Goal: Task Accomplishment & Management: Manage account settings

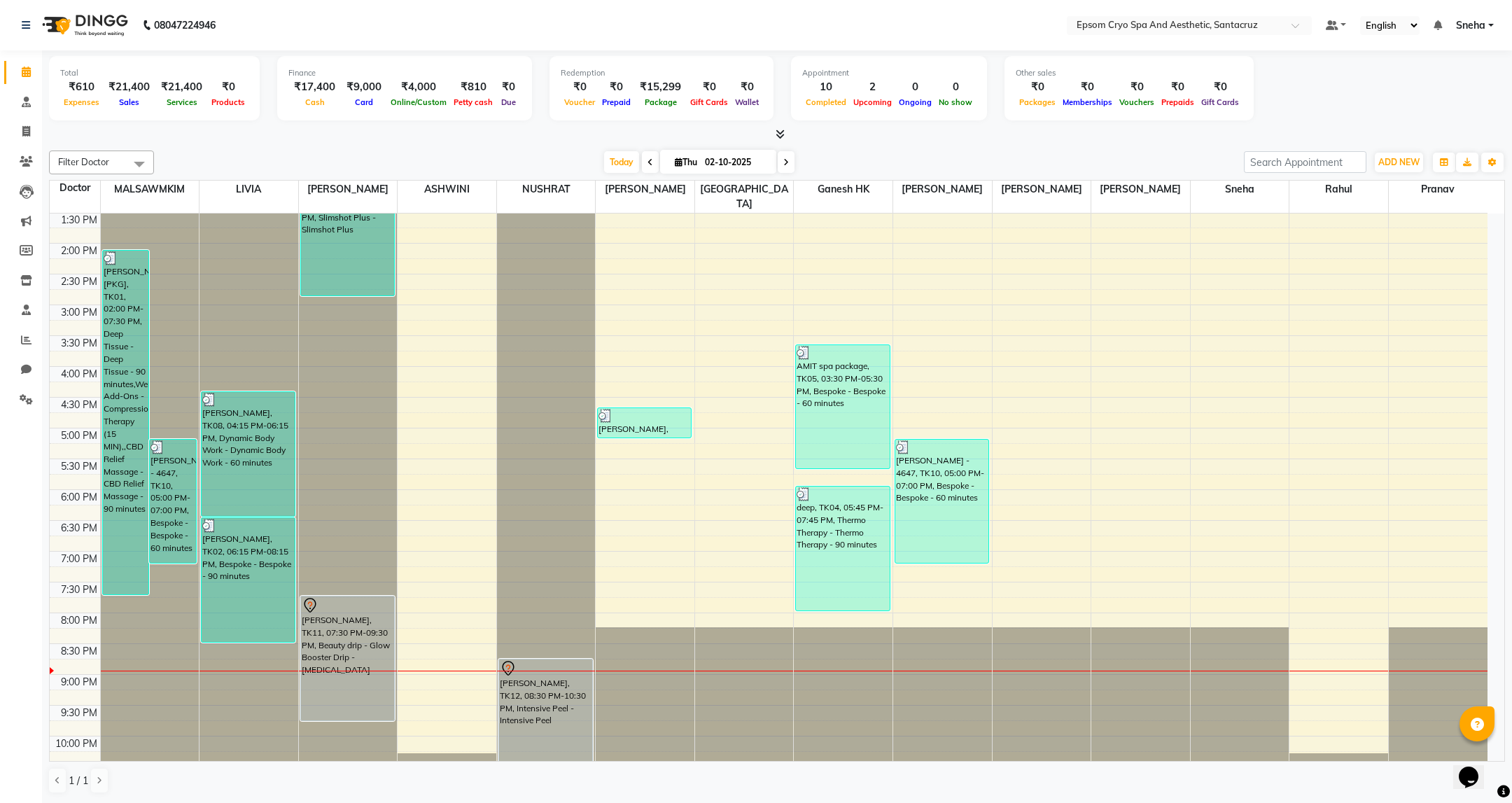
scroll to position [315, 0]
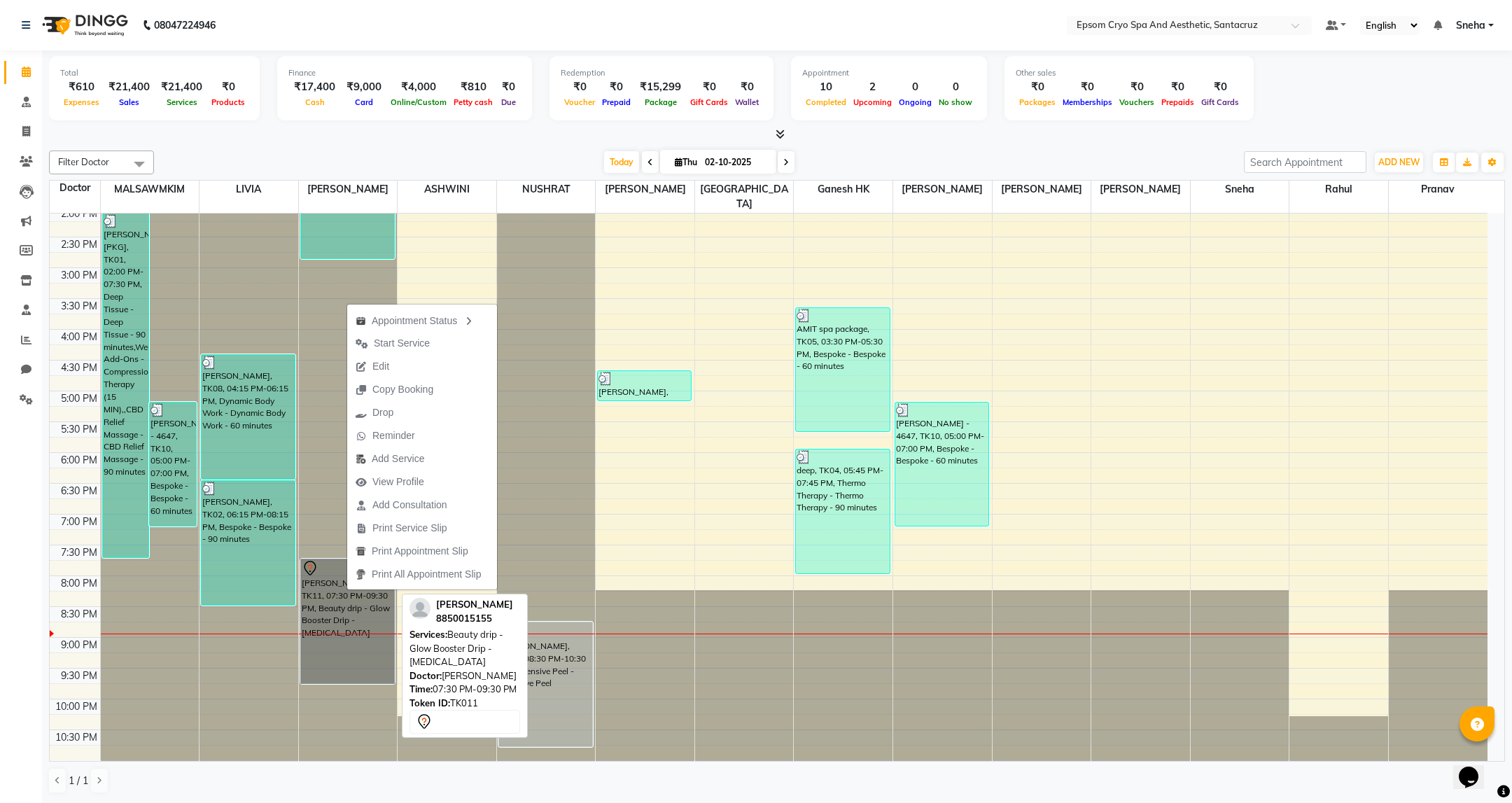
click at [357, 632] on link "[PERSON_NAME], TK11, 07:30 PM-09:30 PM, Beauty drip - Glow Booster Drip - [MEDI…" at bounding box center [347, 621] width 95 height 125
select select "7"
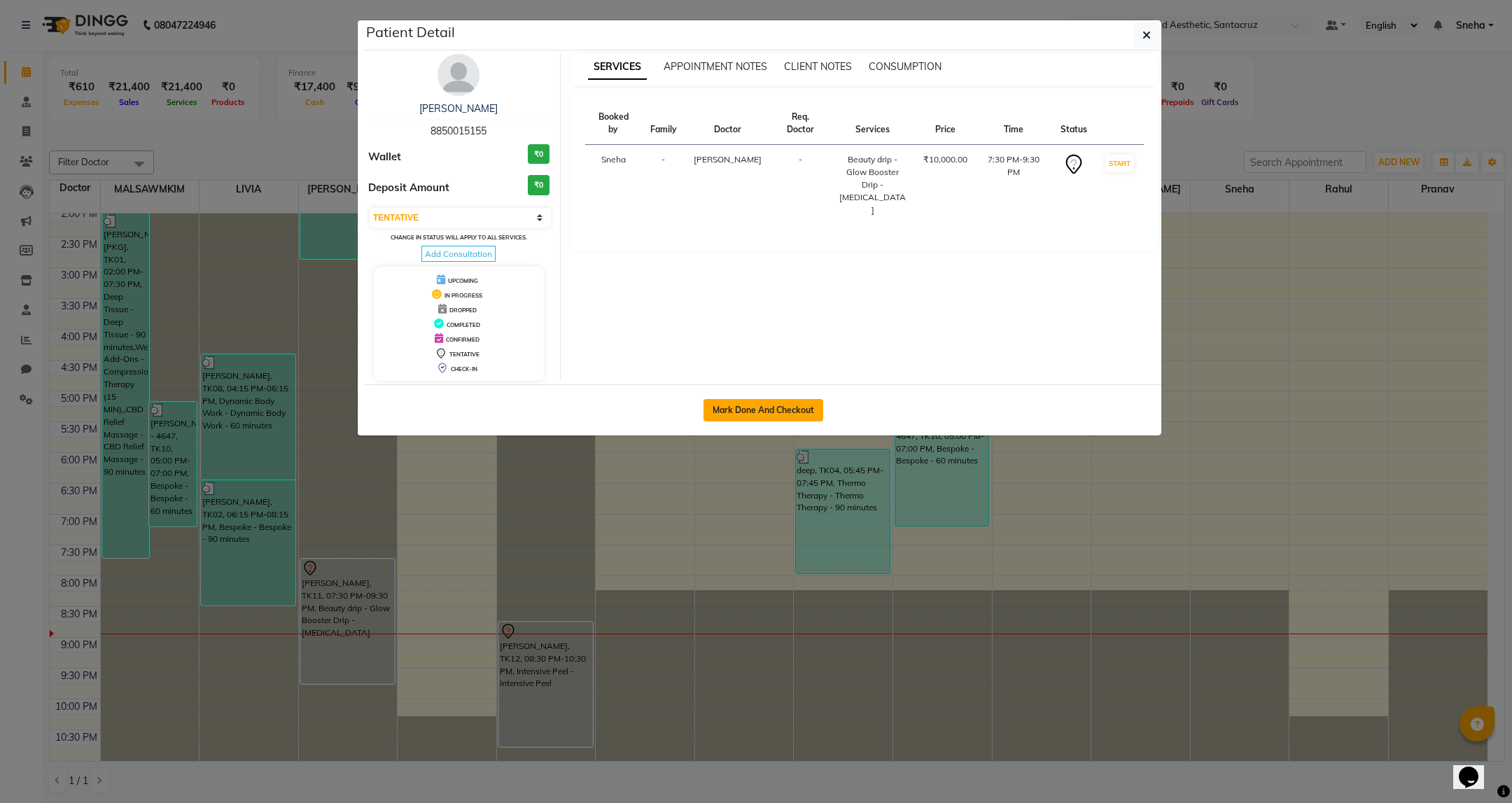
click at [790, 403] on button "Mark Done And Checkout" at bounding box center [763, 410] width 120 height 23
select select "8028"
select select "service"
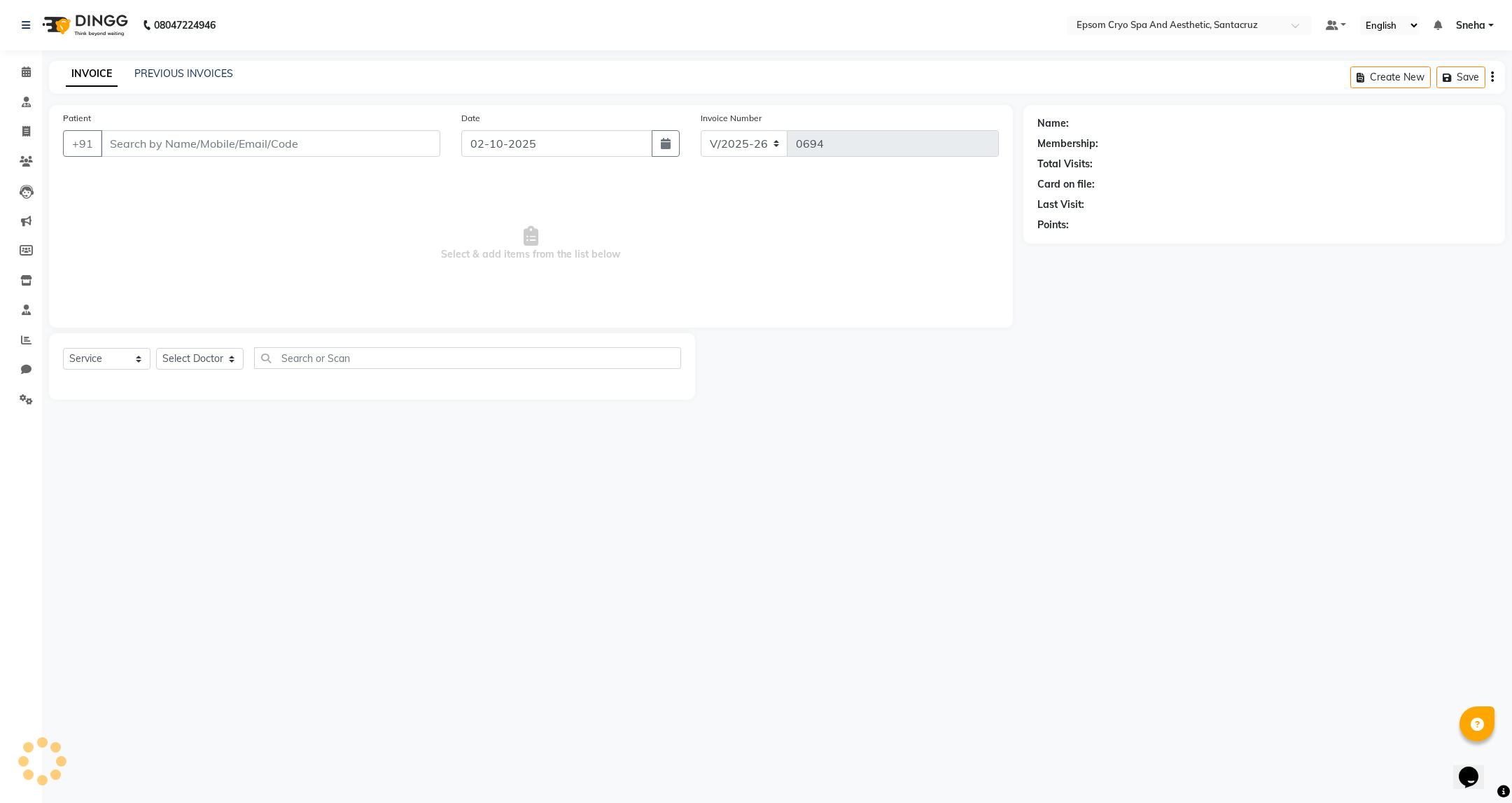
select select "3"
type input "8850015155"
select select "72614"
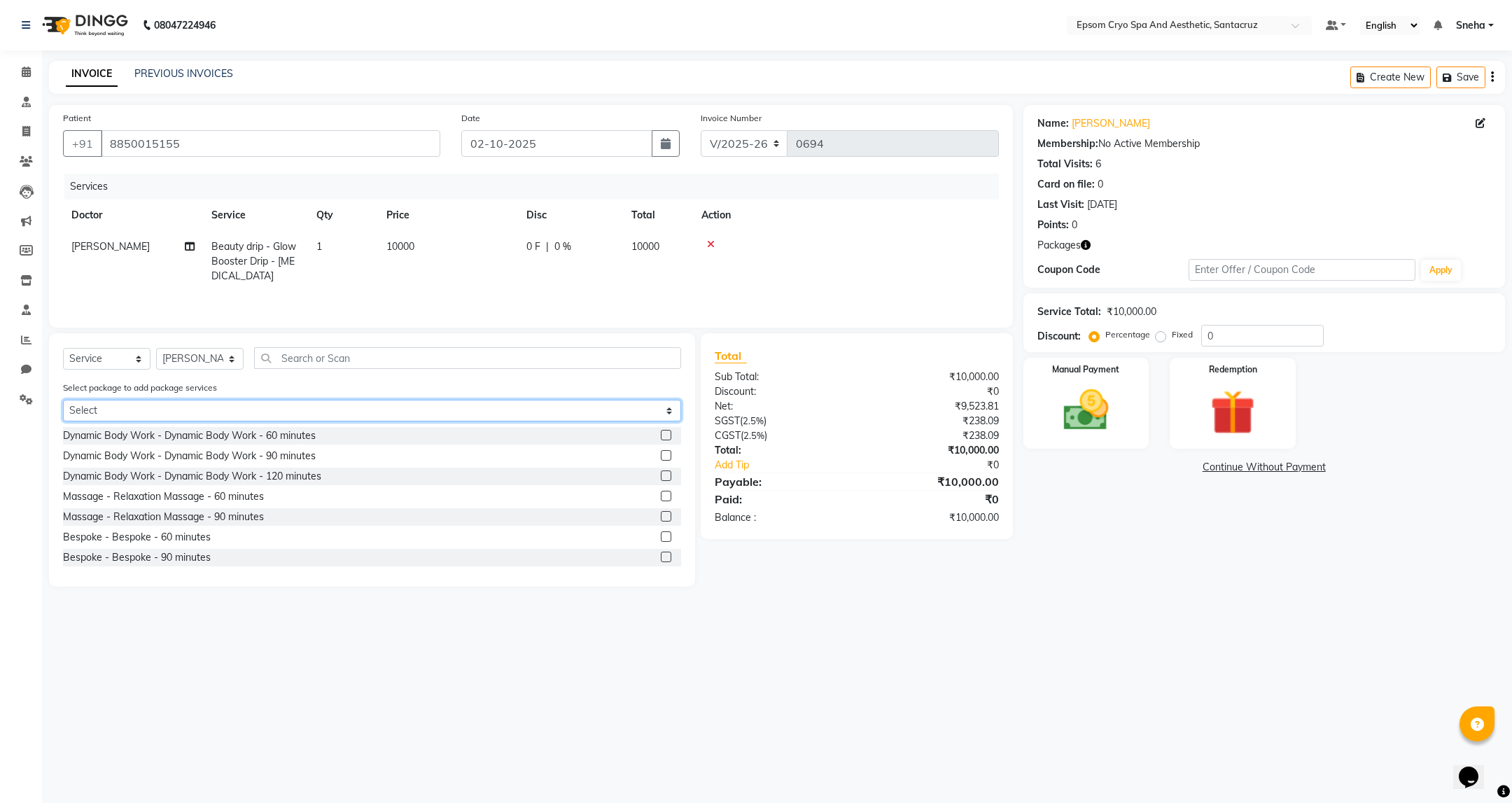
click at [261, 409] on select "Select GET 5 PEELS IN 13K 32K 8 SESSION" at bounding box center [372, 411] width 618 height 22
select select "2: Object"
click at [63, 405] on select "Select GET 5 PEELS IN 13K 32K 8 SESSION" at bounding box center [372, 411] width 618 height 22
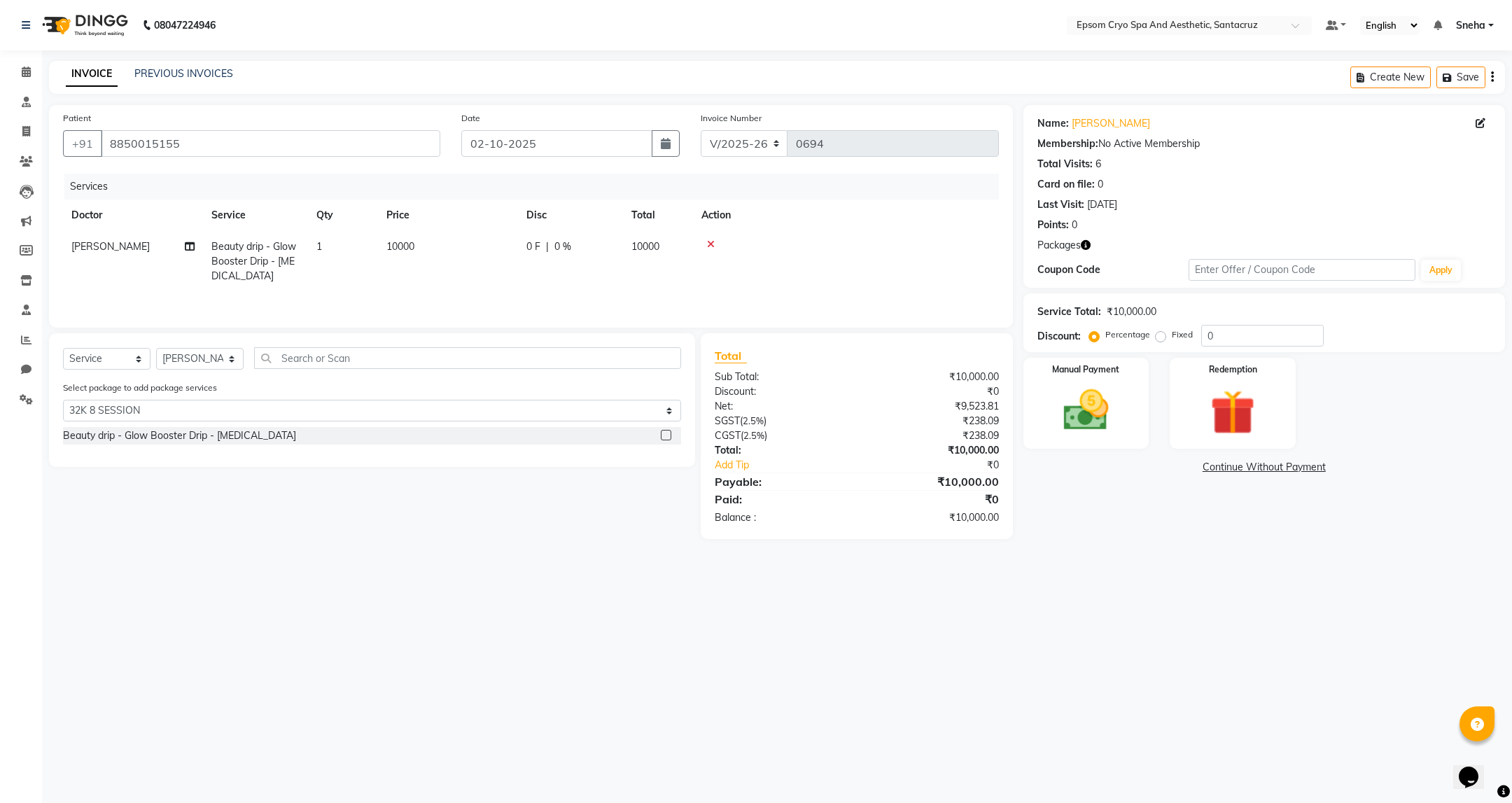
click at [345, 437] on div "Beauty drip - Glow Booster Drip - [MEDICAL_DATA]" at bounding box center [372, 436] width 618 height 17
click at [664, 438] on label at bounding box center [665, 434] width 10 height 10
click at [664, 438] on input "checkbox" at bounding box center [665, 436] width 9 height 9
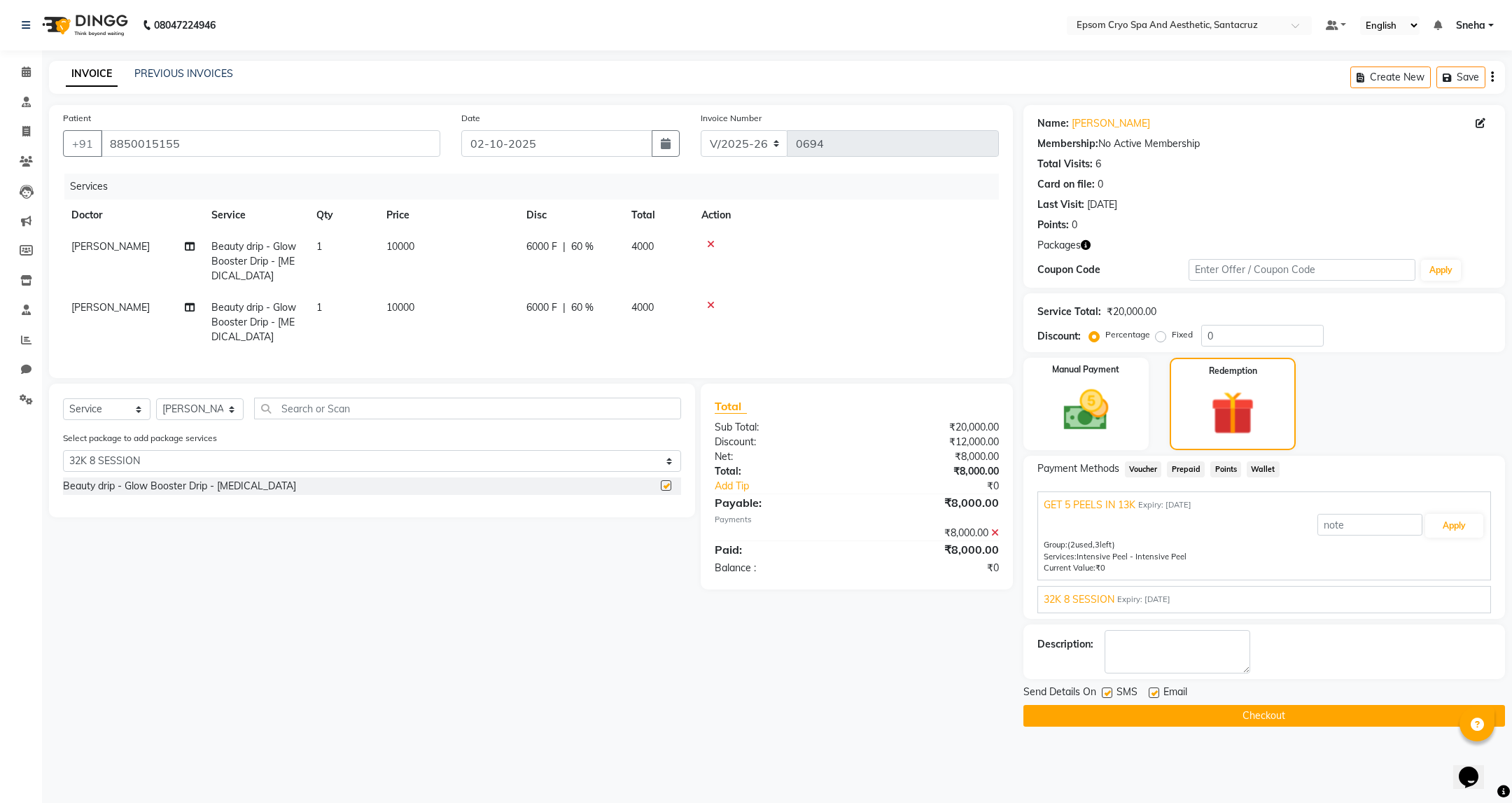
checkbox input "false"
click at [712, 246] on icon at bounding box center [711, 244] width 8 height 10
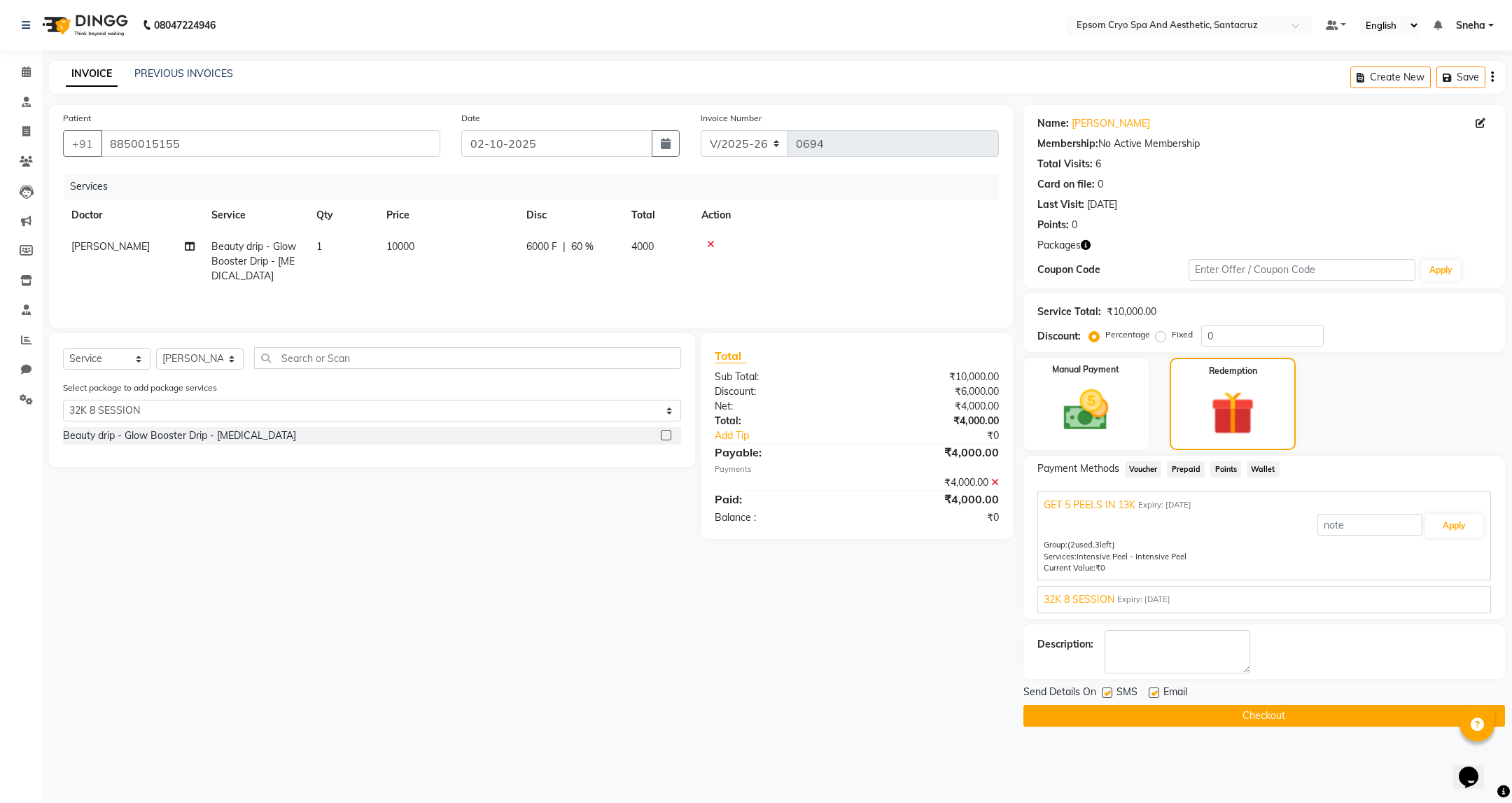
click at [606, 588] on div "Patient +91 8850015155 Date 02-10-2025 Invoice Number V/2025 V/2025-26 0694 Ser…" at bounding box center [531, 416] width 985 height 621
click at [1271, 721] on button "Checkout" at bounding box center [1264, 716] width 481 height 22
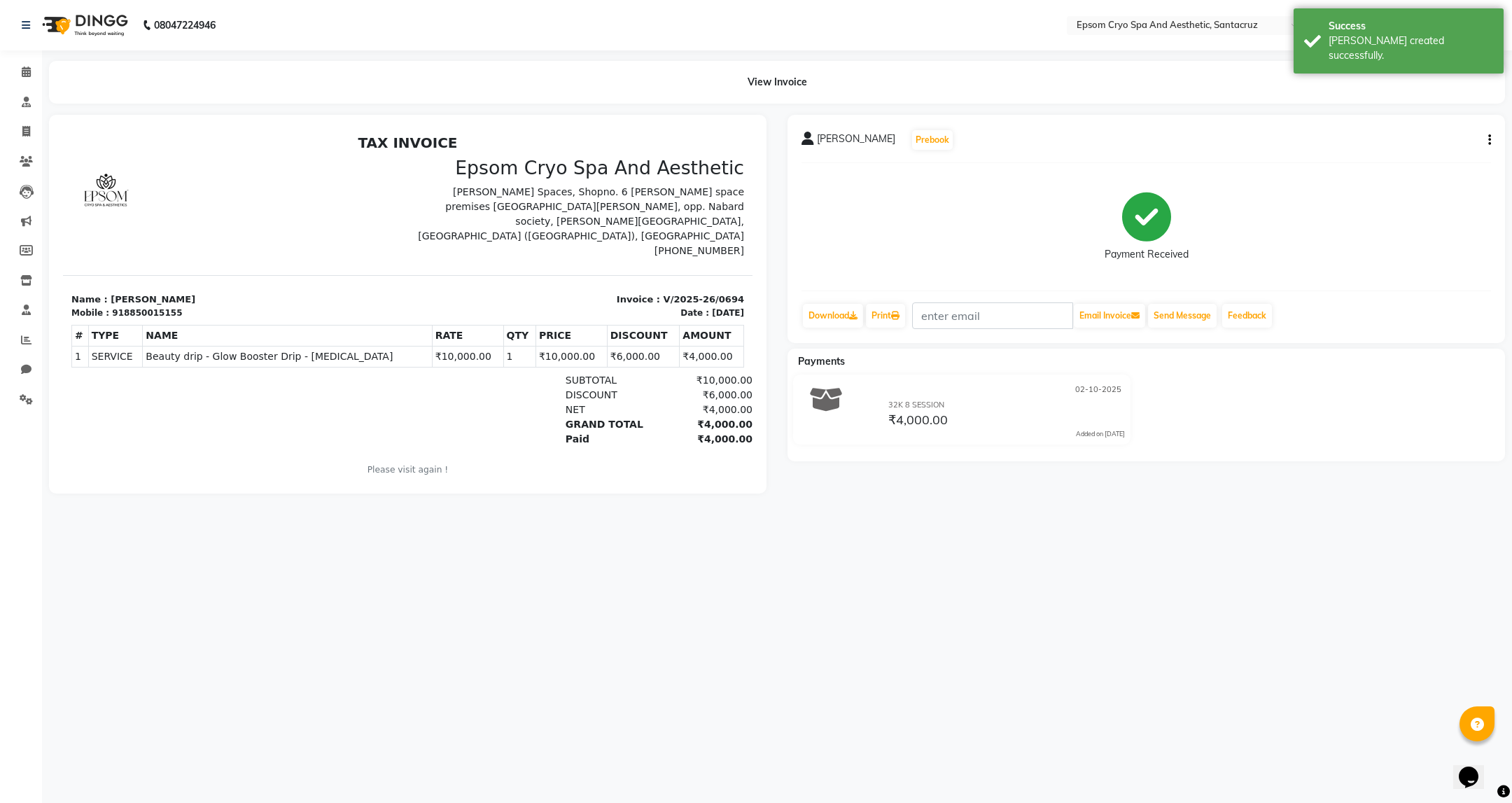
click at [108, 28] on img at bounding box center [84, 25] width 96 height 39
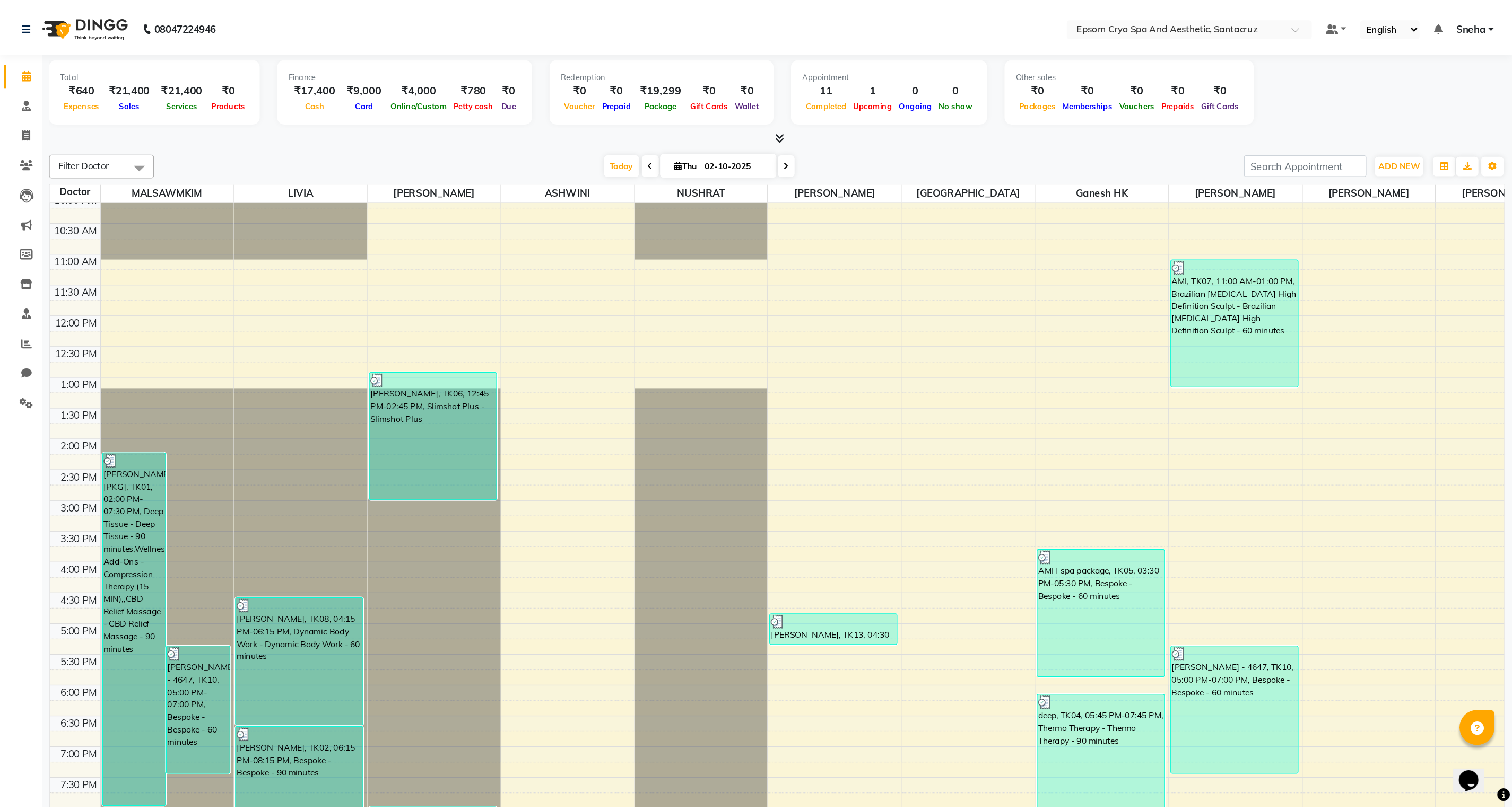
scroll to position [55, 0]
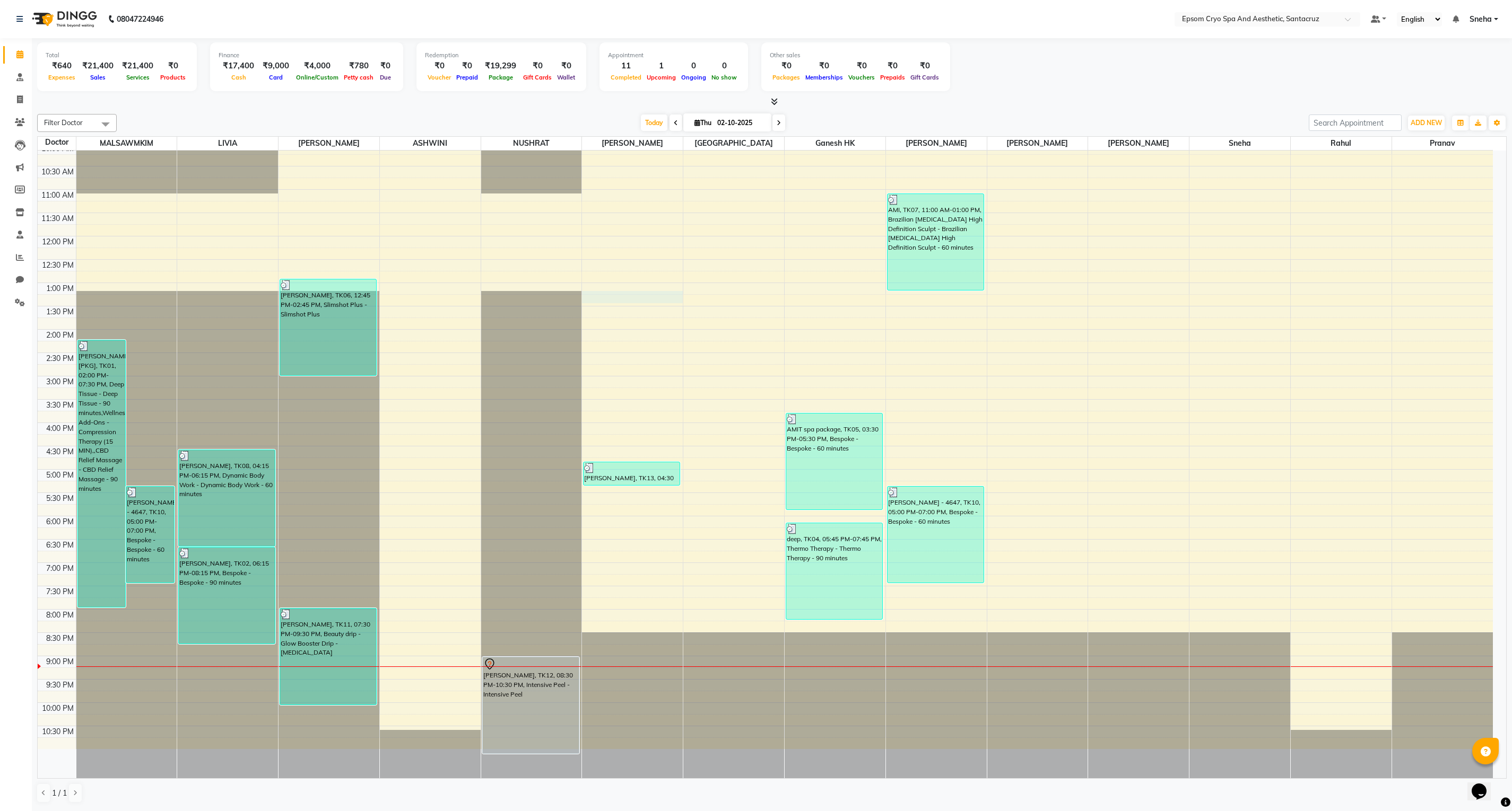
click at [682, 296] on div "9:00 AM 9:30 AM 10:00 AM 10:30 AM 11:00 AM 11:30 AM 12:00 PM 12:30 PM 1:00 PM 1…" at bounding box center [765, 423] width 1455 height 653
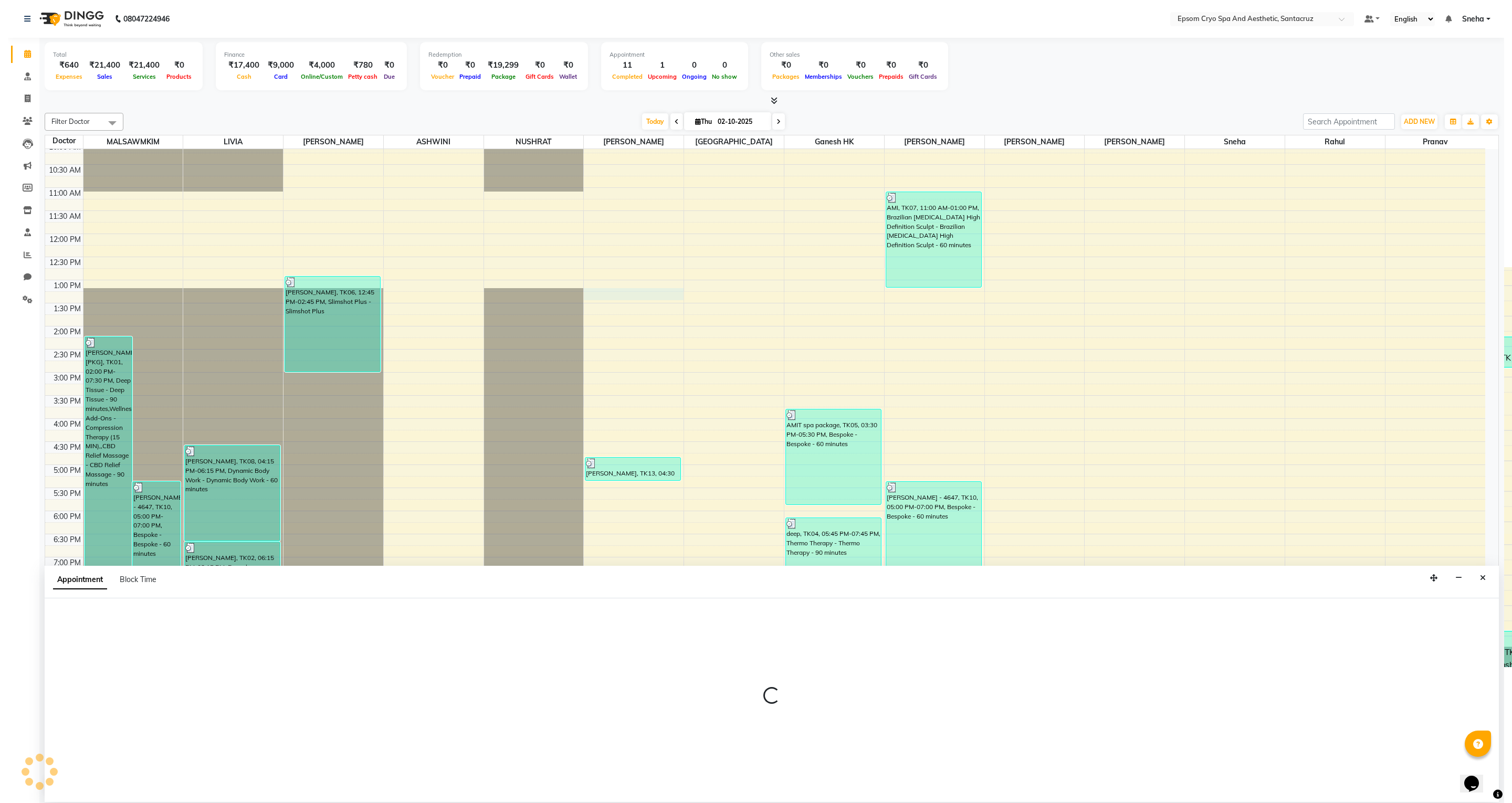
scroll to position [1, 0]
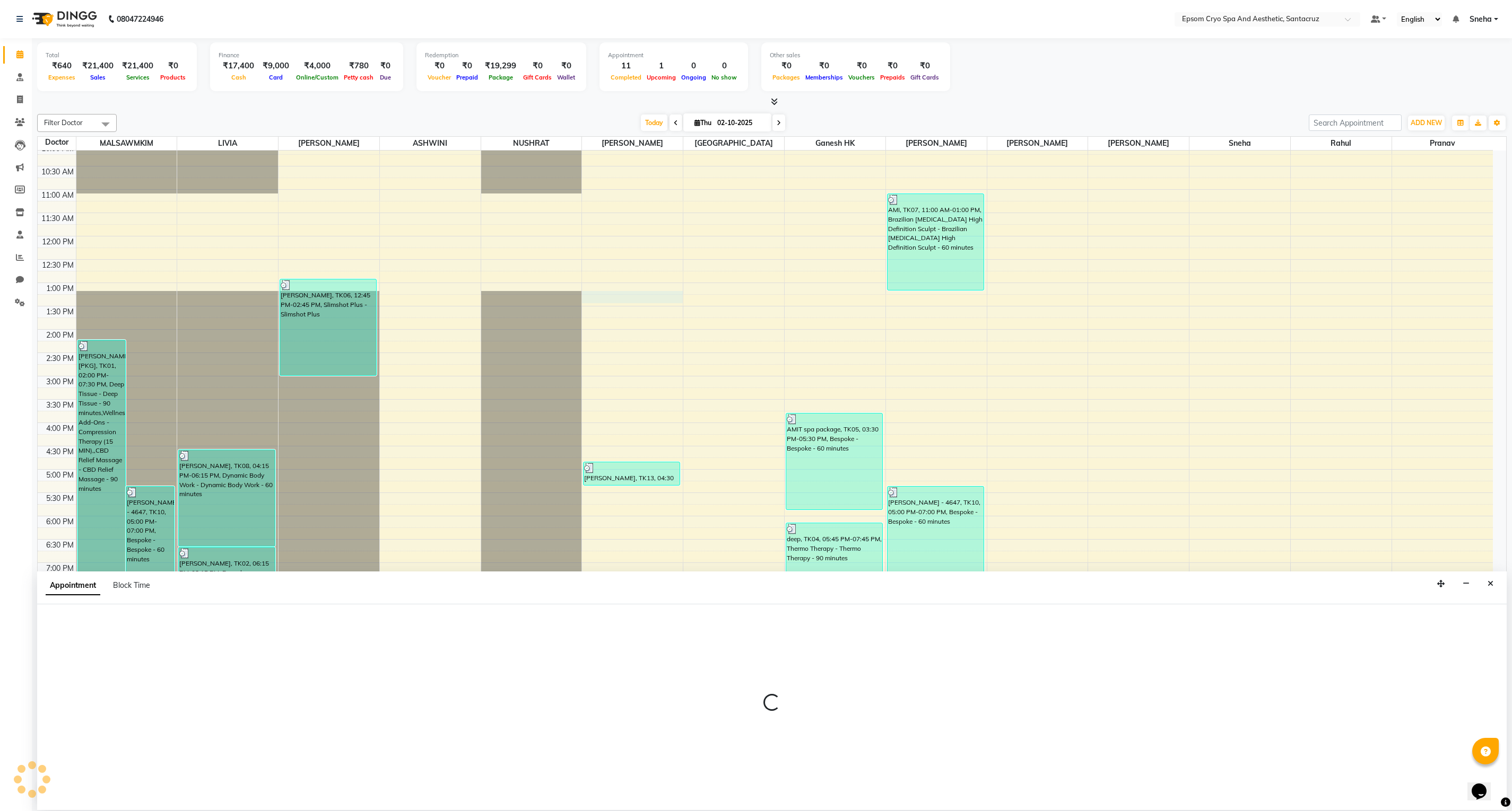
select select "74720"
select select "780"
select select "tentative"
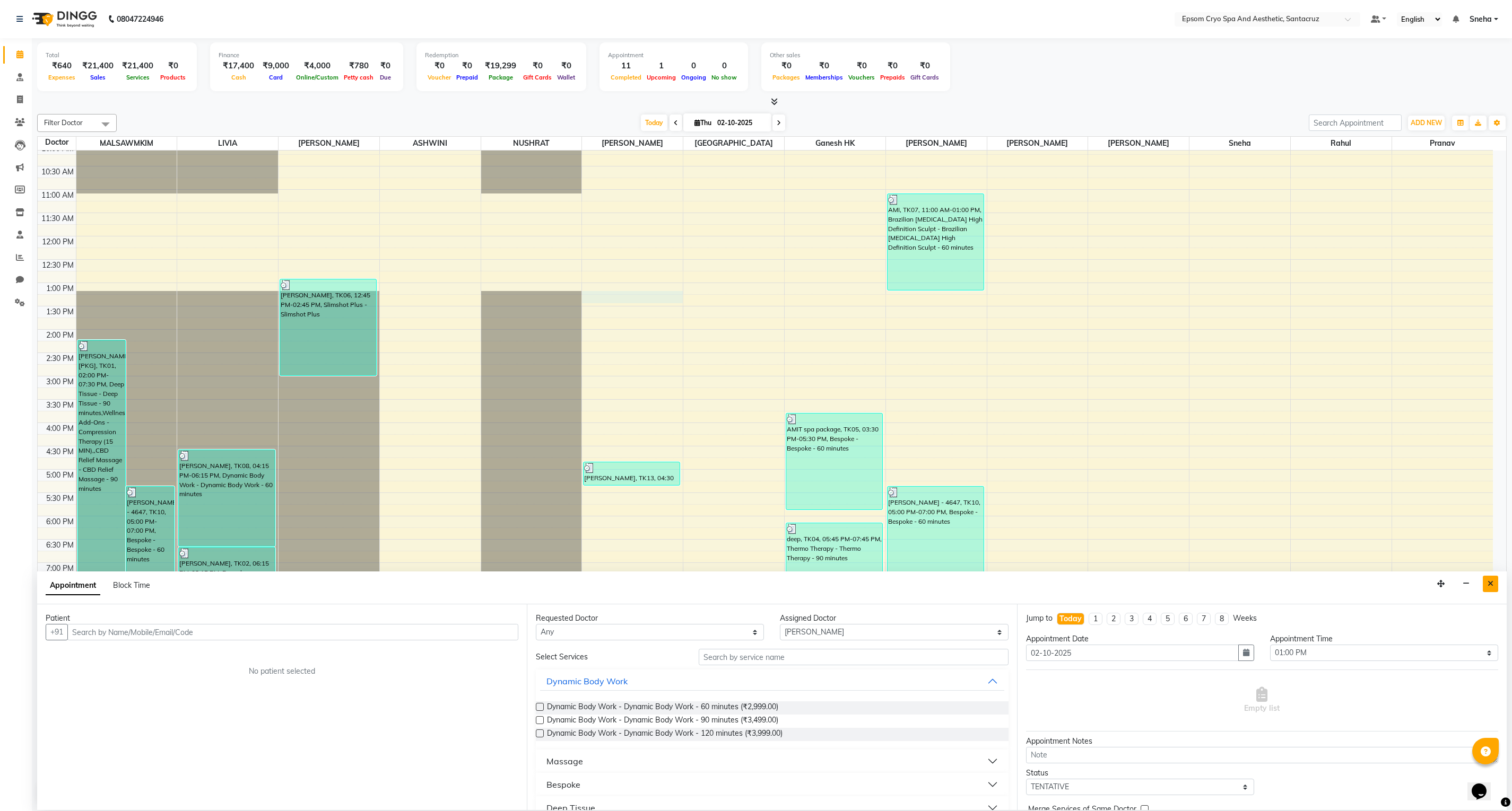
click at [1145, 583] on icon "Close" at bounding box center [1491, 584] width 6 height 8
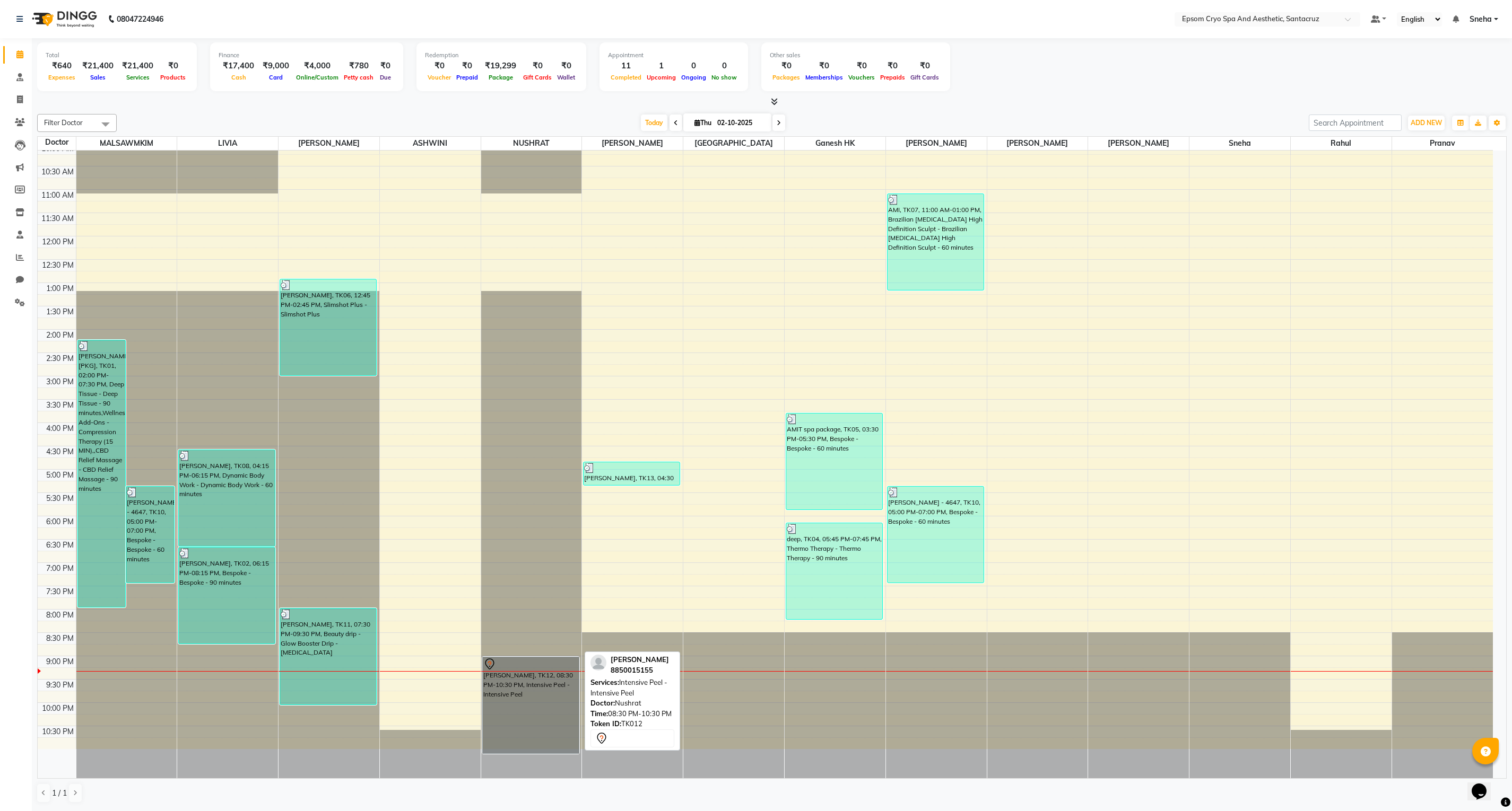
drag, startPoint x: 542, startPoint y: 710, endPoint x: 549, endPoint y: 708, distance: 7.3
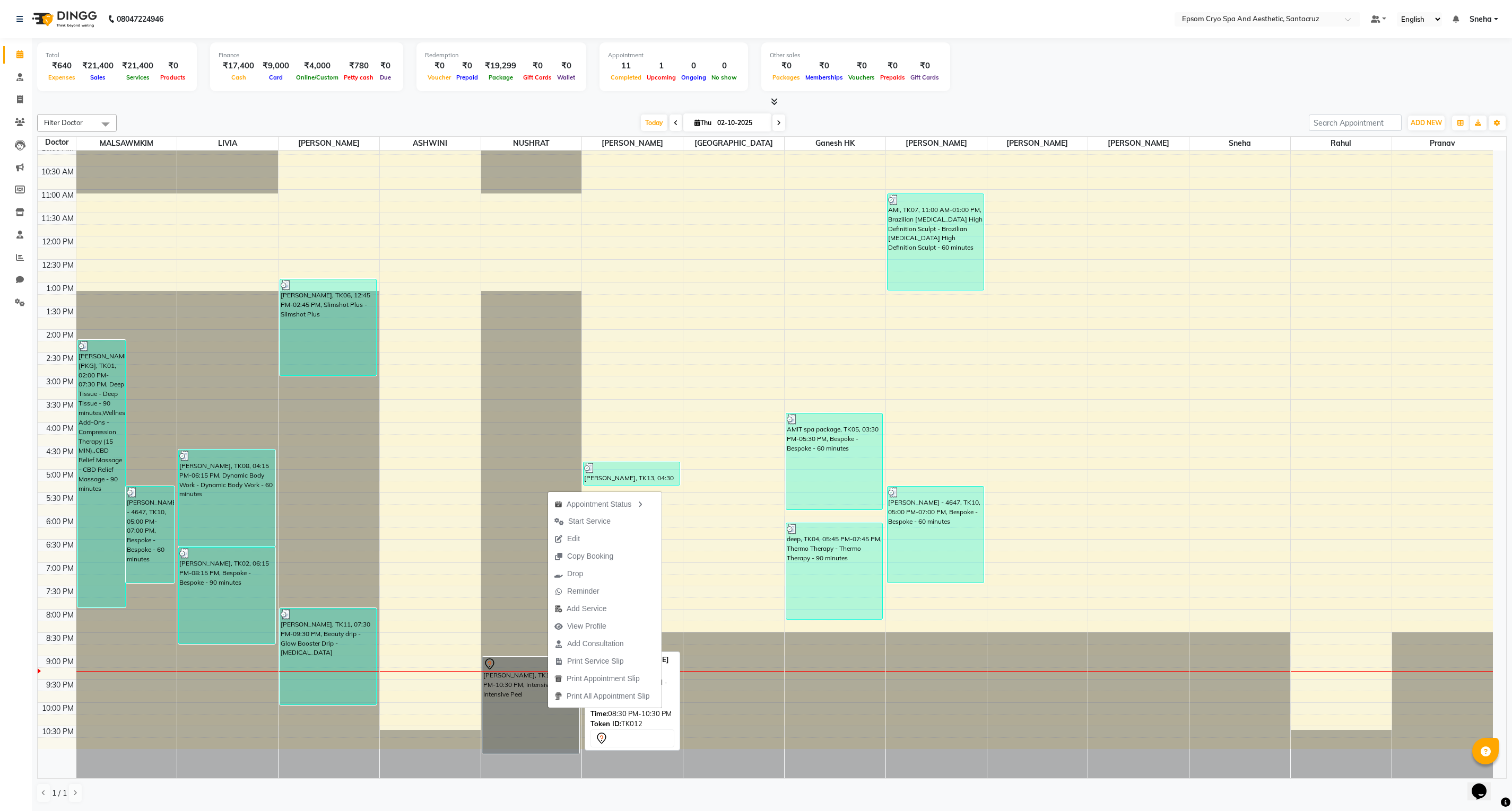
click at [520, 608] on link "[PERSON_NAME], TK12, 08:30 PM-10:30 PM, Intensive Peel - Intensive Peel" at bounding box center [531, 705] width 97 height 97
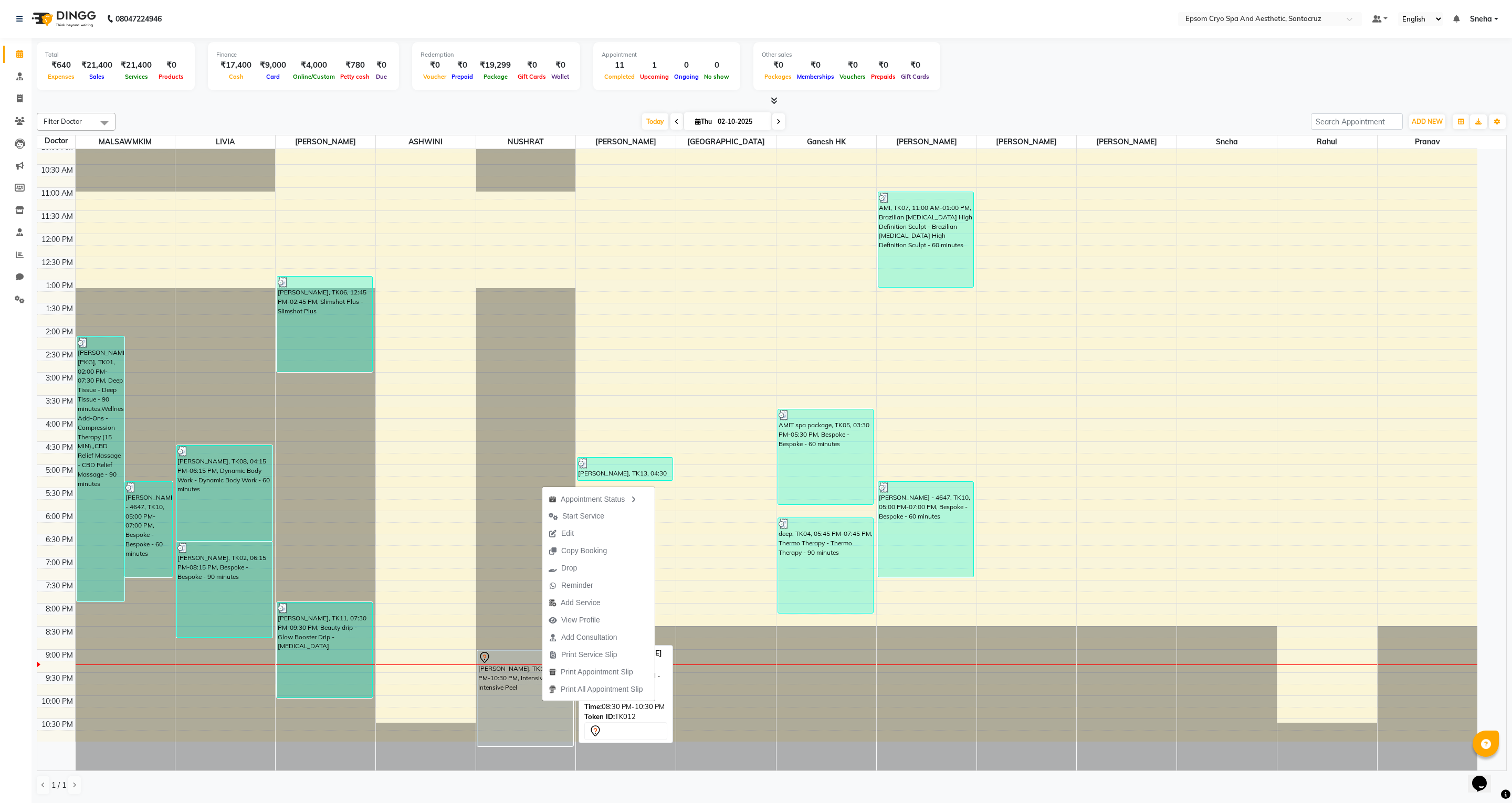
select select "7"
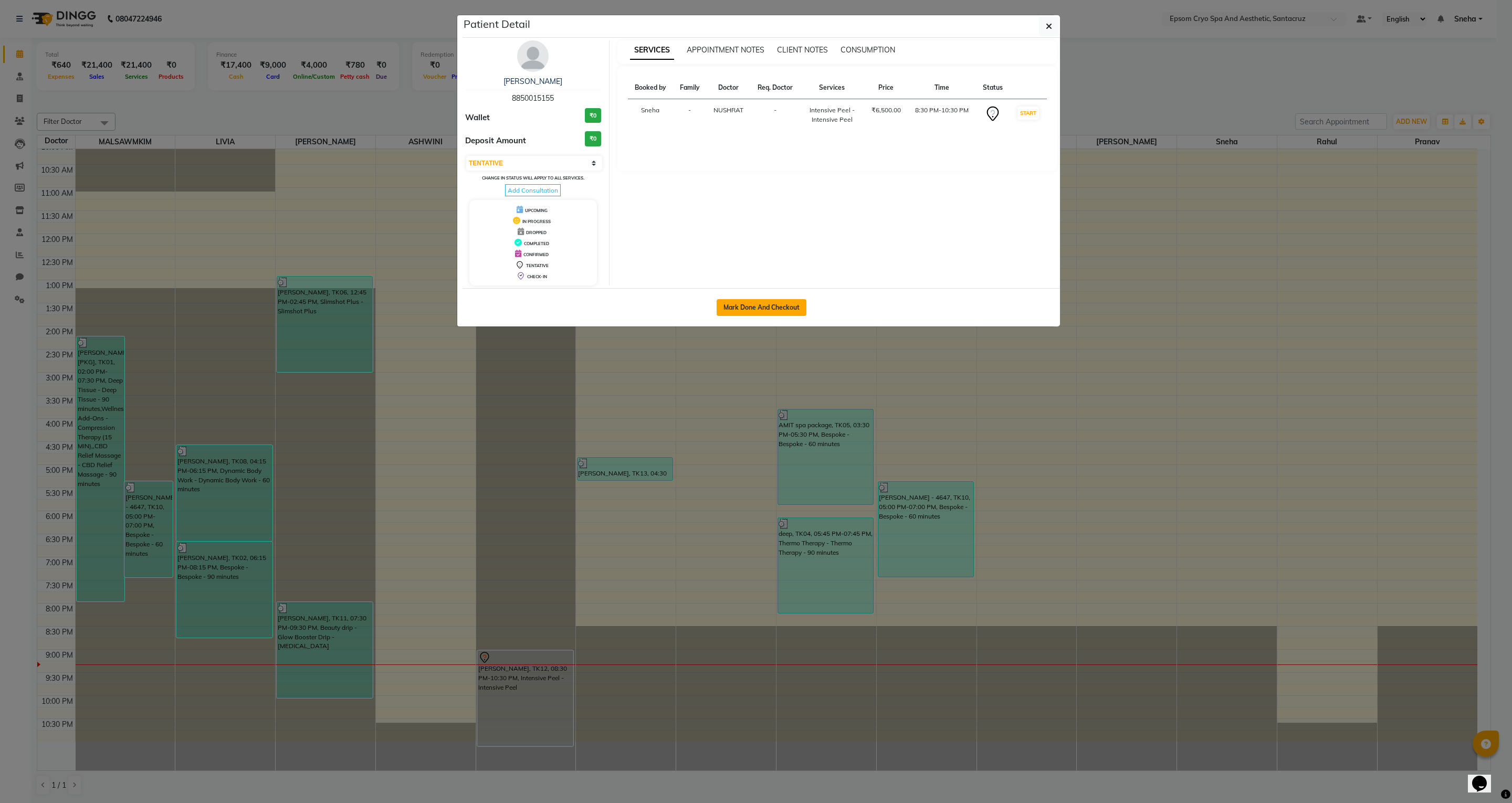
click at [764, 306] on button "Mark Done And Checkout" at bounding box center [761, 308] width 90 height 17
select select "8028"
select select "service"
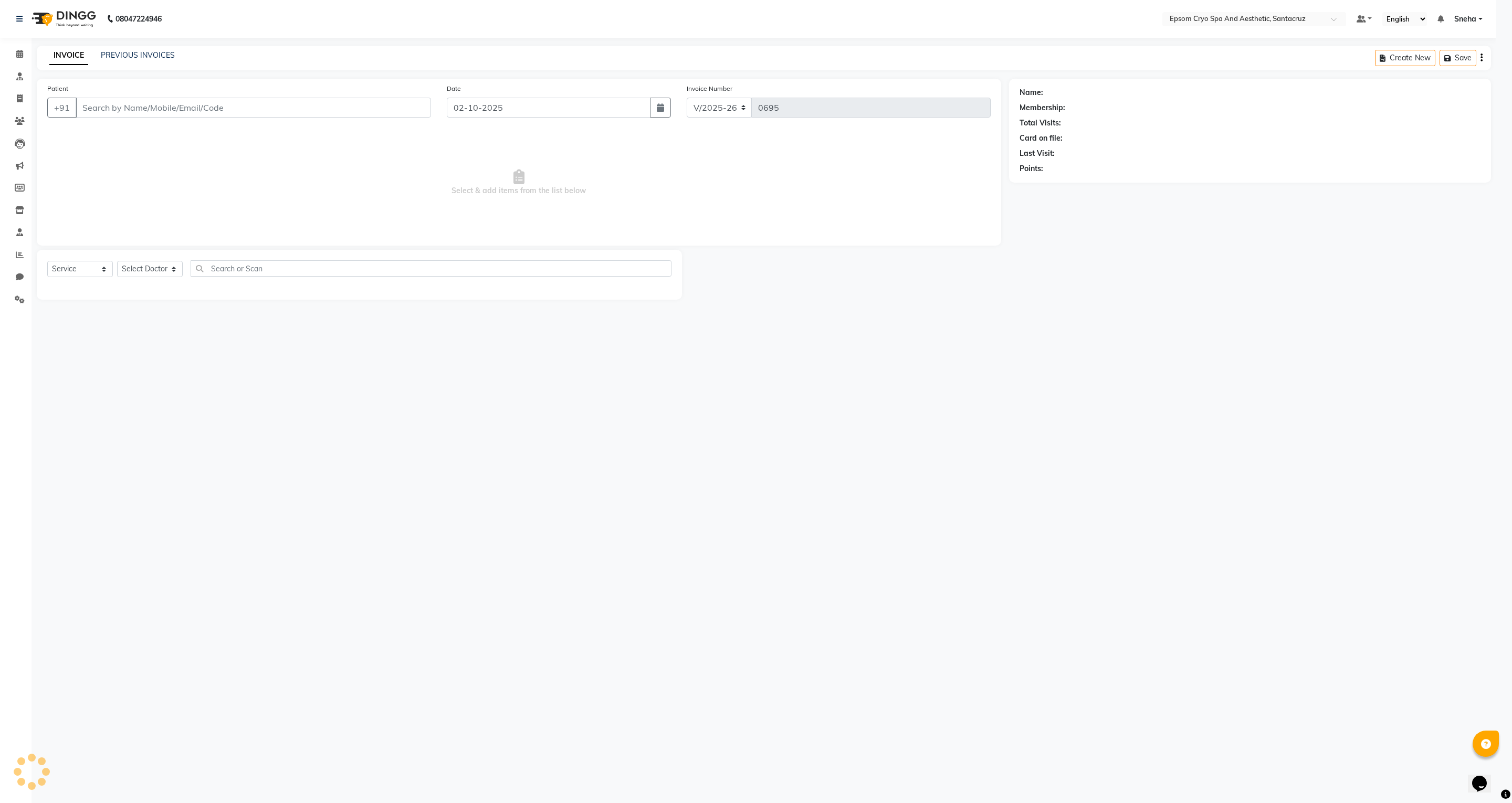
select select "3"
type input "8850015155"
select select "72616"
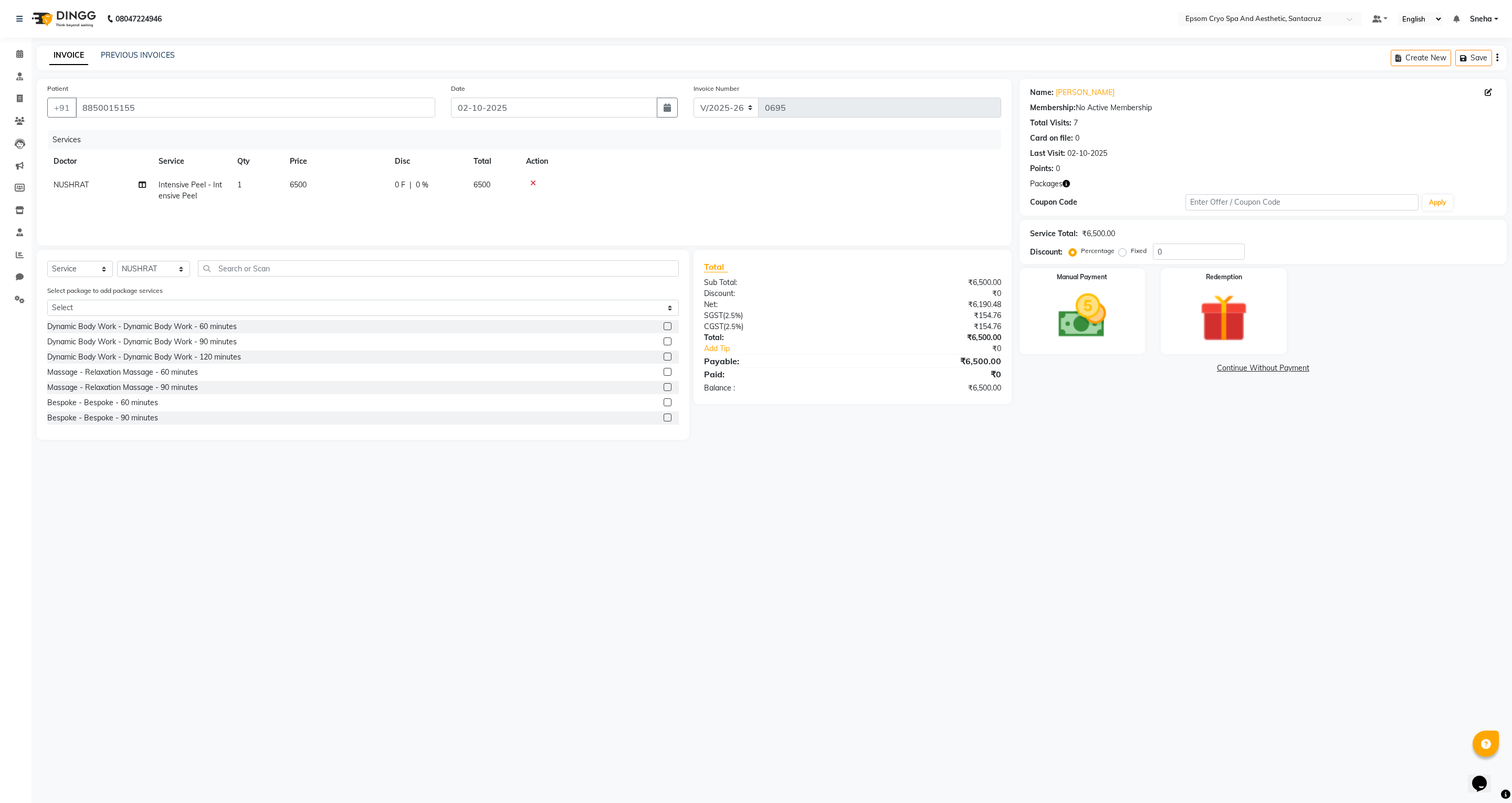
click at [535, 186] on icon at bounding box center [533, 183] width 6 height 8
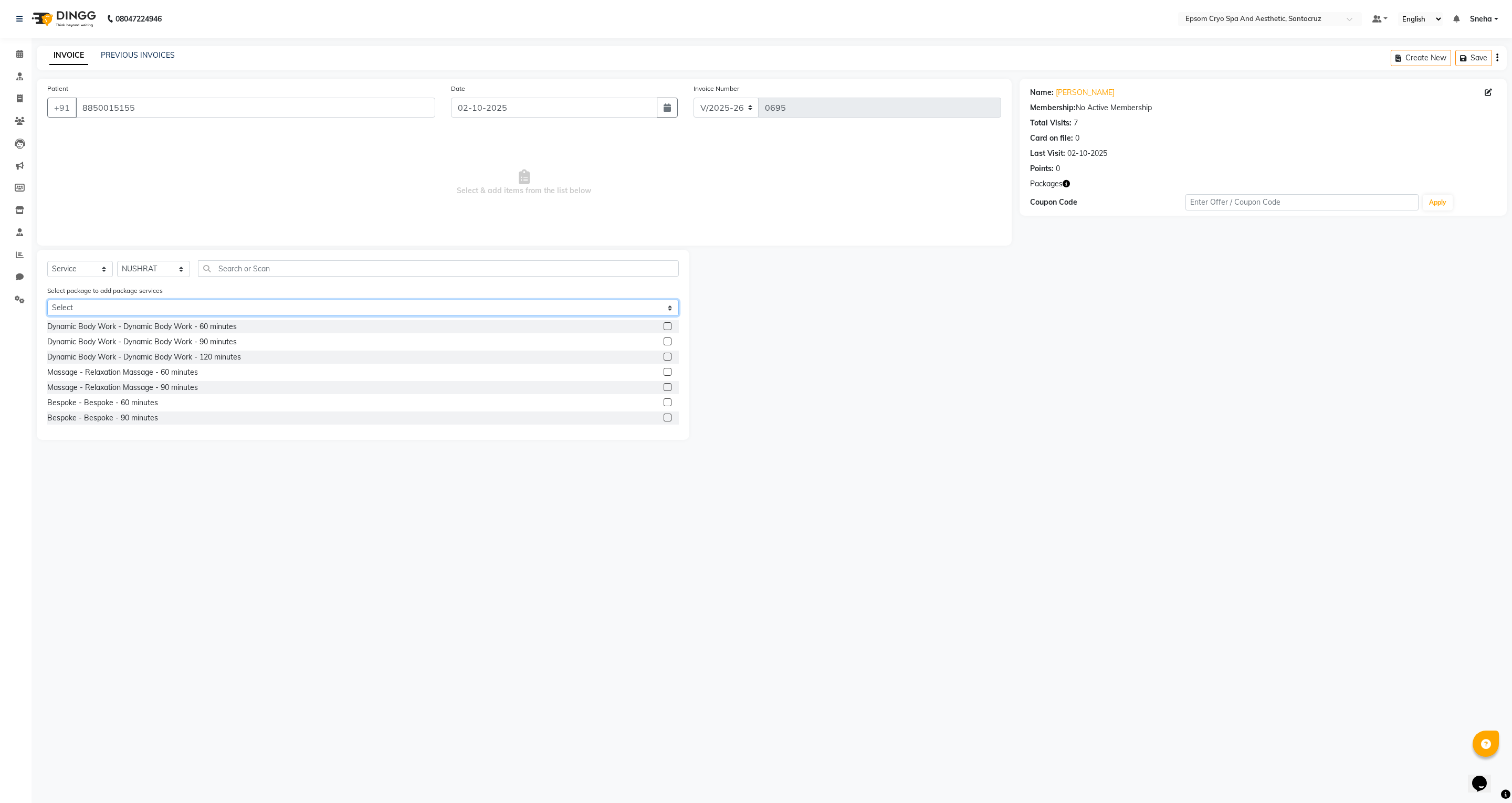
click at [312, 309] on select "Select GET 5 PEELS IN 13K 32K 8 SESSION" at bounding box center [363, 308] width 632 height 16
select select "1: Object"
click at [47, 301] on select "Select GET 5 PEELS IN 13K 32K 8 SESSION" at bounding box center [363, 308] width 632 height 16
click at [667, 330] on label at bounding box center [667, 326] width 8 height 8
click at [667, 330] on input "checkbox" at bounding box center [667, 327] width 7 height 7
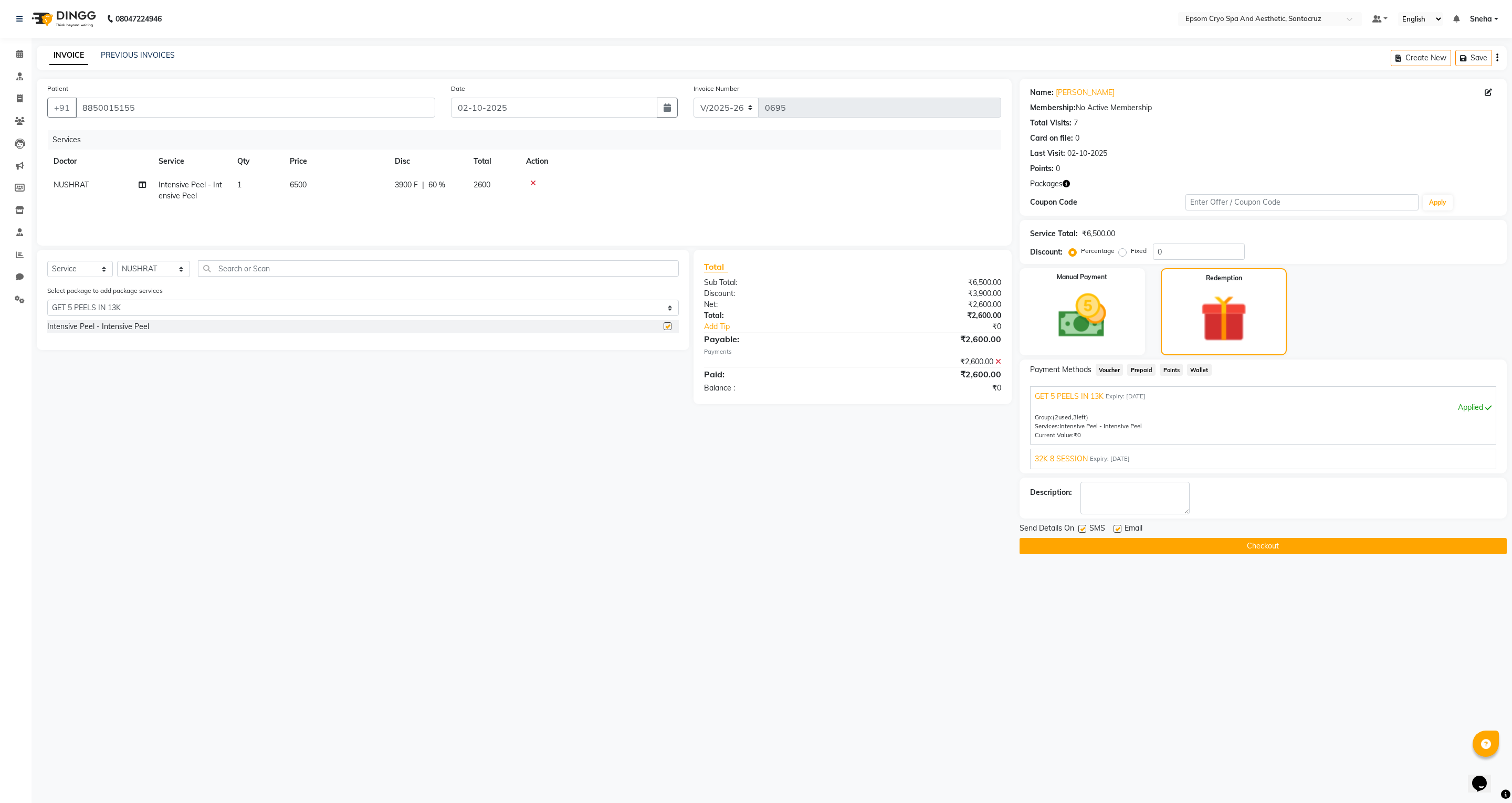
checkbox input "false"
click at [1133, 549] on button "Checkout" at bounding box center [1263, 546] width 487 height 16
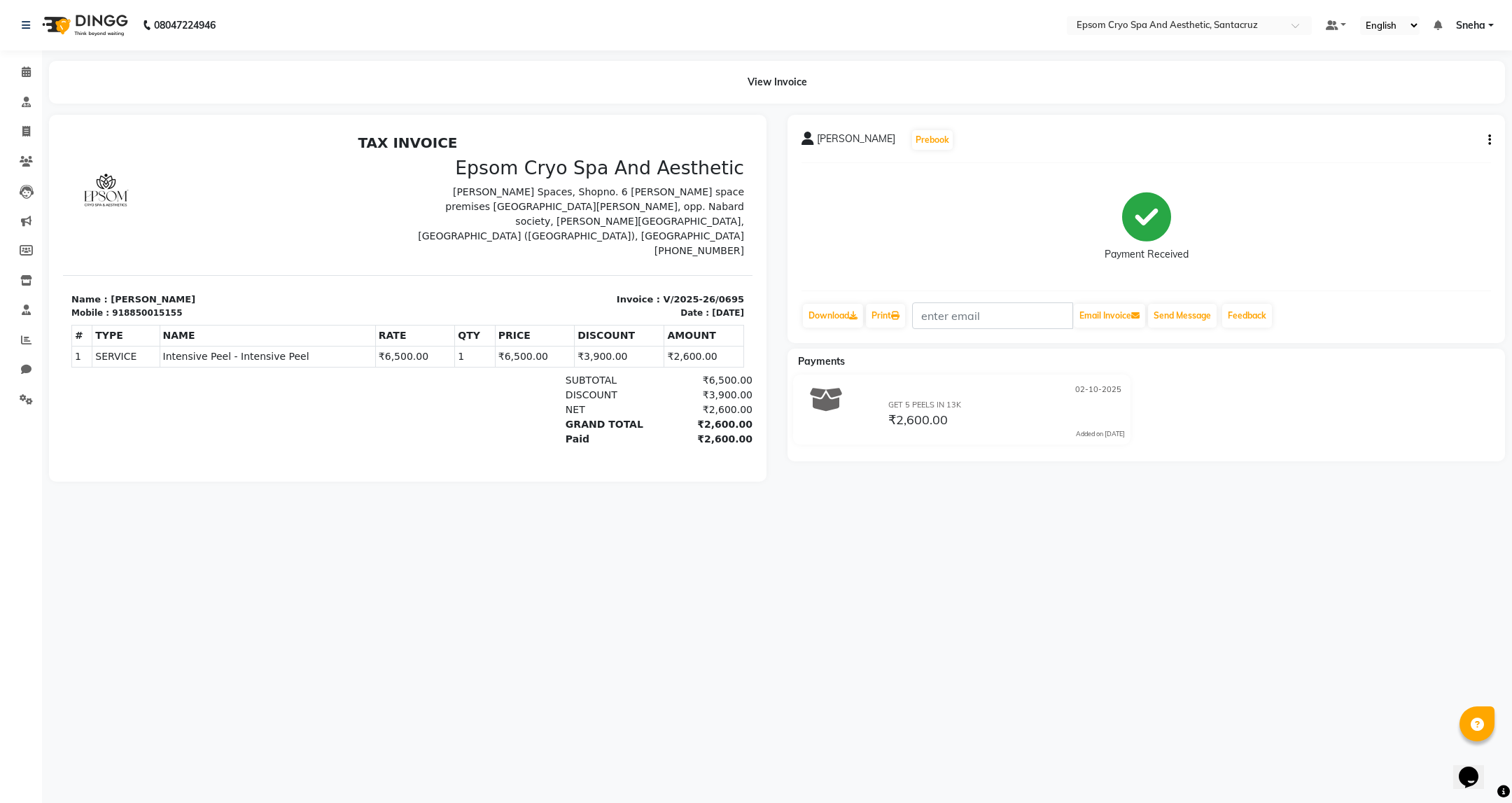
drag, startPoint x: 1967, startPoint y: 3, endPoint x: 689, endPoint y: 521, distance: 1379.0
click at [689, 521] on div "08047224946 Select Location × Epsom Cryo Spa And Aesthetic, Santacruz Default P…" at bounding box center [756, 402] width 1512 height 803
click at [1084, 561] on div "08047224946 Select Location × Epsom Cryo Spa And Aesthetic, Santacruz Default P…" at bounding box center [756, 402] width 1512 height 803
click at [90, 15] on img at bounding box center [84, 25] width 96 height 39
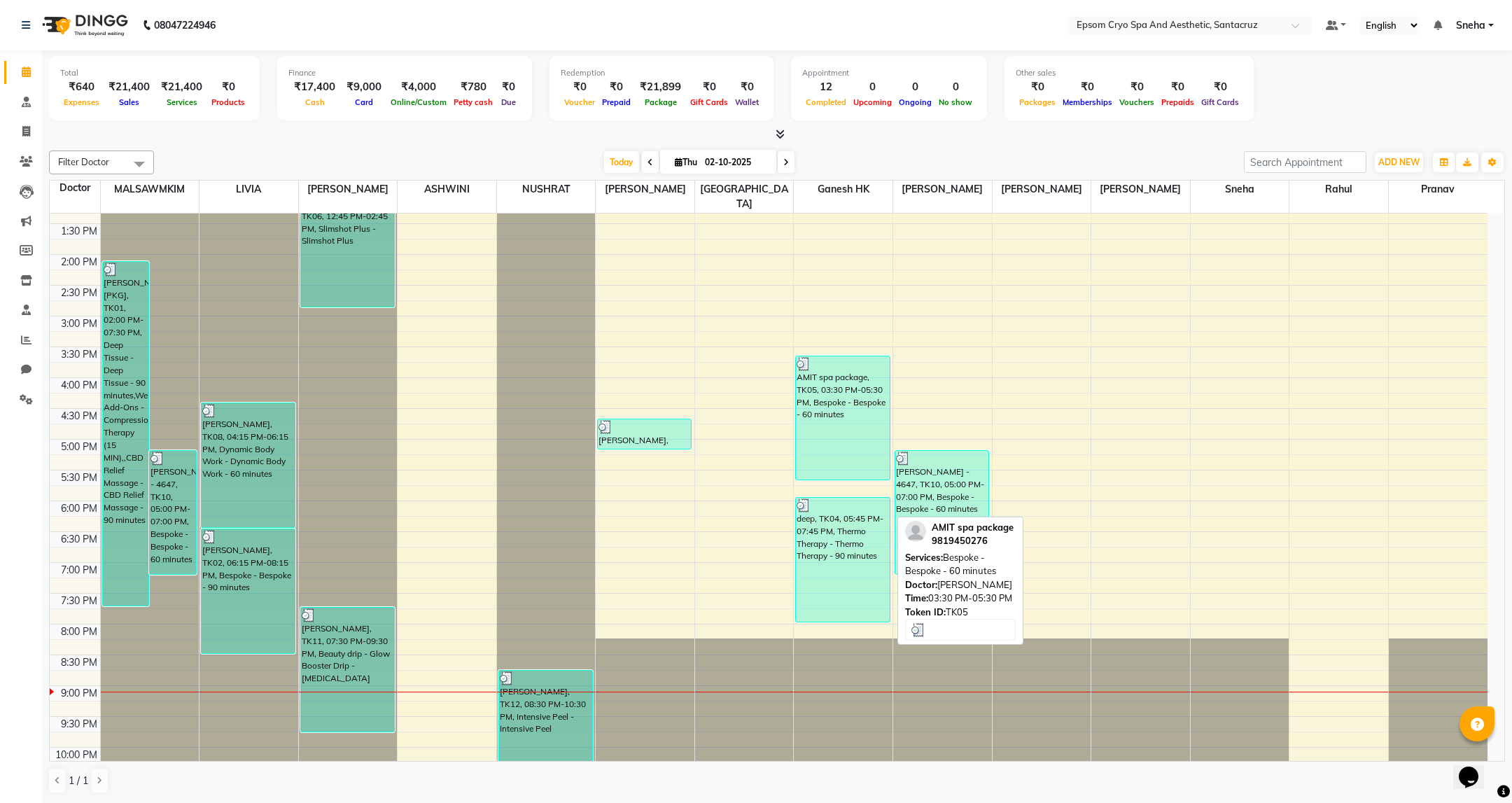
scroll to position [318, 0]
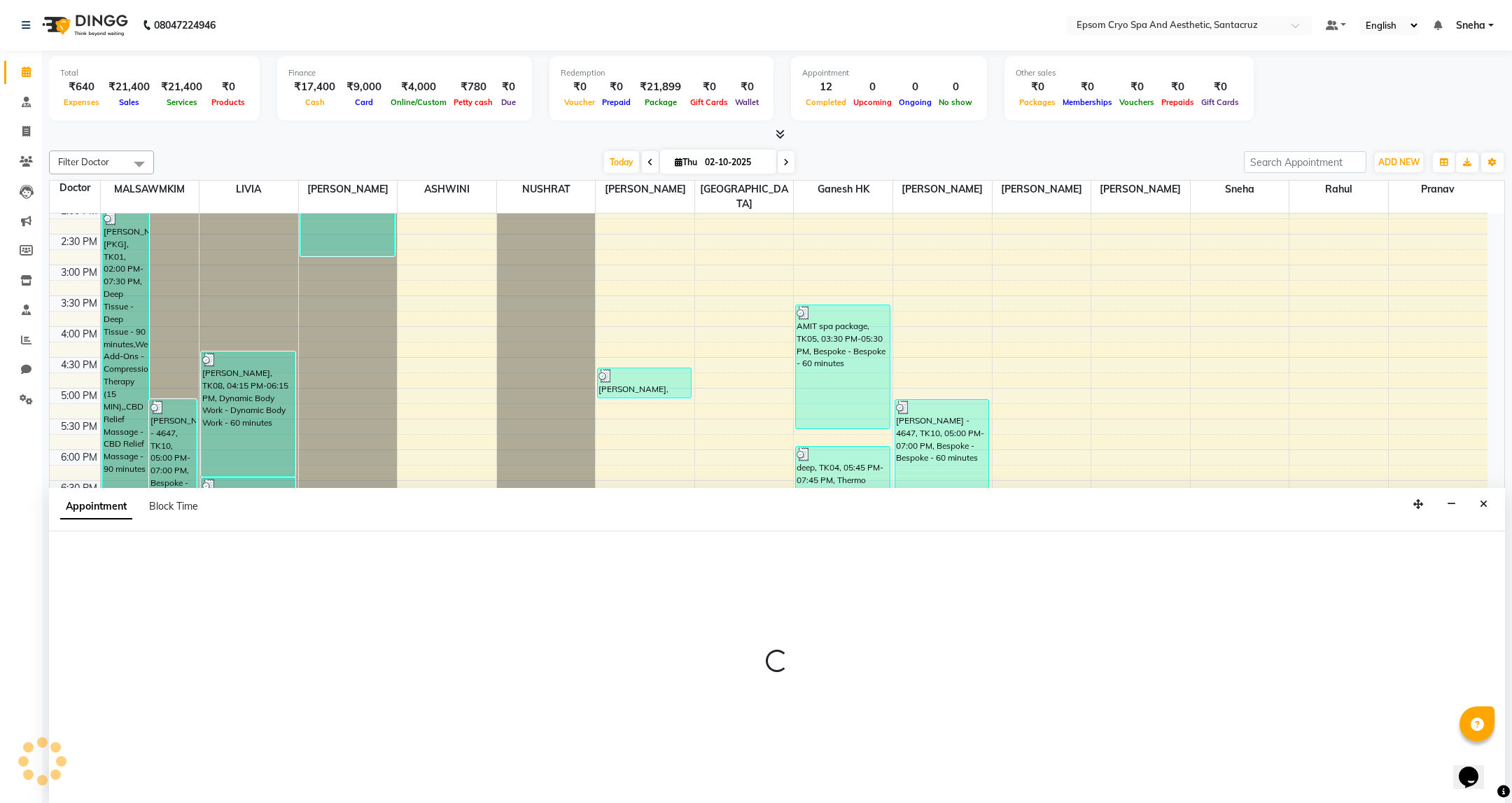
select select "78953"
select select "tentative"
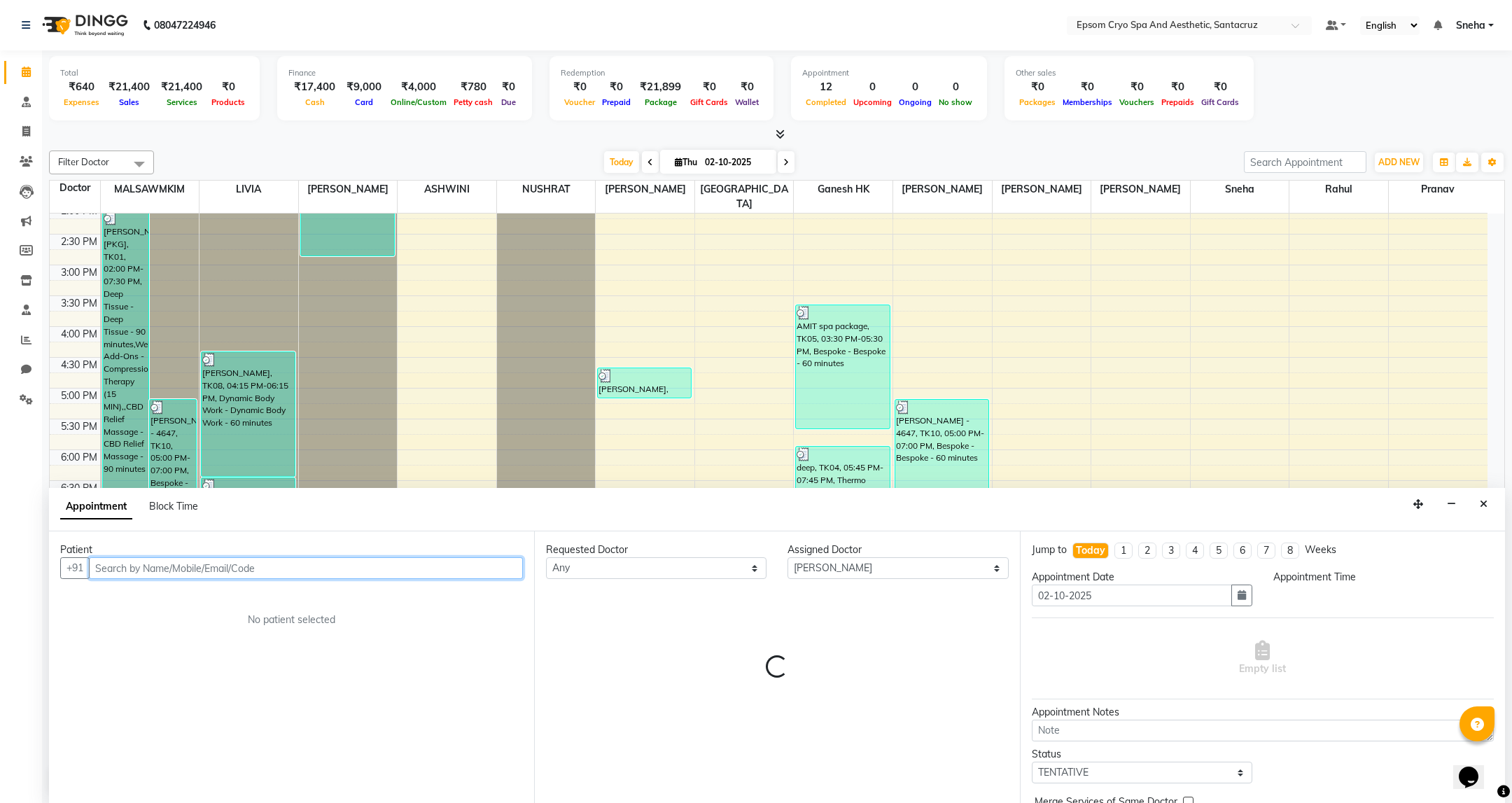
select select "1230"
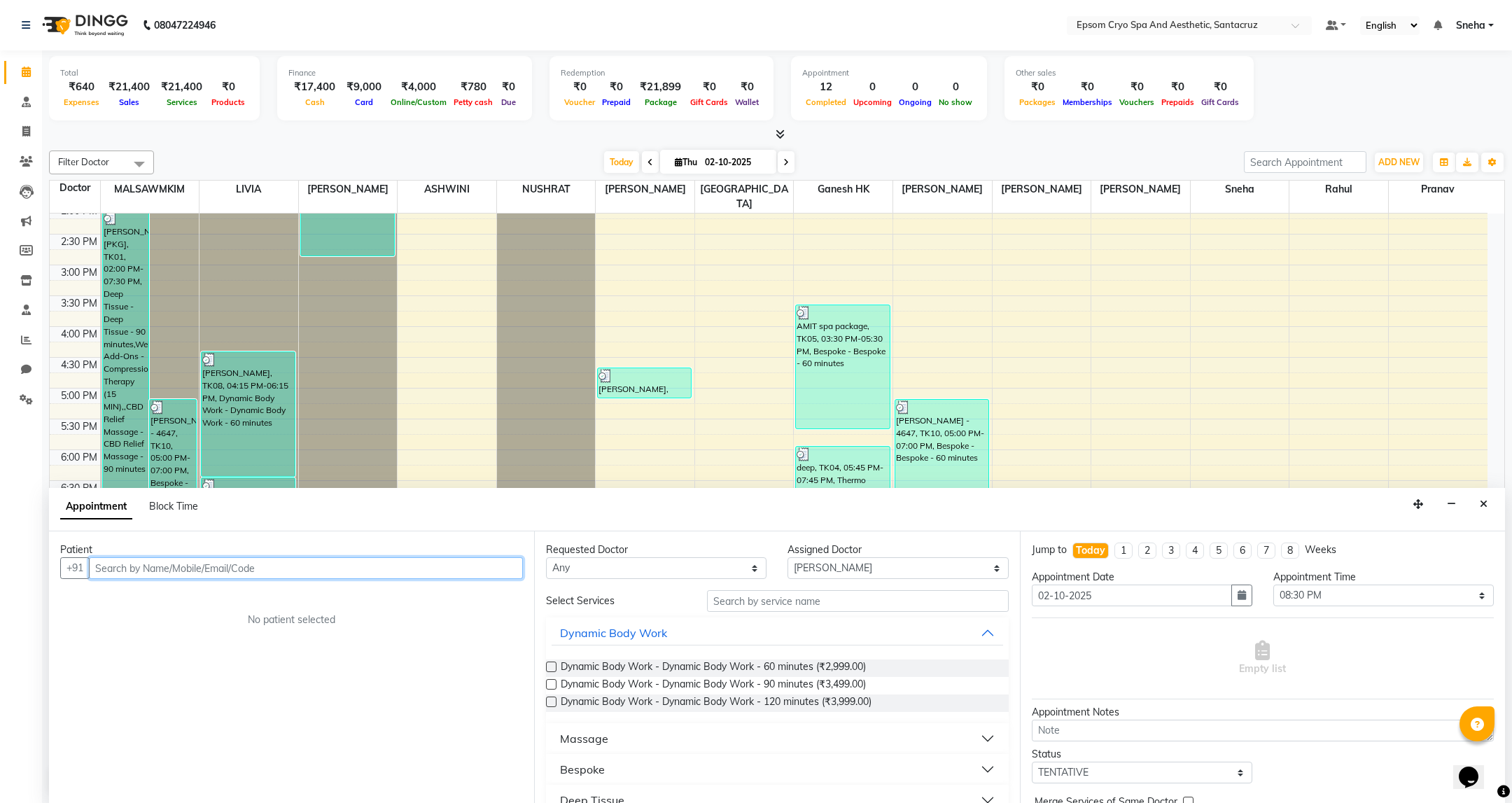
click at [403, 566] on input "text" at bounding box center [306, 568] width 434 height 22
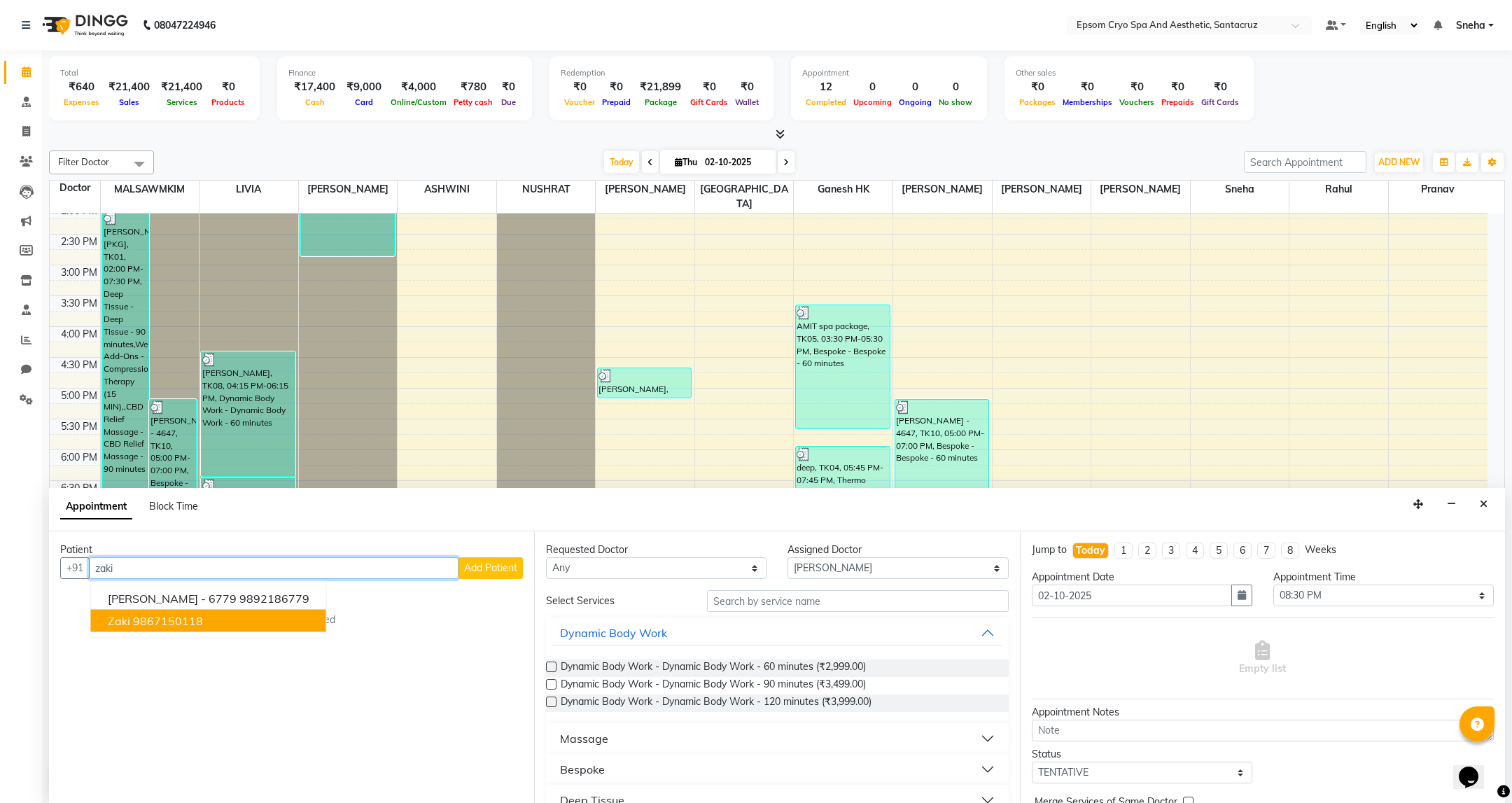
click at [202, 628] on button "zaki 9867150118" at bounding box center [208, 621] width 236 height 23
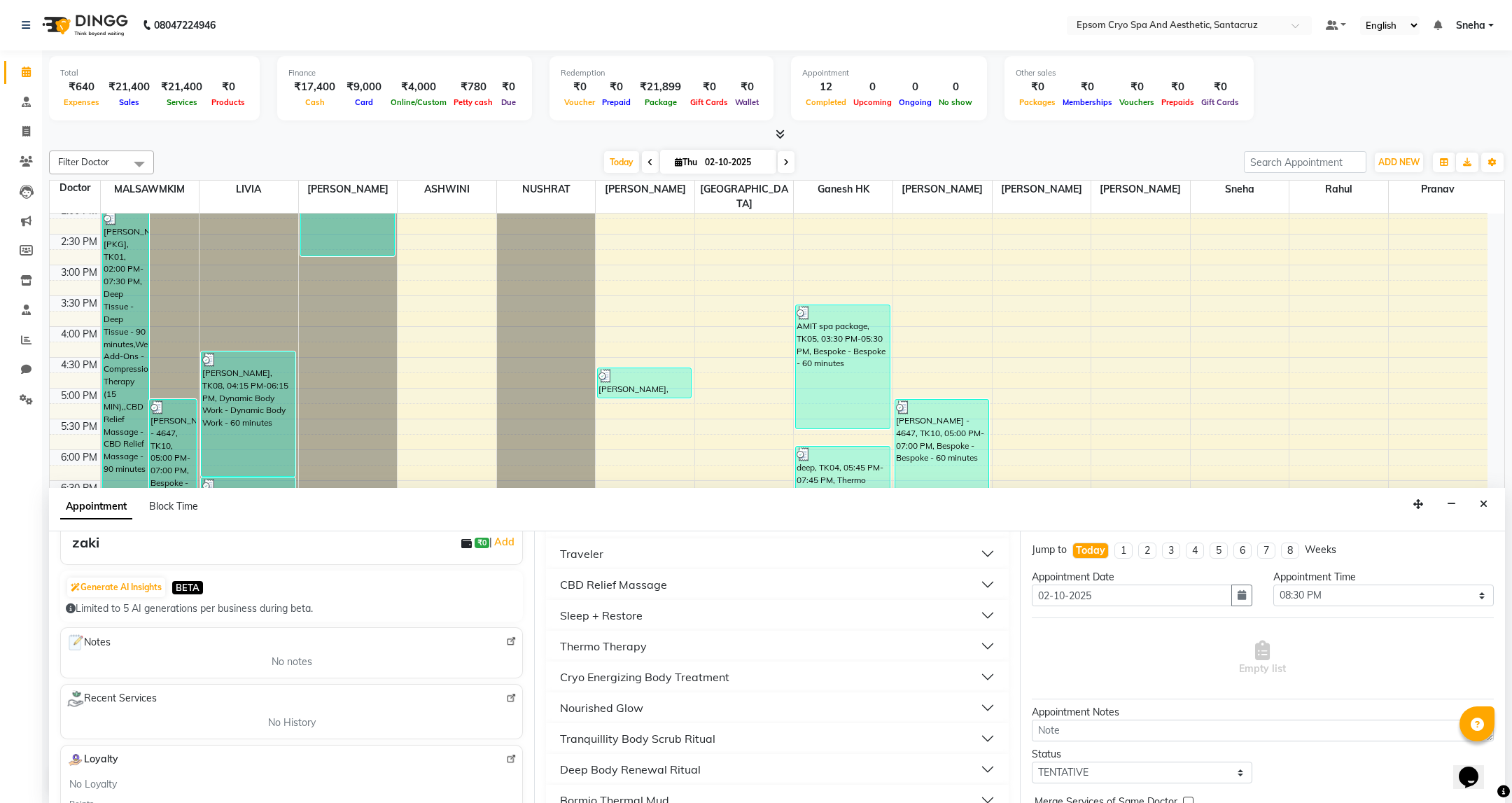
scroll to position [525, 0]
type input "9867150118"
click at [636, 650] on div "Thermo Therapy" at bounding box center [603, 644] width 87 height 16
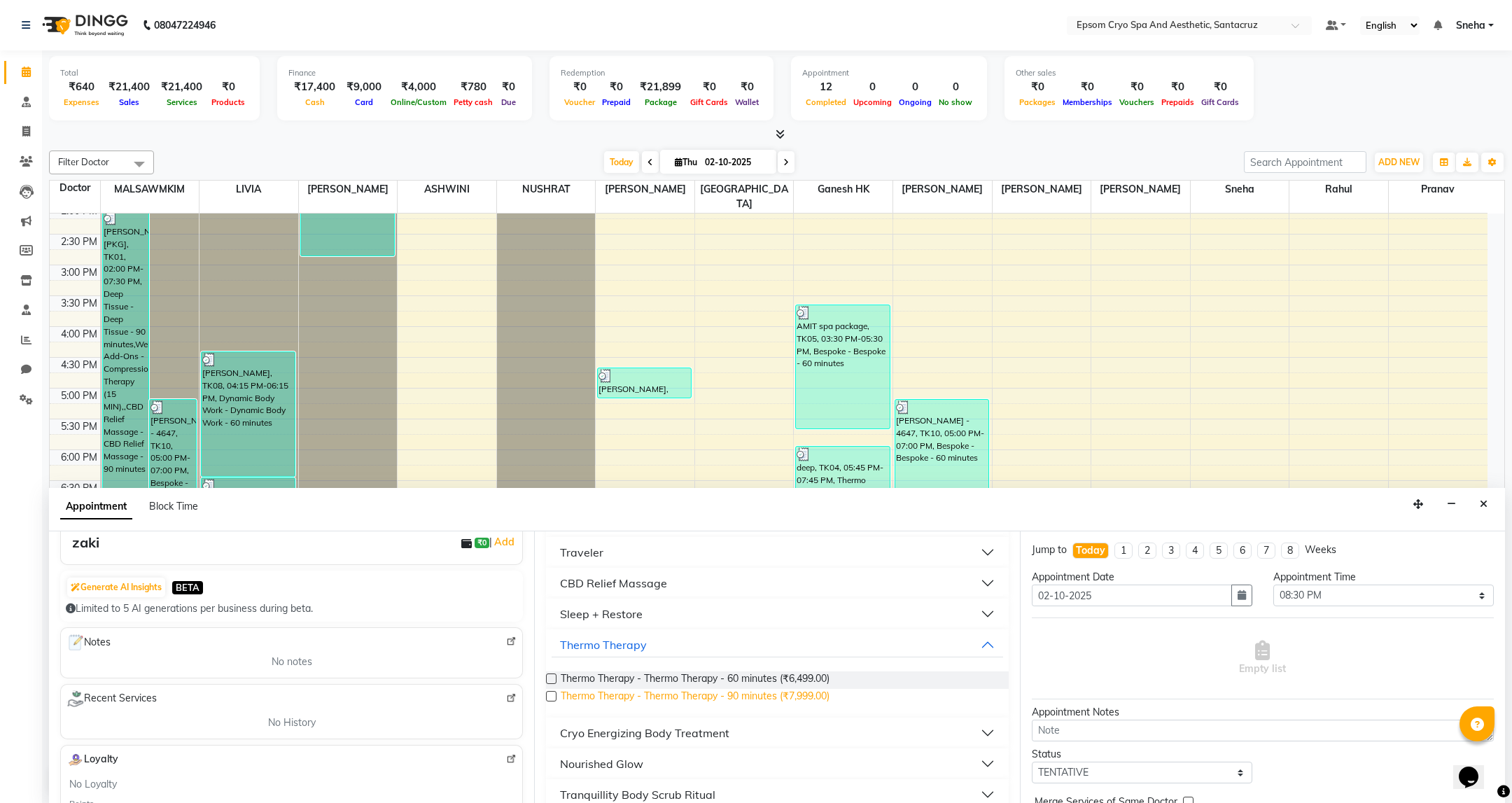
click at [700, 701] on span "Thermo Therapy - Thermo Therapy - 90 minutes (₹7,999.00)" at bounding box center [694, 697] width 268 height 17
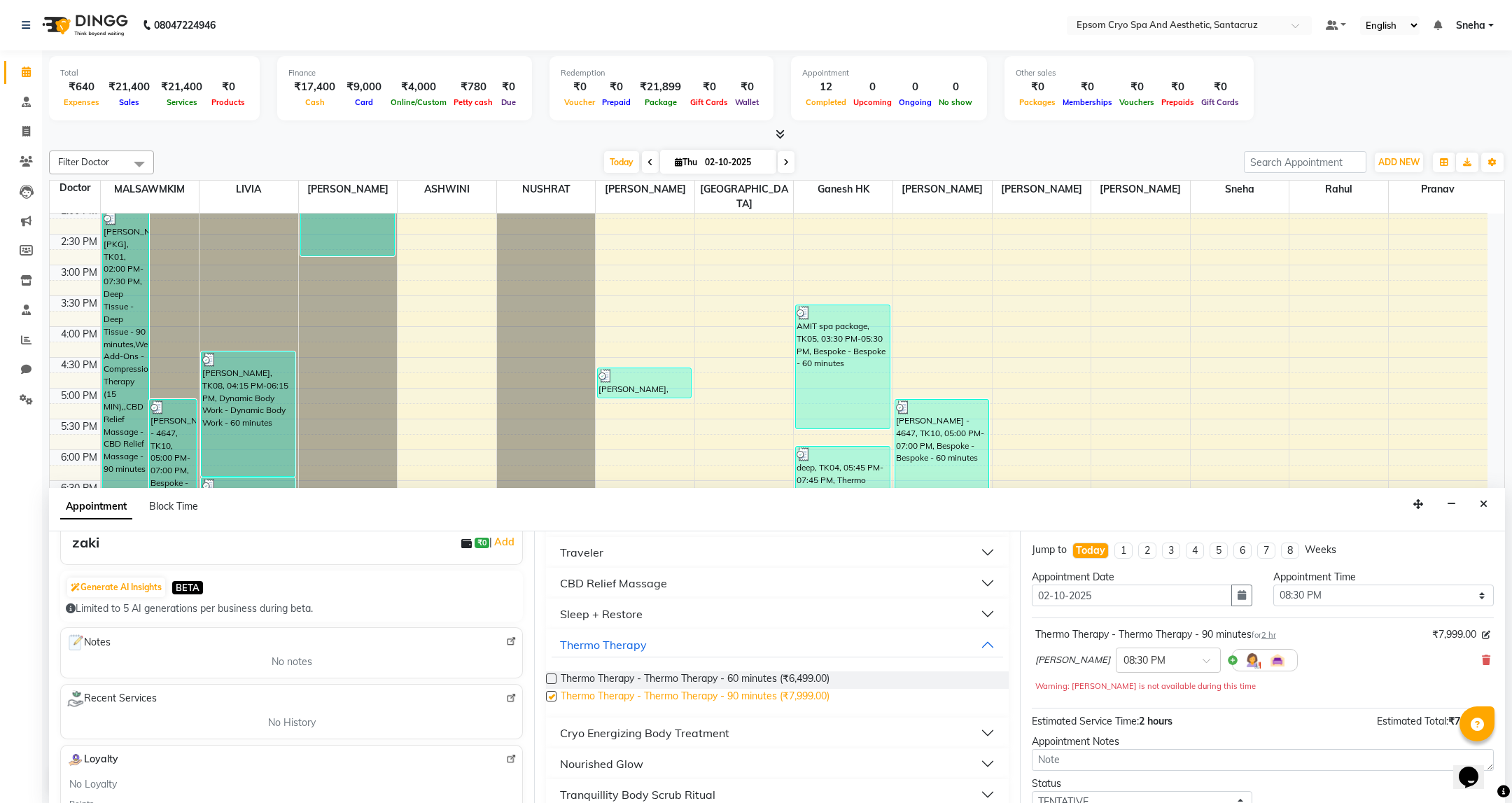
checkbox input "false"
click at [1134, 662] on input "text" at bounding box center [1154, 659] width 62 height 15
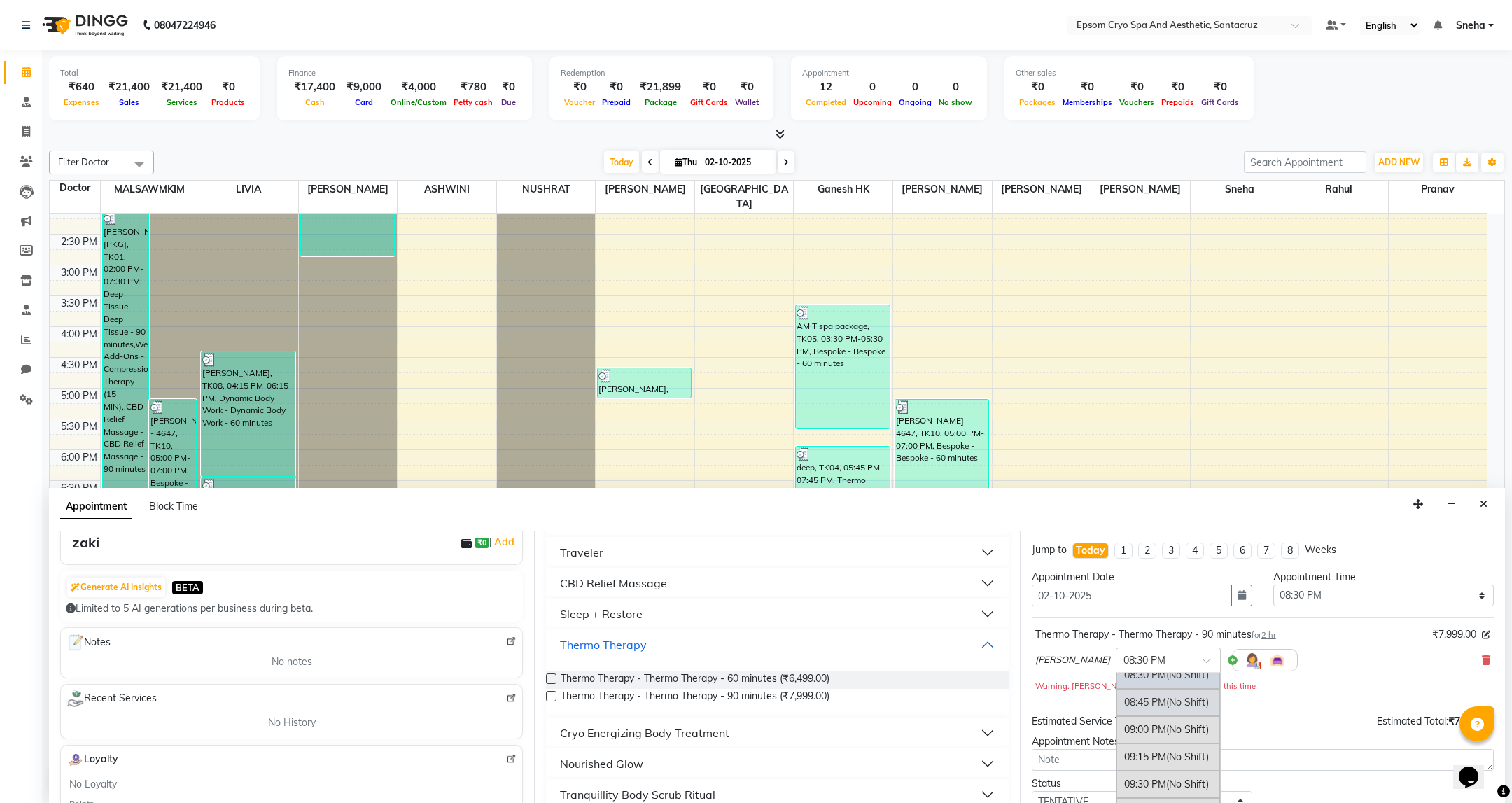
click at [1166, 708] on span "(No Shift)" at bounding box center [1187, 702] width 43 height 13
click at [1275, 639] on span "2 hr" at bounding box center [1269, 635] width 15 height 10
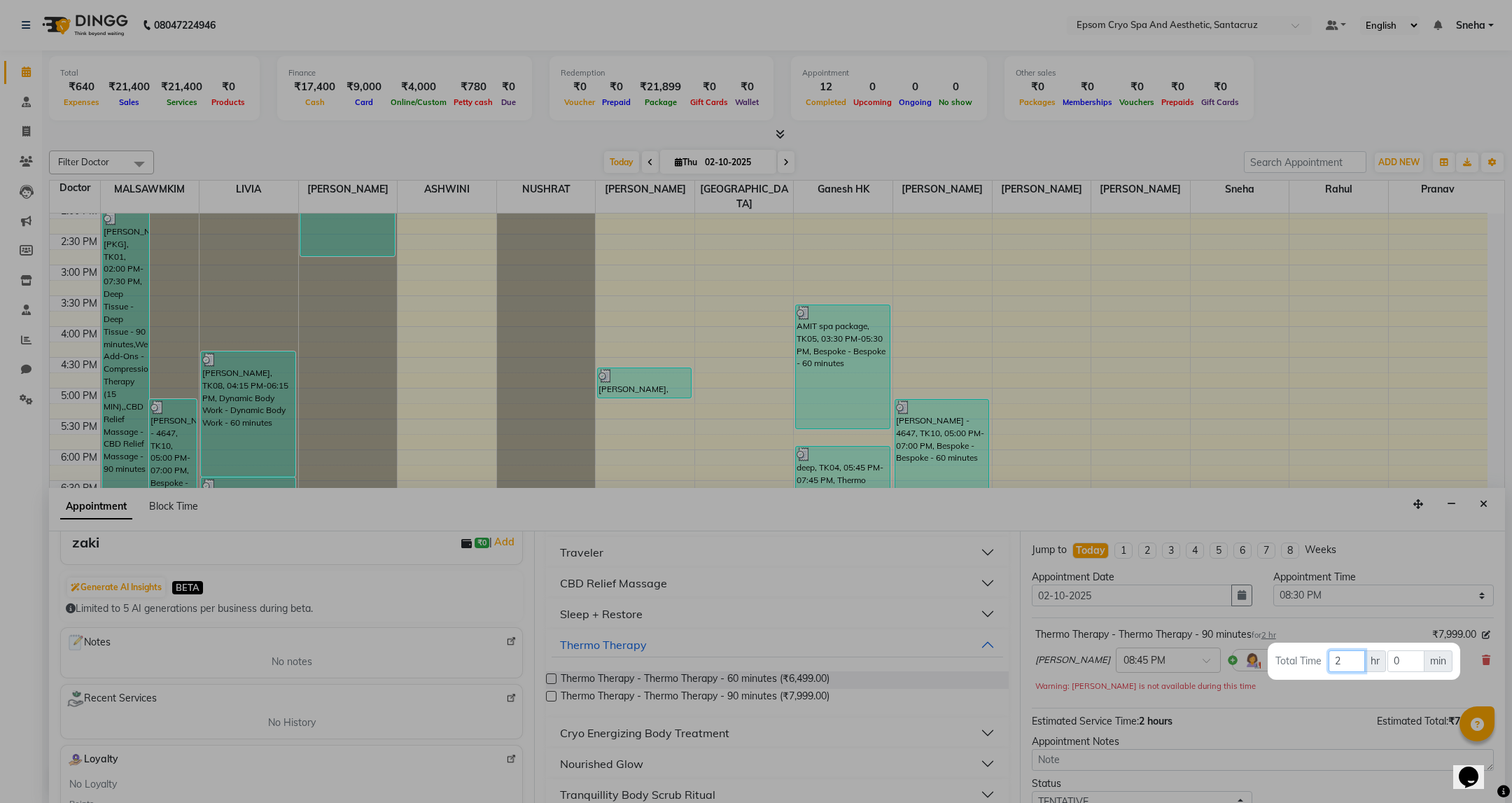
click at [1352, 660] on input "2" at bounding box center [1347, 661] width 37 height 22
type input "1"
click at [1412, 656] on input "0" at bounding box center [1406, 661] width 37 height 22
type input "30"
click at [1315, 700] on div at bounding box center [756, 402] width 1512 height 803
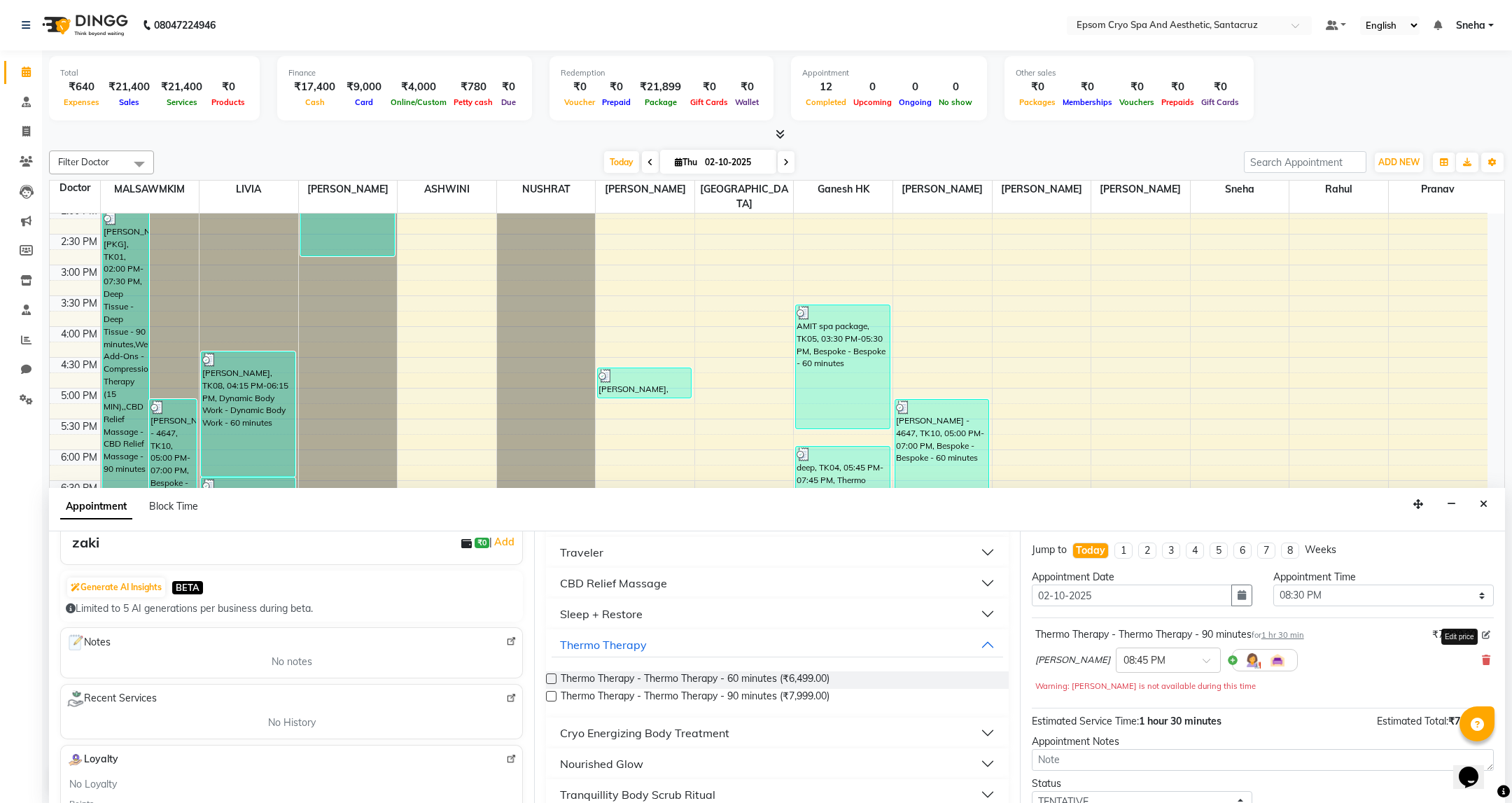
click at [1482, 639] on icon at bounding box center [1486, 635] width 9 height 9
drag, startPoint x: 1442, startPoint y: 635, endPoint x: 1384, endPoint y: 643, distance: 58.5
click at [1384, 643] on div "Thermo Therapy - Thermo Therapy - 90 minutes for 1 hr 30 min 7999" at bounding box center [1262, 638] width 455 height 22
type input "4000"
click at [1319, 679] on div "PRICILA × 08:45 PM" at bounding box center [1262, 667] width 455 height 37
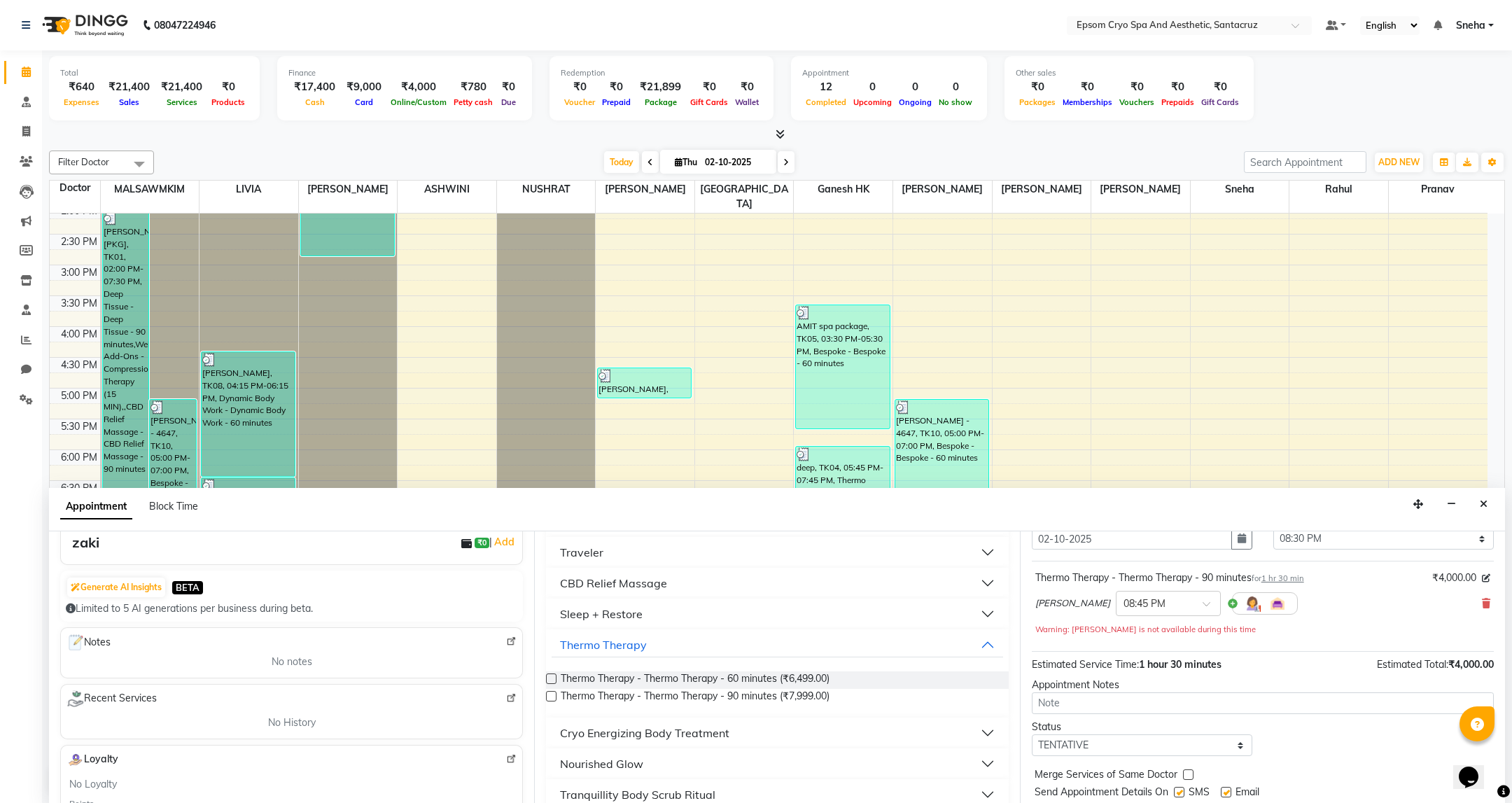
scroll to position [101, 0]
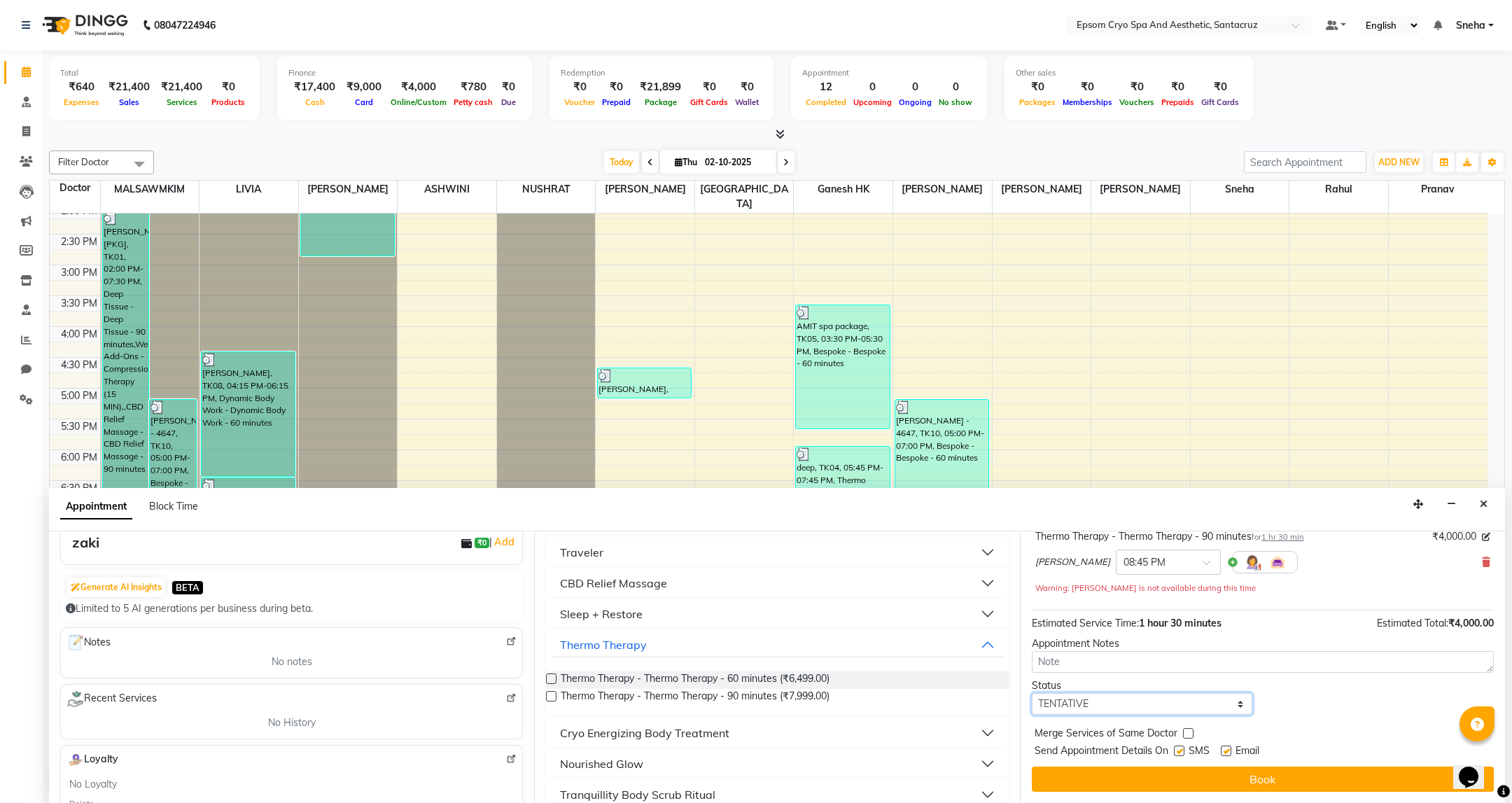
click at [1187, 704] on select "Select TENTATIVE CONFIRM CHECK-IN UPCOMING" at bounding box center [1142, 704] width 221 height 22
select select "confirm booking"
click at [1031, 693] on select "Select TENTATIVE CONFIRM CHECK-IN UPCOMING" at bounding box center [1142, 704] width 221 height 22
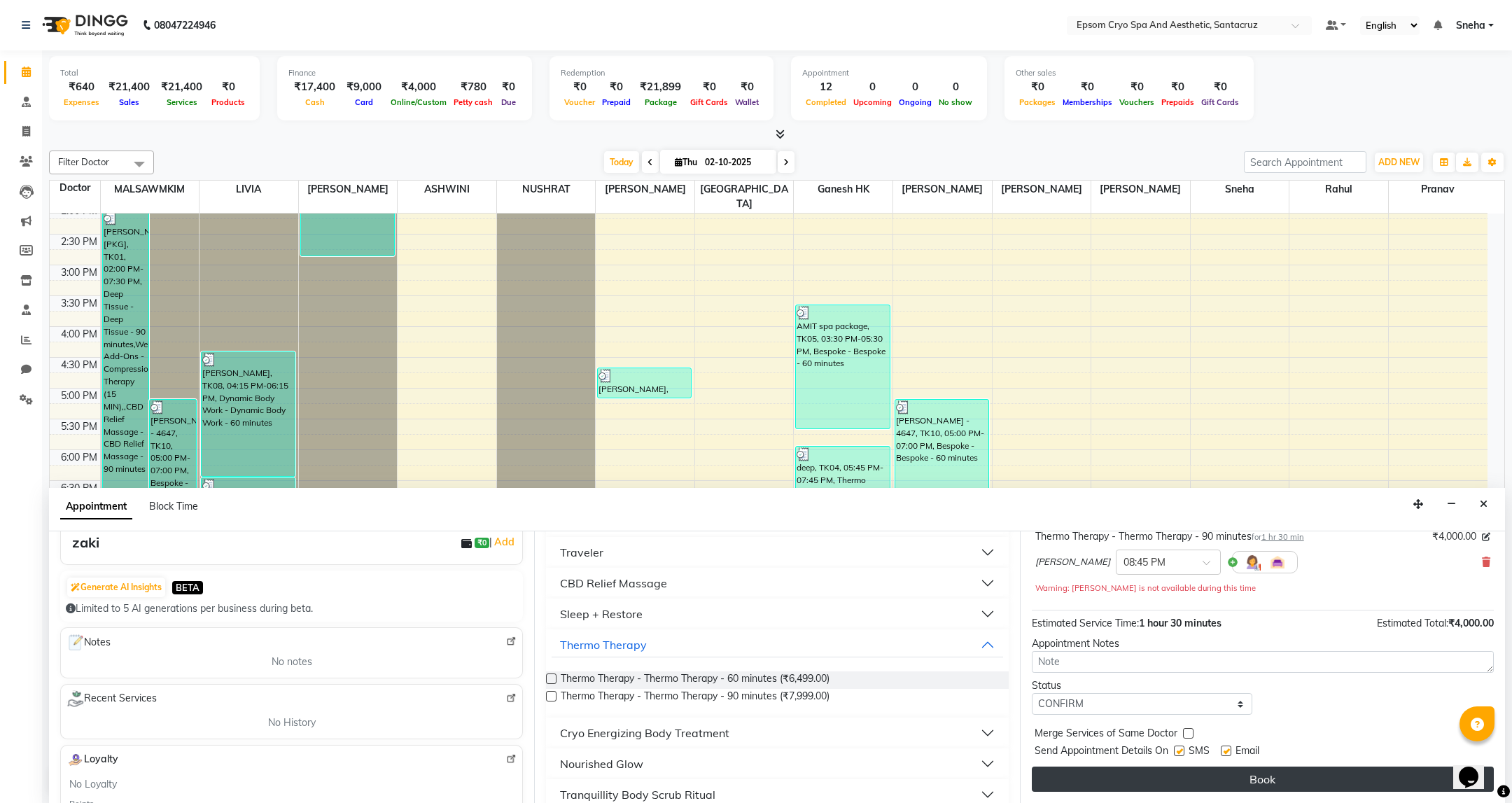
click at [1230, 781] on button "Book" at bounding box center [1262, 779] width 462 height 25
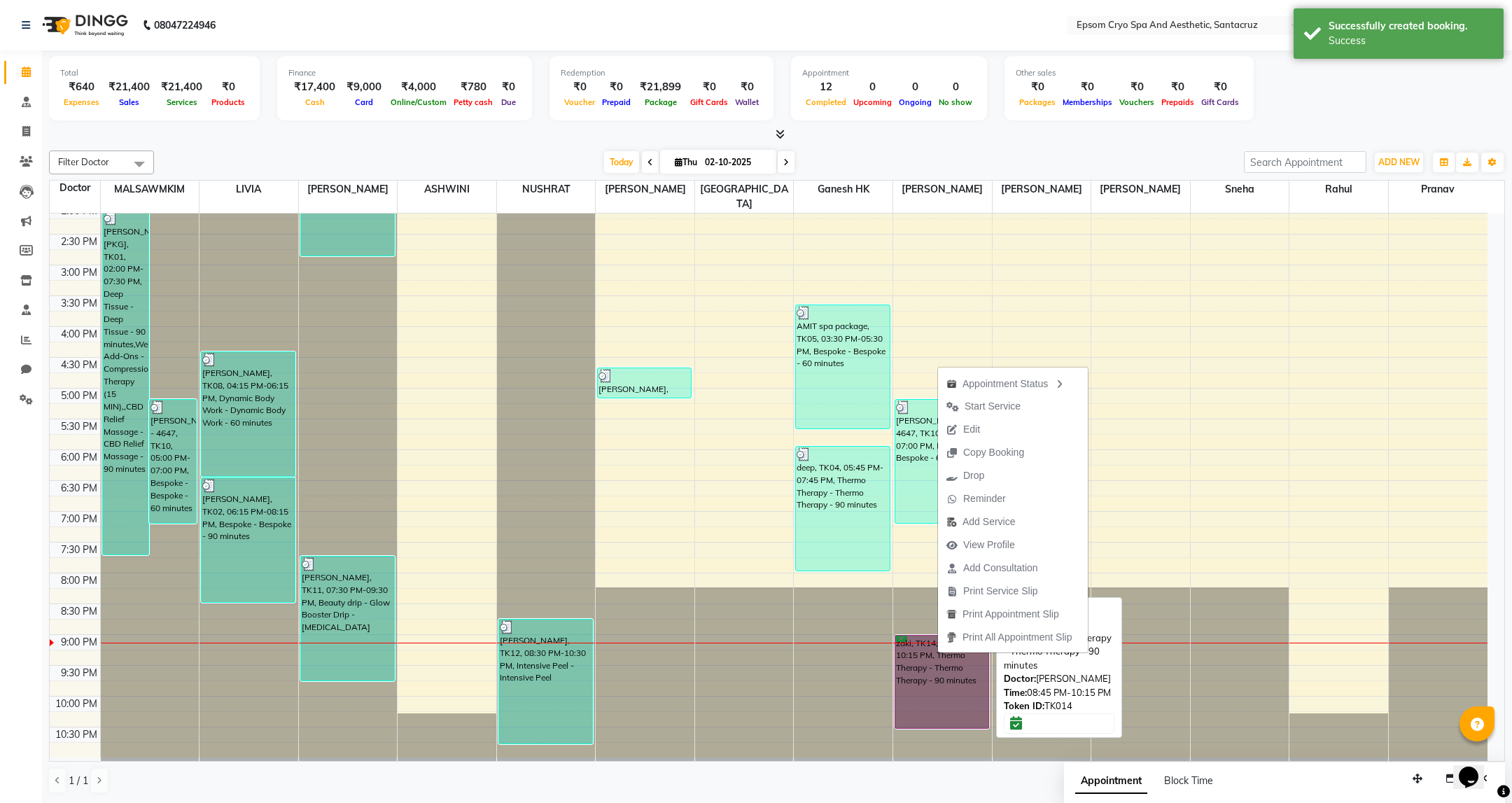
click at [938, 666] on link "zaki, TK14, 08:45 PM-10:15 PM, Thermo Therapy - Thermo Therapy - 90 minutes" at bounding box center [941, 682] width 95 height 94
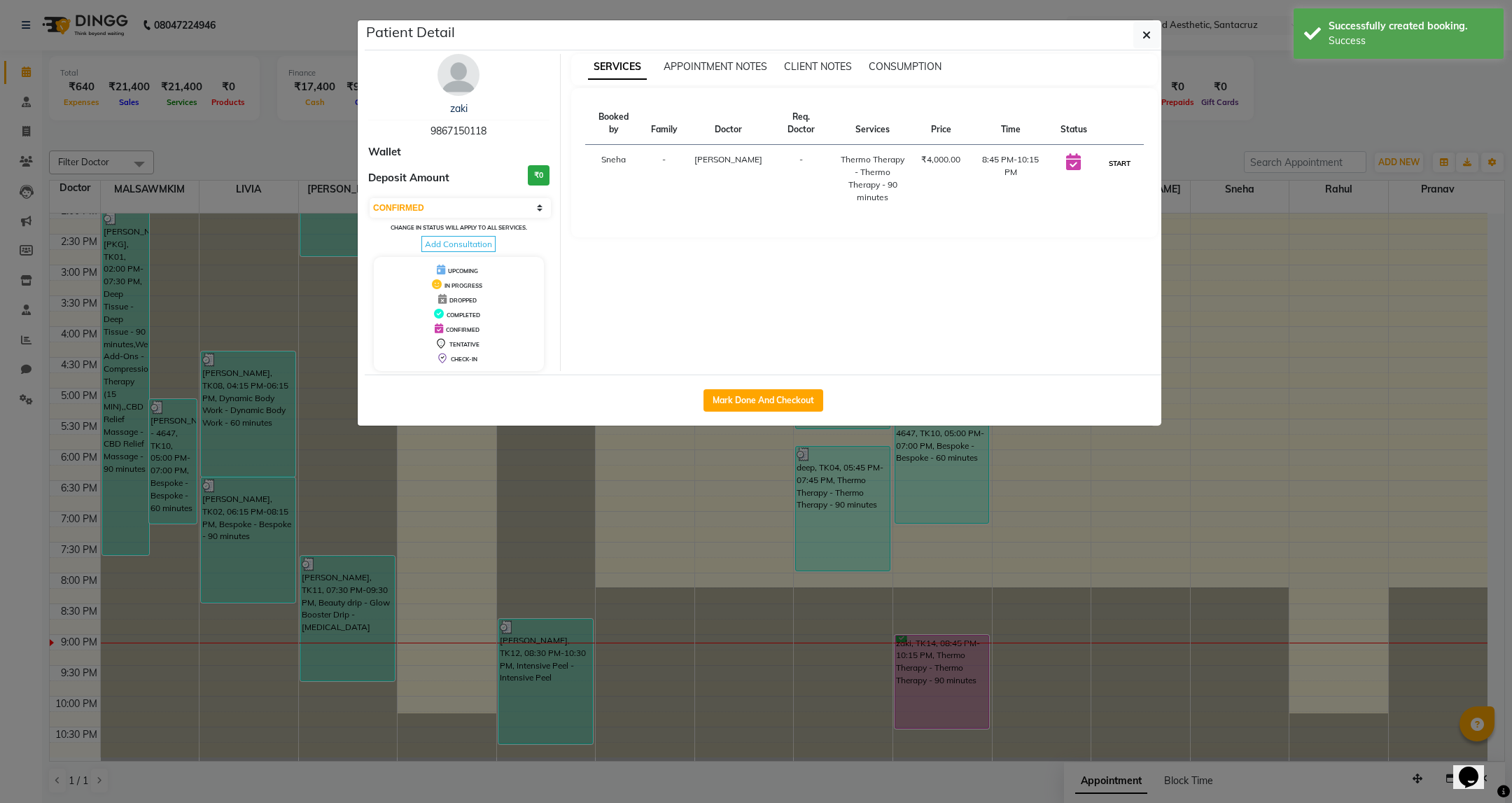
click at [1119, 155] on button "START" at bounding box center [1119, 164] width 29 height 17
select select "1"
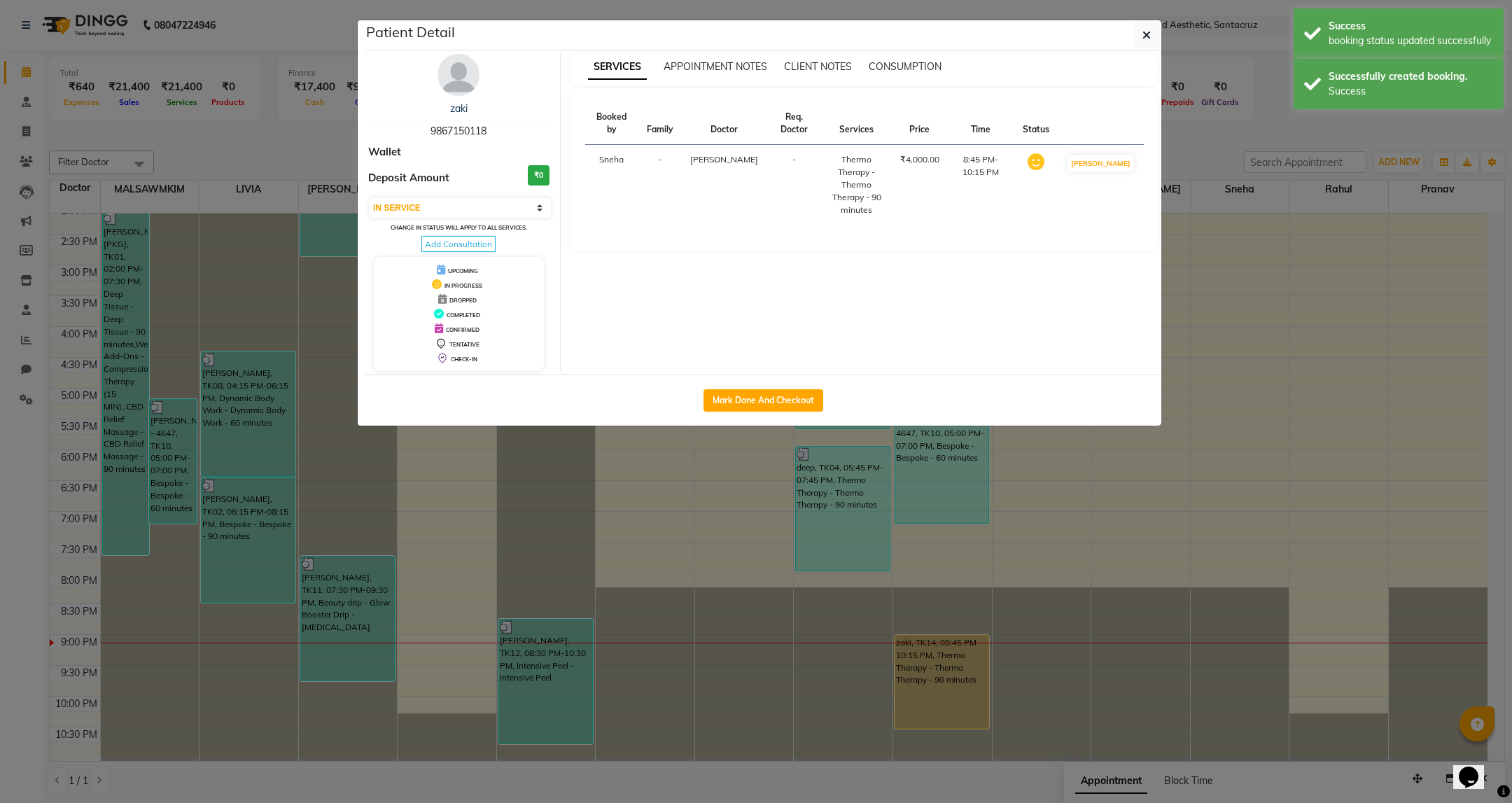
click at [1247, 566] on ngb-modal-window "Patient Detail zaki 9867150118 Wallet Deposit Amount ₹0 Select IN SERVICE CONFI…" at bounding box center [756, 402] width 1512 height 803
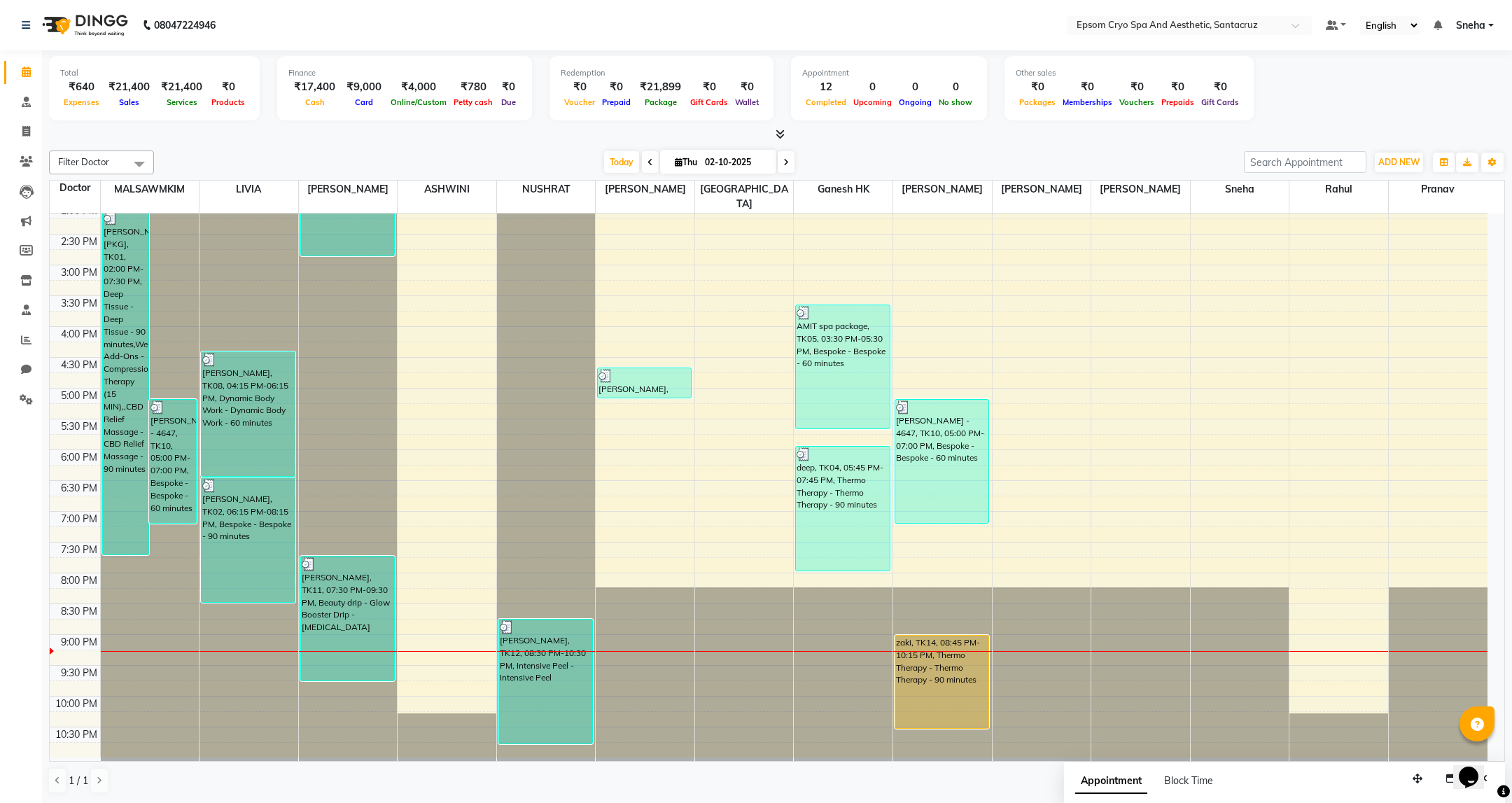
click at [784, 166] on icon at bounding box center [786, 162] width 5 height 9
type input "03-10-2025"
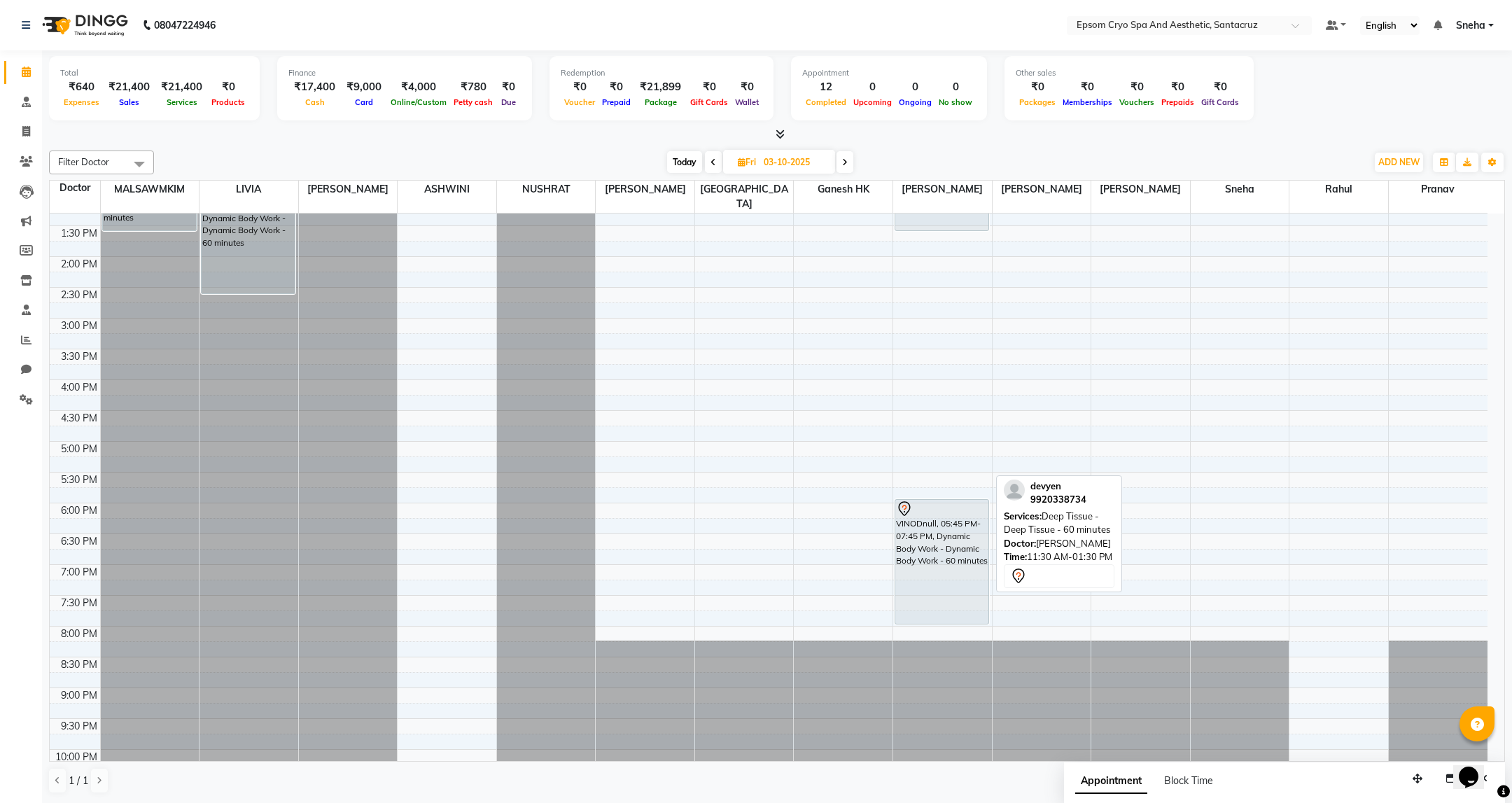
scroll to position [315, 0]
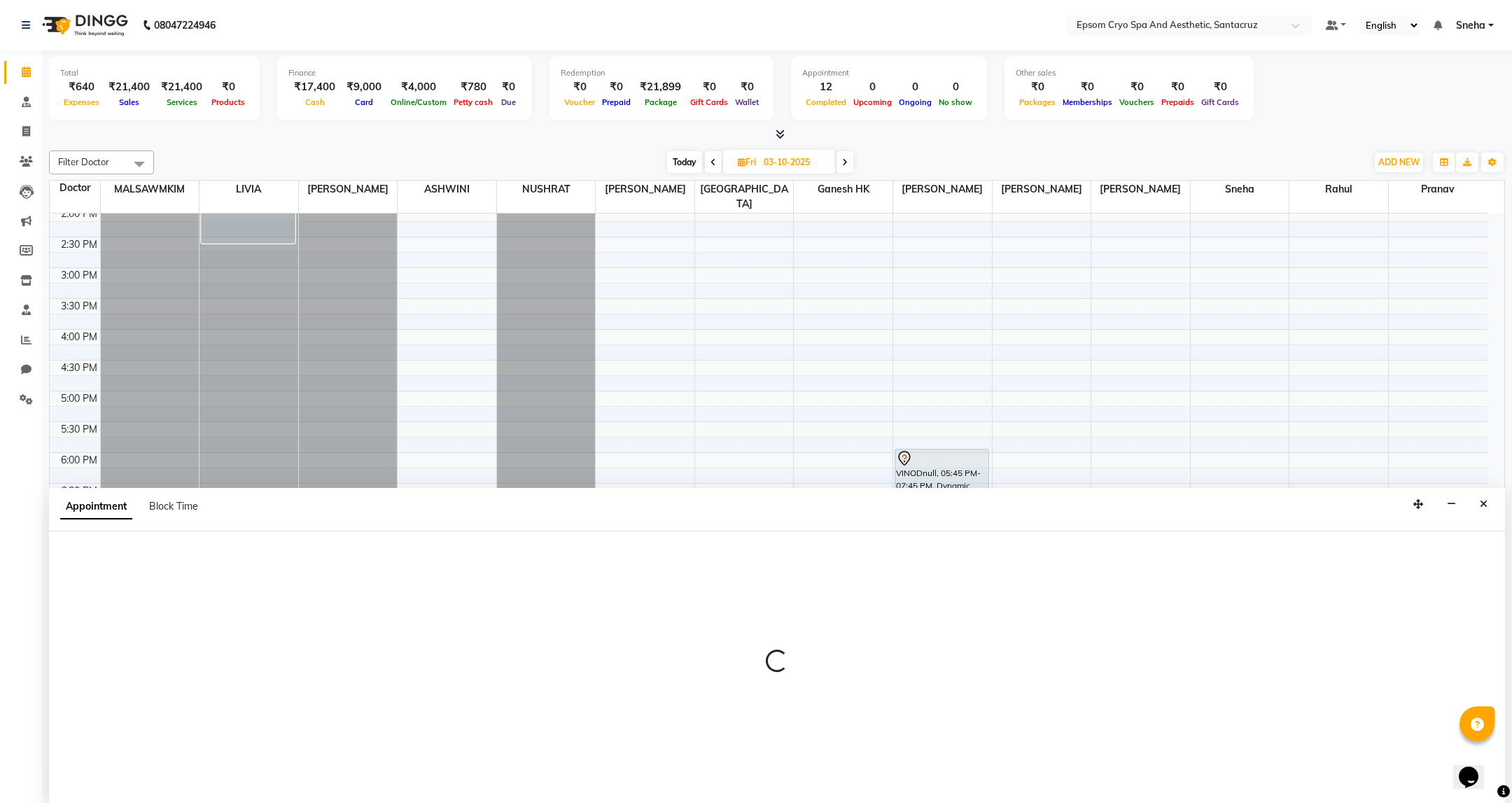
select select "74720"
select select "1200"
select select "tentative"
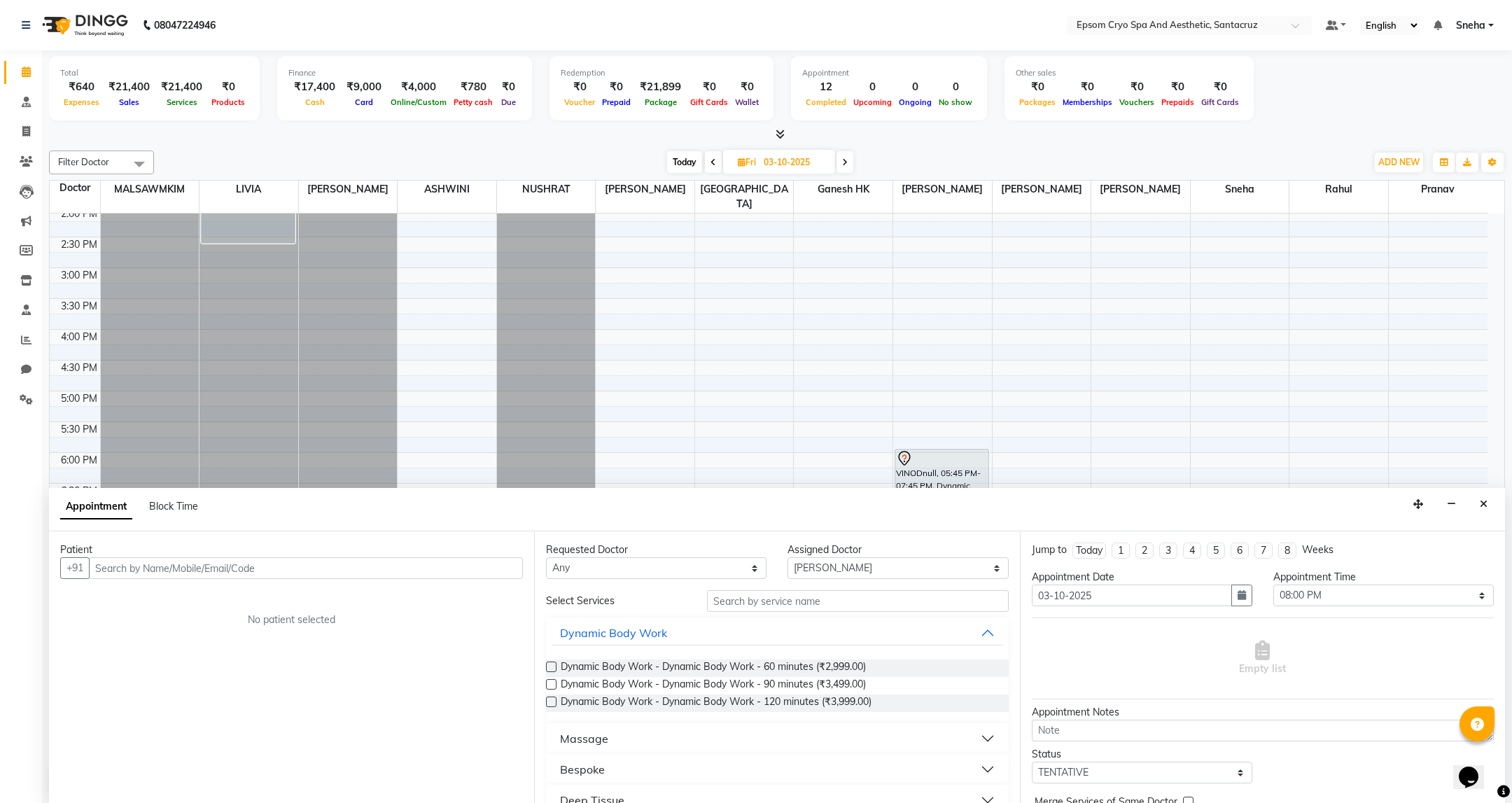
click at [404, 574] on input "text" at bounding box center [306, 568] width 434 height 22
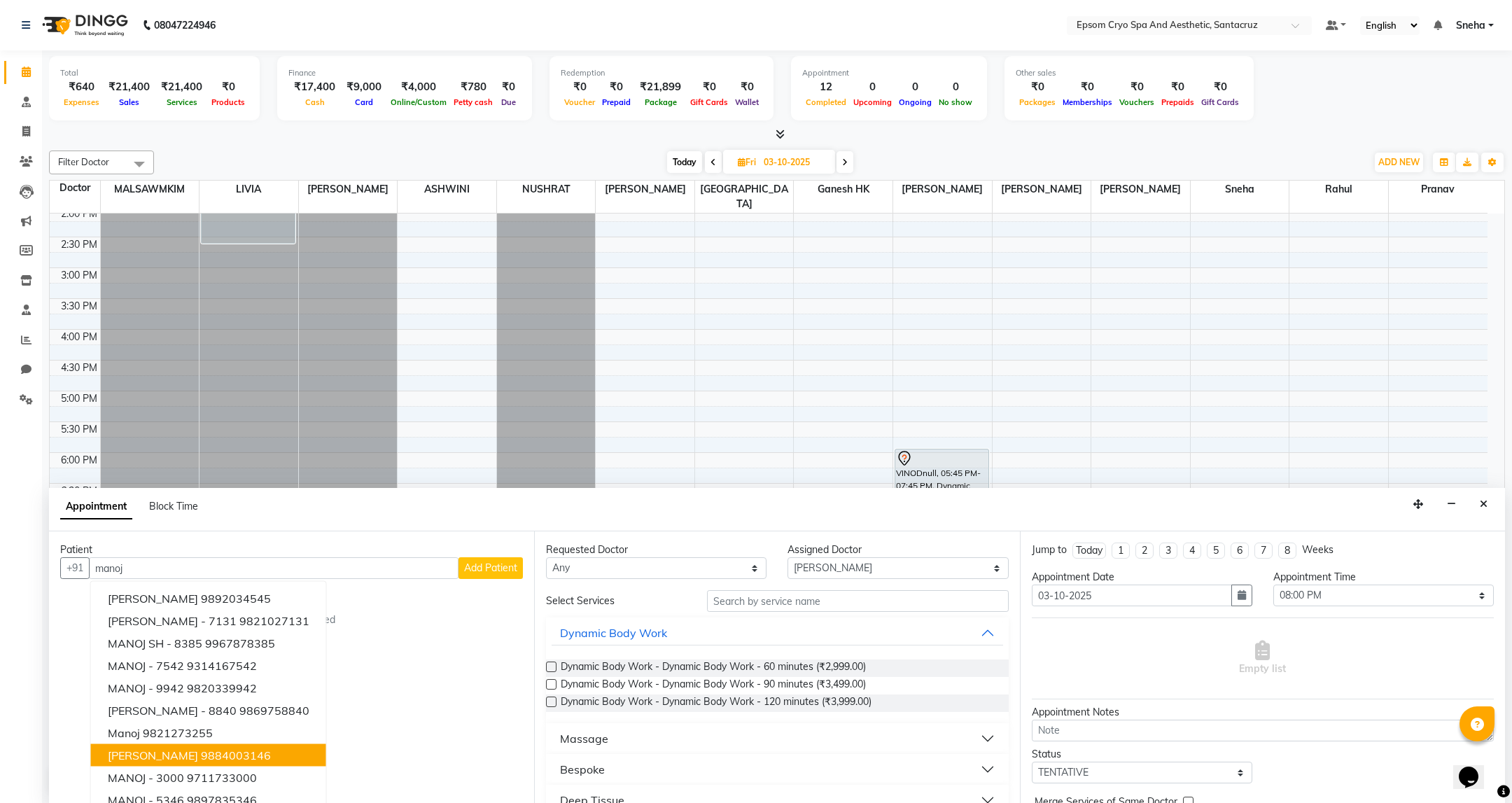
click at [246, 746] on button "MANOJ MISTRY 9884003146" at bounding box center [208, 755] width 236 height 23
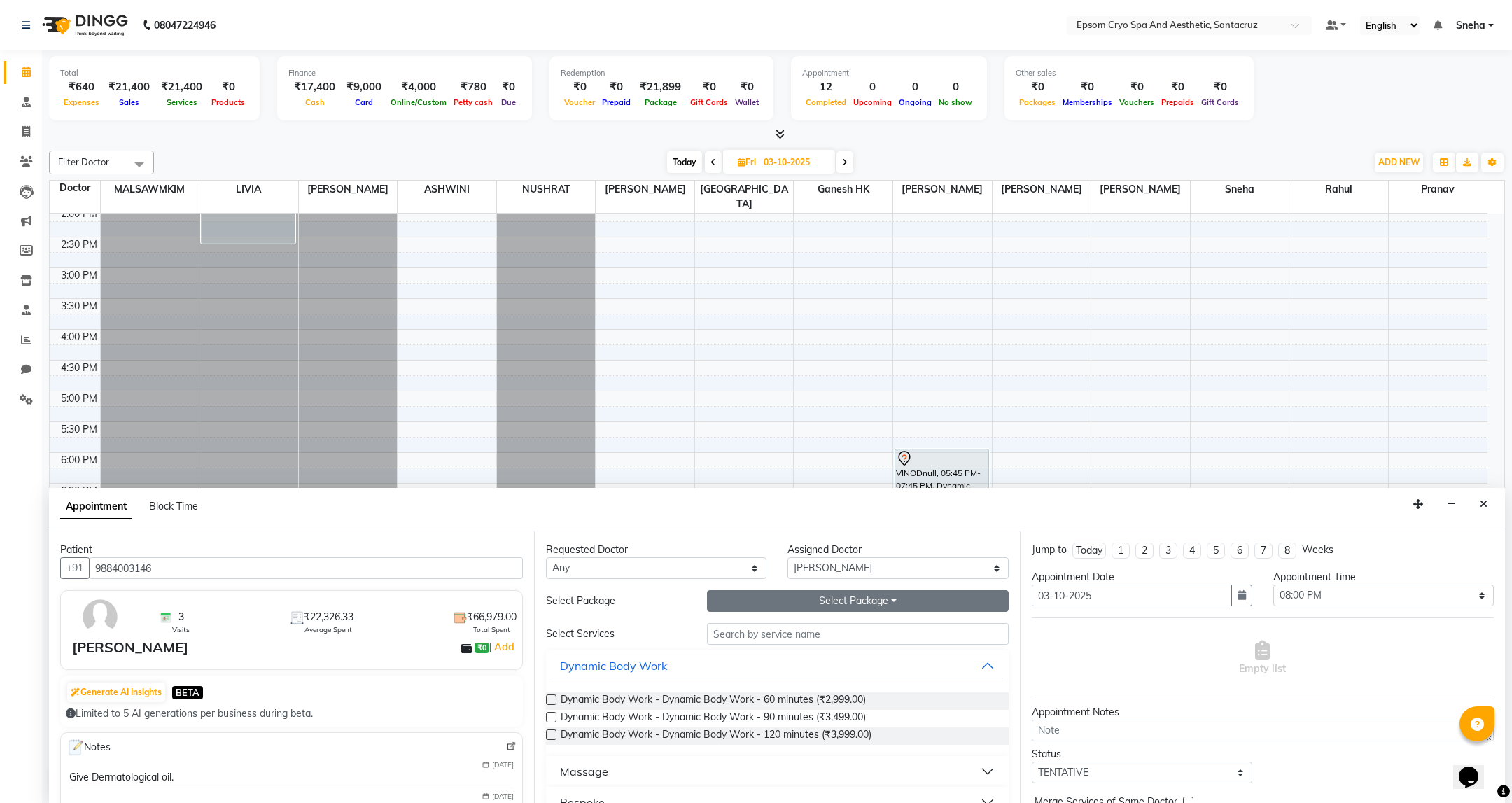
type input "9884003146"
click at [877, 600] on button "Select Package Toggle Dropdown" at bounding box center [857, 601] width 301 height 22
click at [809, 630] on li "PAY 65K GET 100K" at bounding box center [768, 630] width 121 height 20
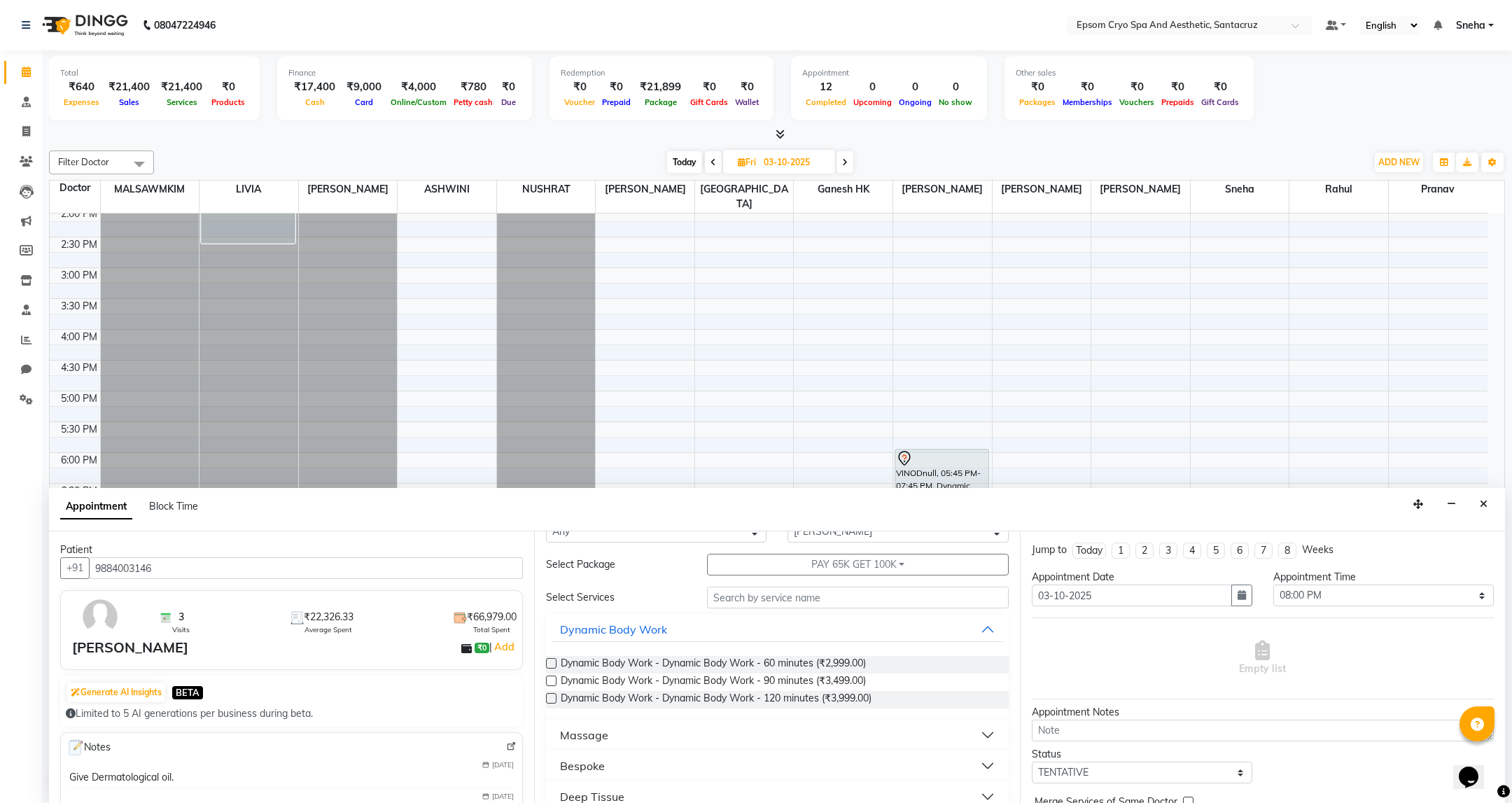
scroll to position [0, 0]
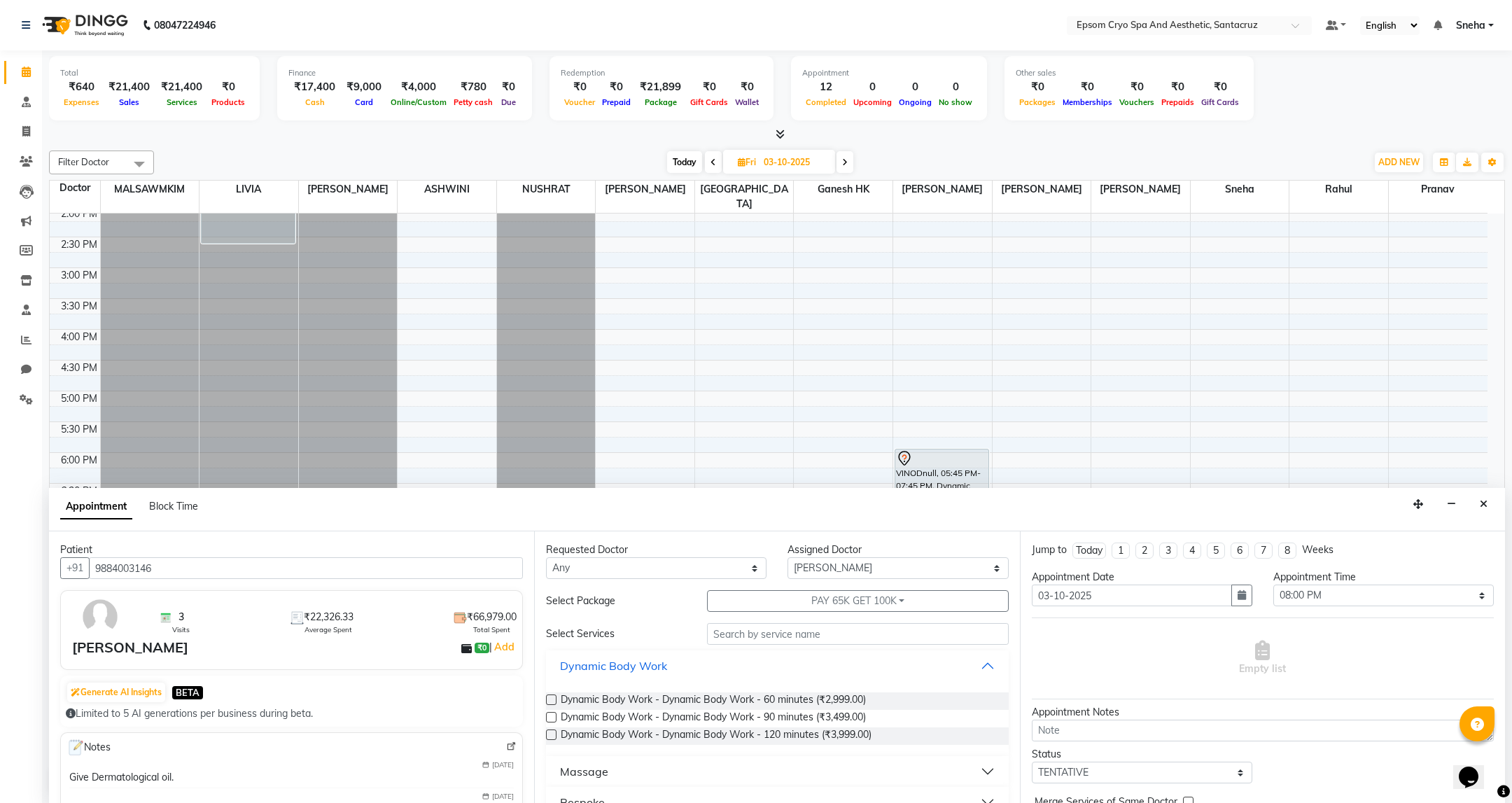
click at [974, 666] on button "Dynamic Body Work" at bounding box center [777, 666] width 451 height 25
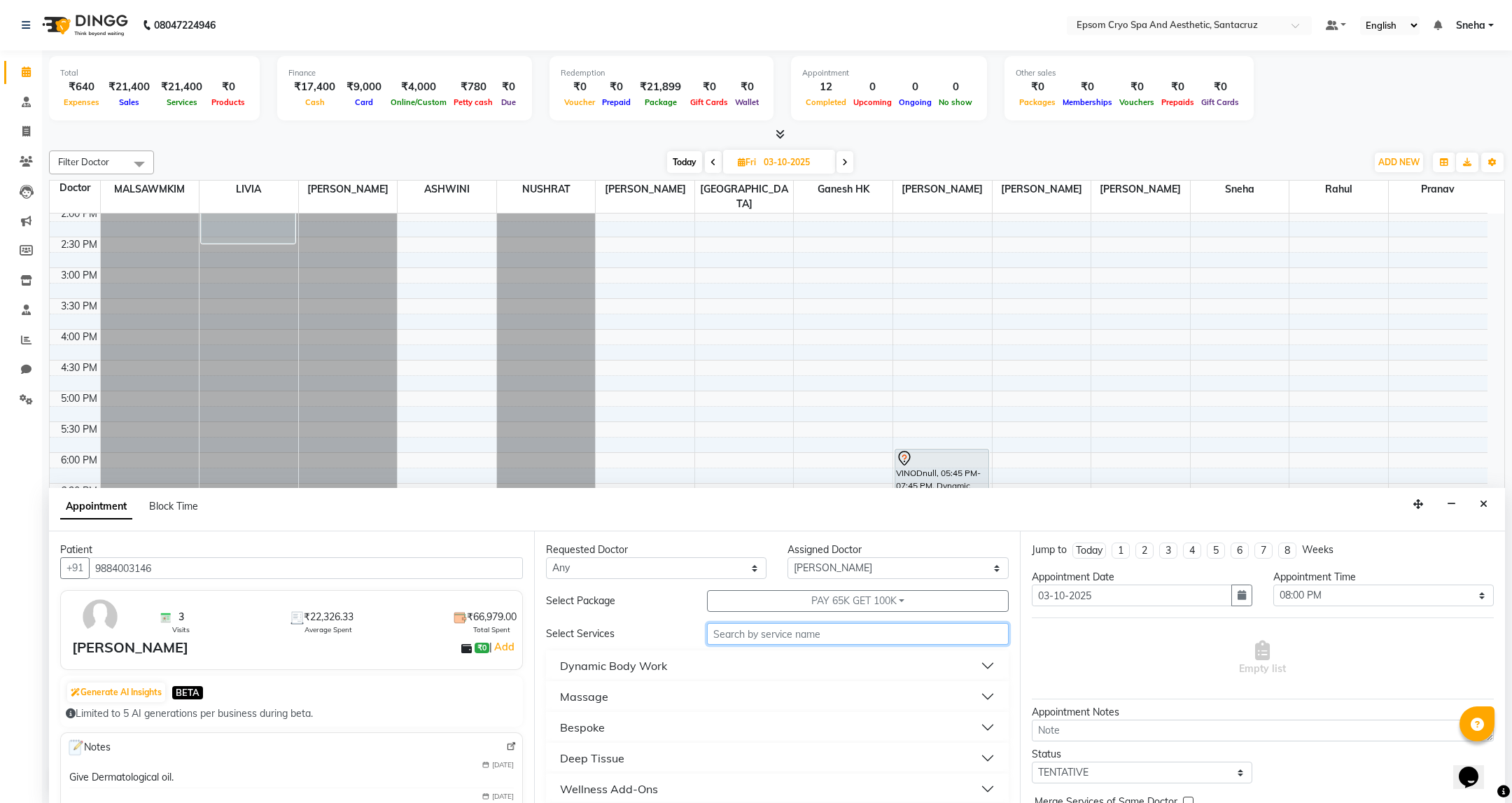
type input "cryo"
click at [772, 725] on button "Cryosculpt And Body Countouring" at bounding box center [777, 727] width 451 height 25
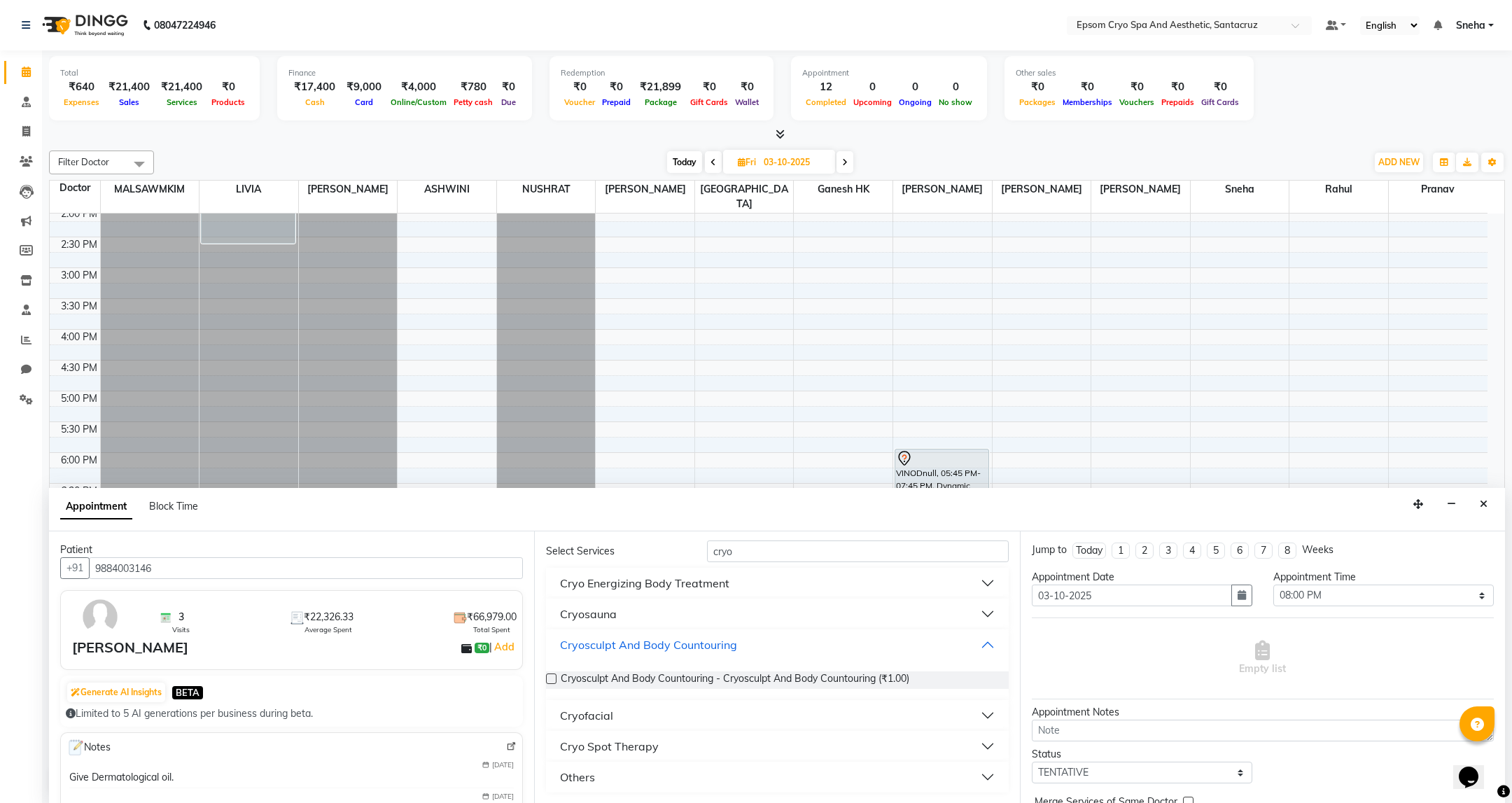
scroll to position [84, 0]
click at [550, 679] on label at bounding box center [551, 678] width 10 height 10
click at [550, 679] on input "checkbox" at bounding box center [551, 679] width 9 height 9
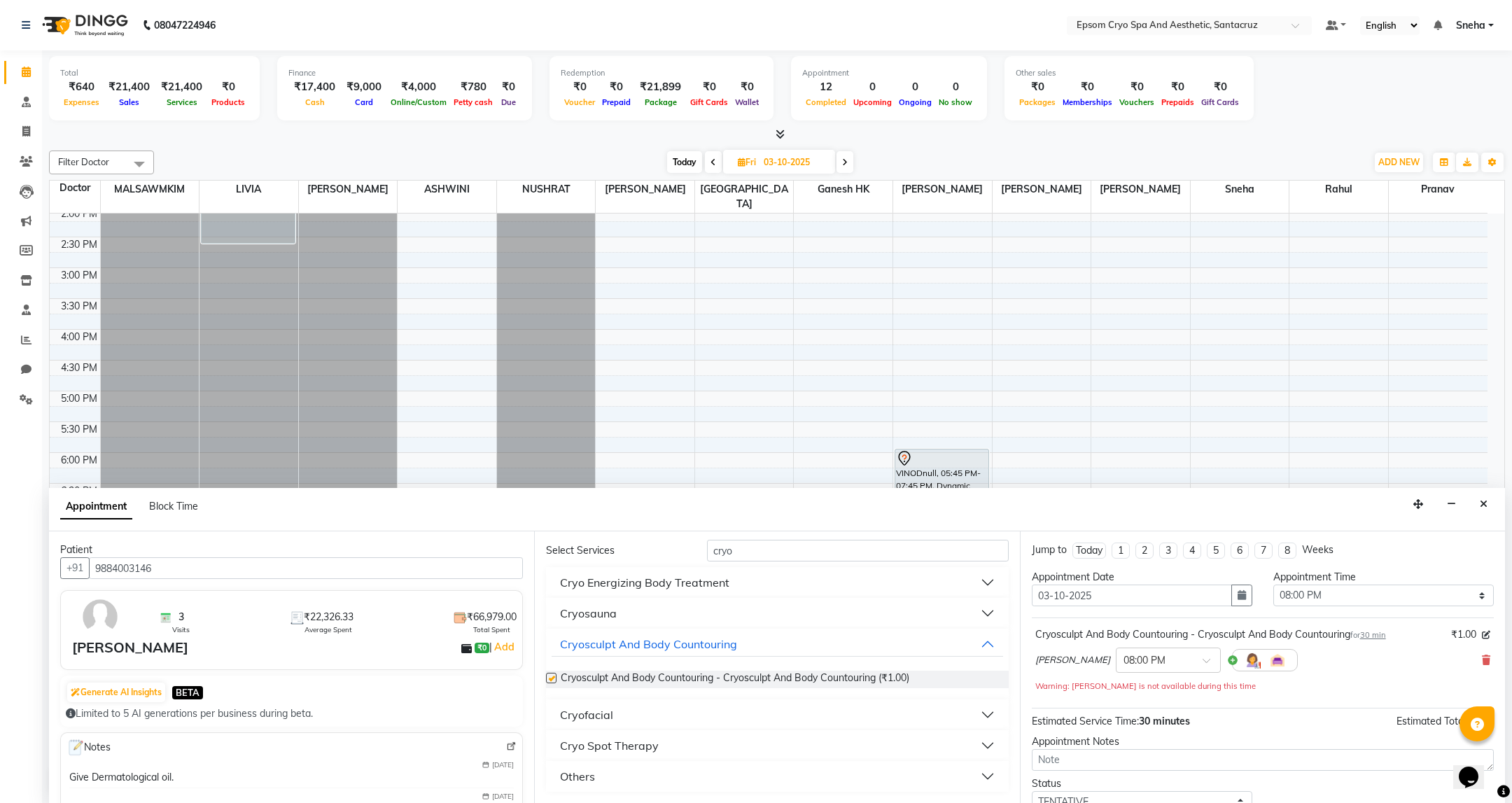
checkbox input "false"
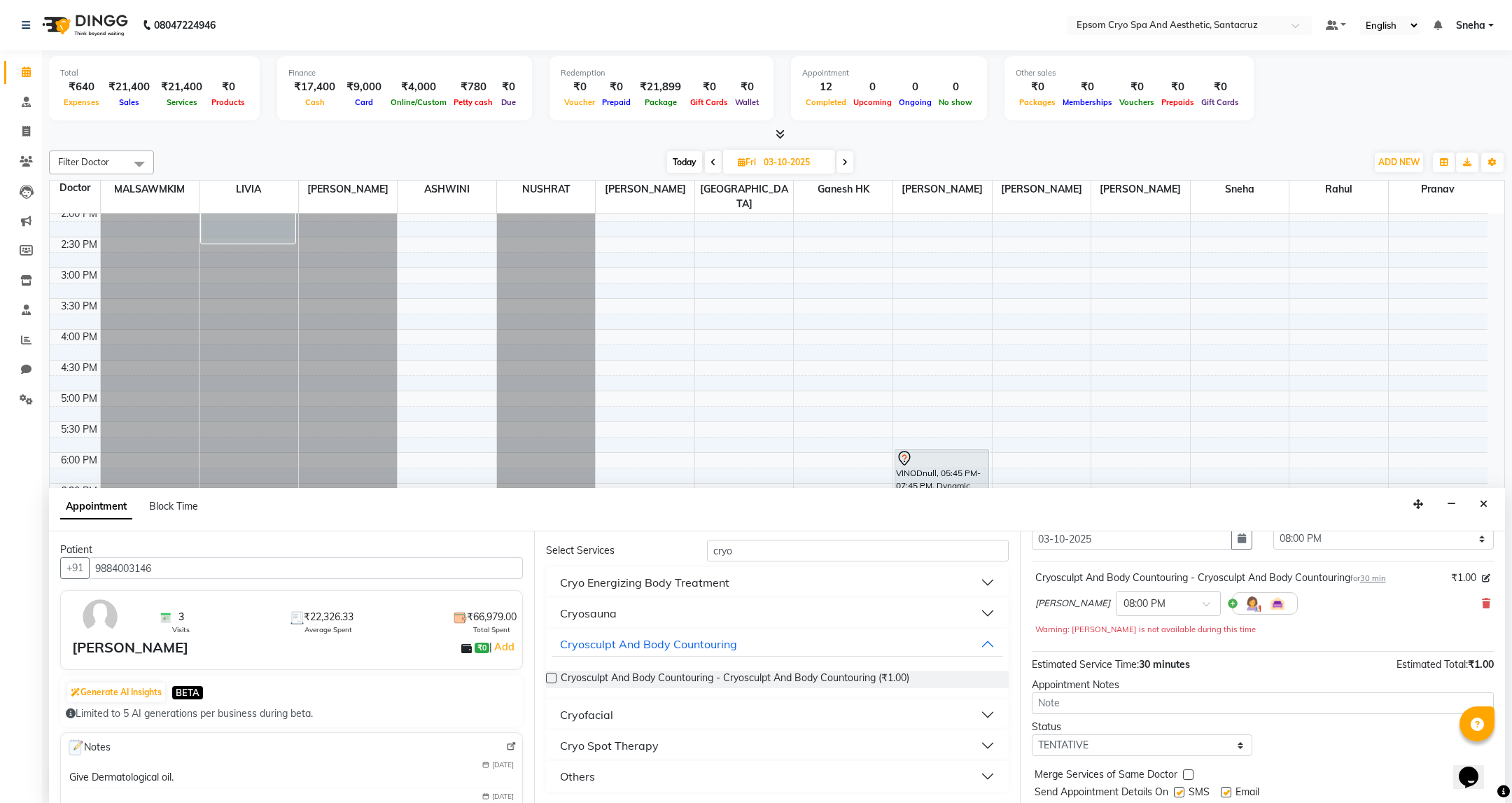
scroll to position [101, 0]
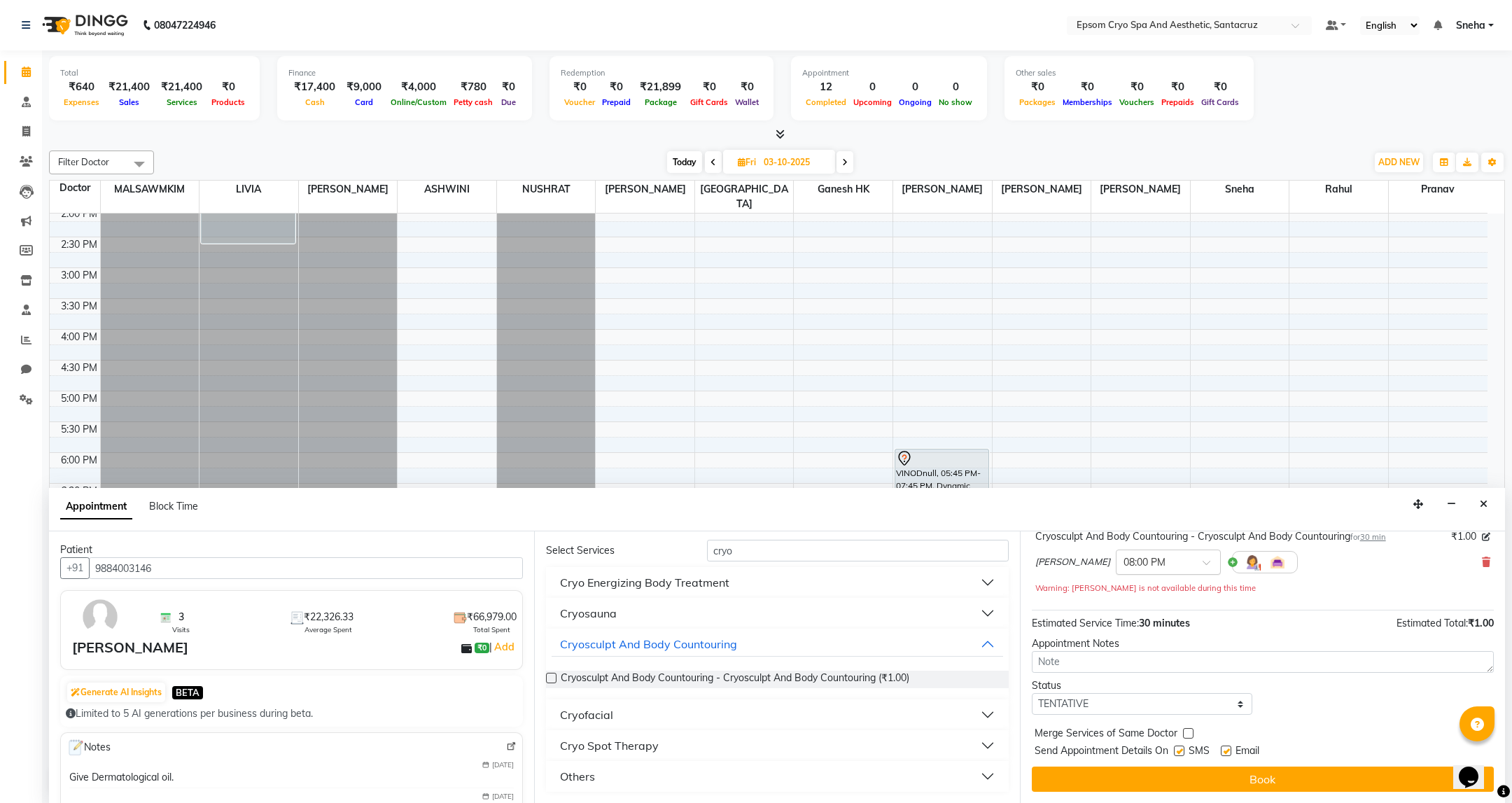
click at [1203, 560] on span at bounding box center [1211, 567] width 17 height 15
click at [1124, 647] on div "07:00 PM" at bounding box center [1168, 653] width 103 height 26
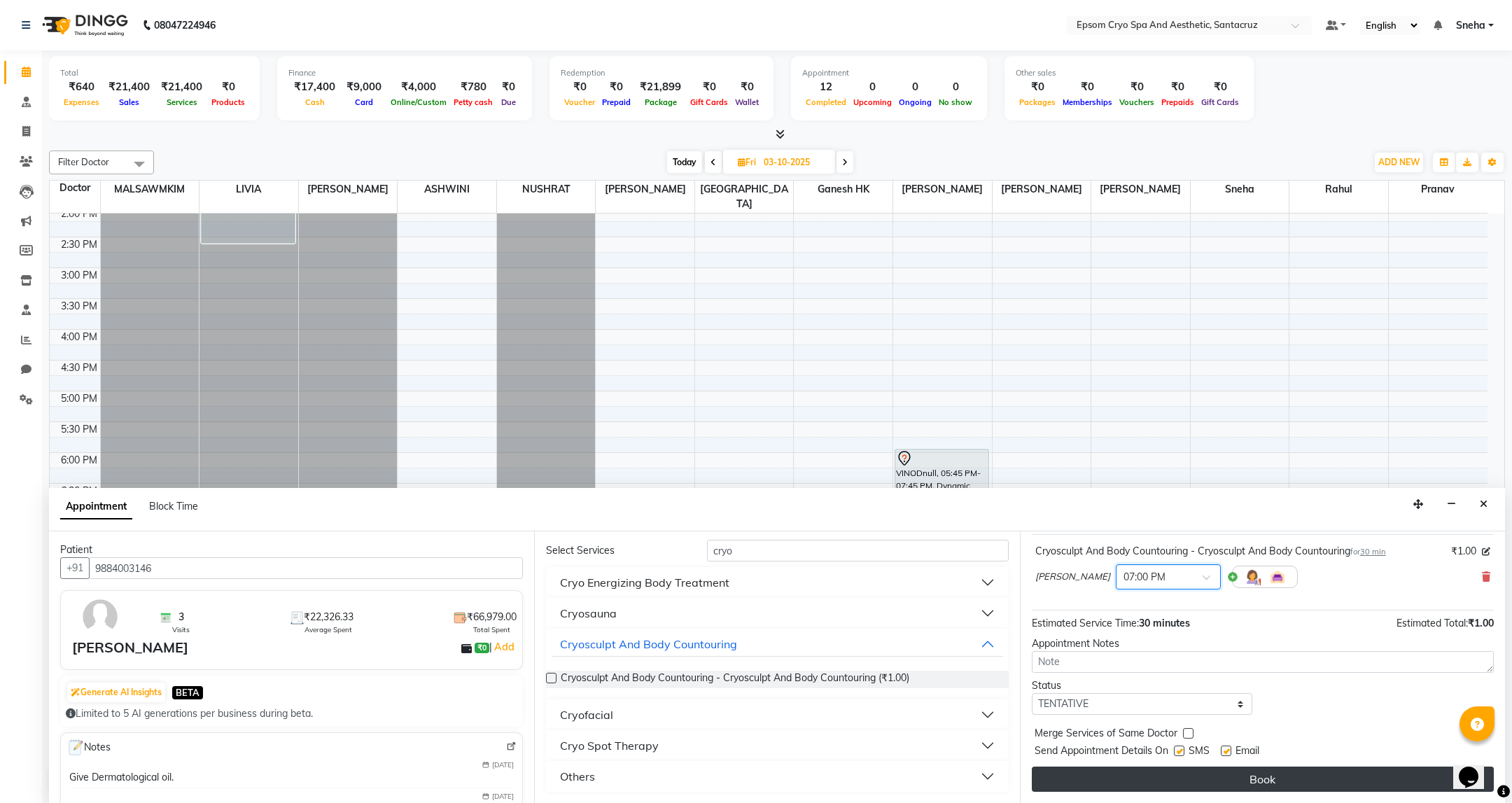
click at [1310, 780] on button "Book" at bounding box center [1262, 779] width 462 height 25
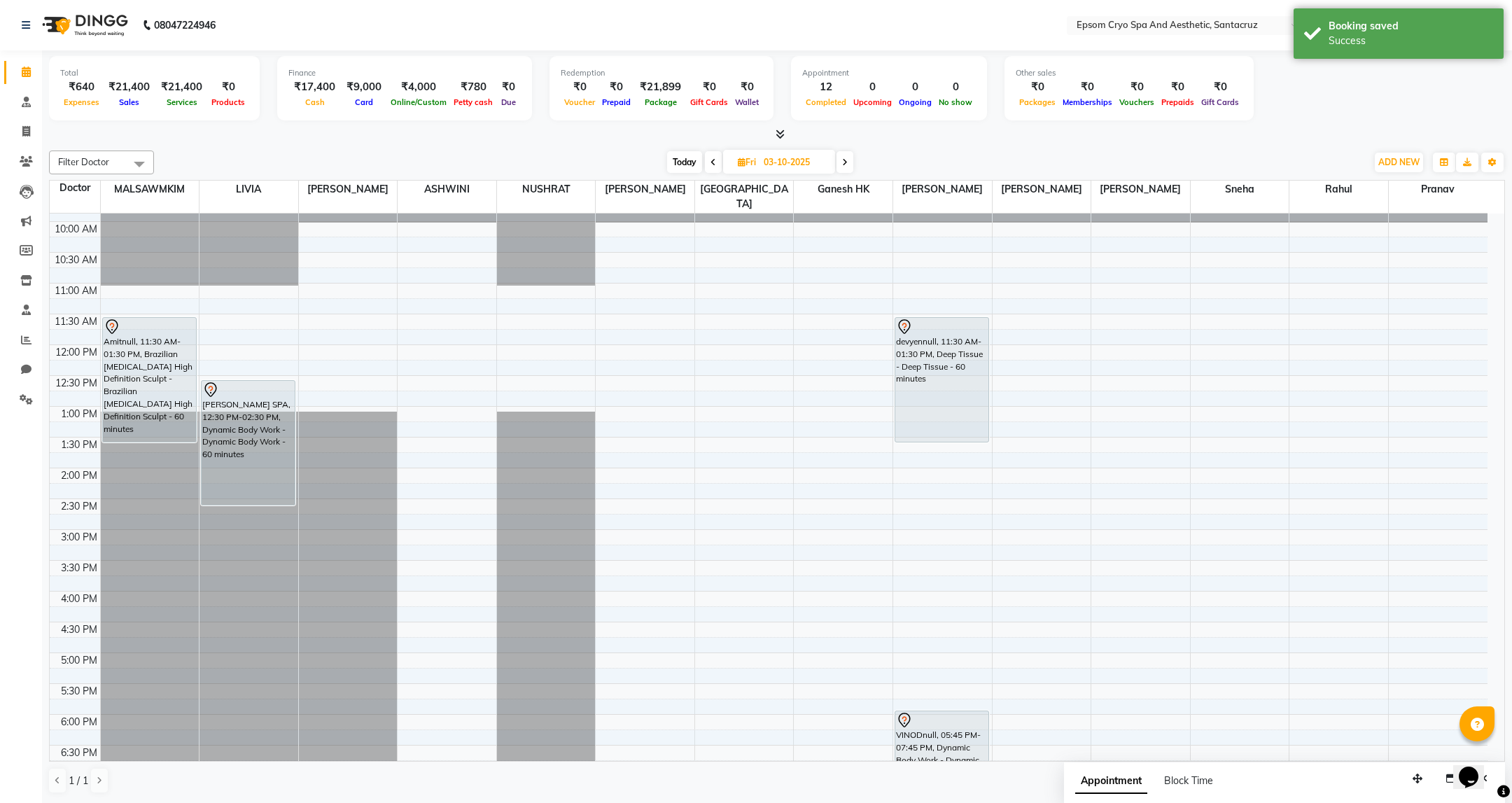
scroll to position [0, 0]
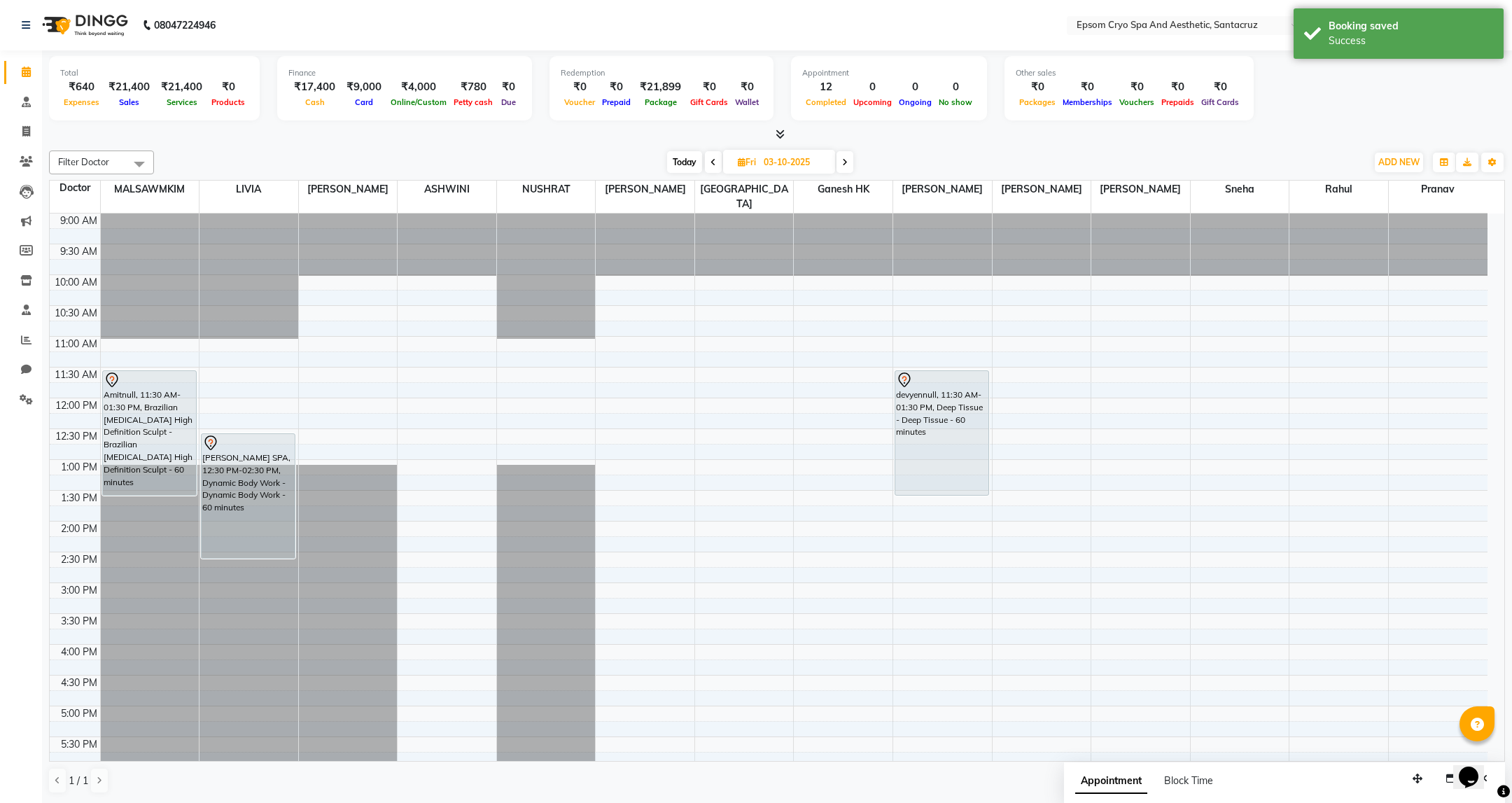
click at [1039, 162] on div "Today Fri 03-10-2025" at bounding box center [760, 162] width 1198 height 21
click at [715, 166] on icon at bounding box center [713, 162] width 5 height 9
type input "02-10-2025"
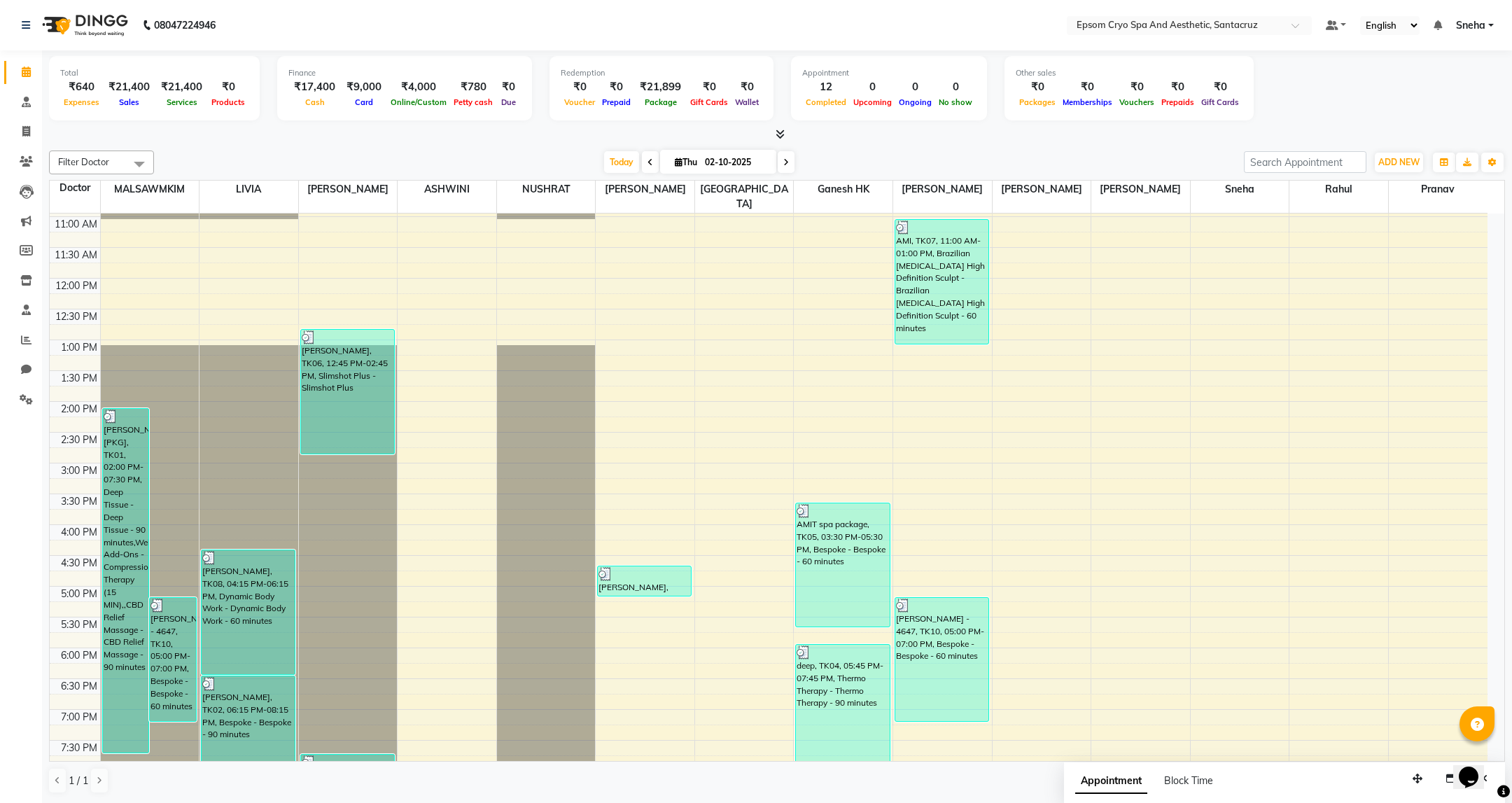
scroll to position [318, 0]
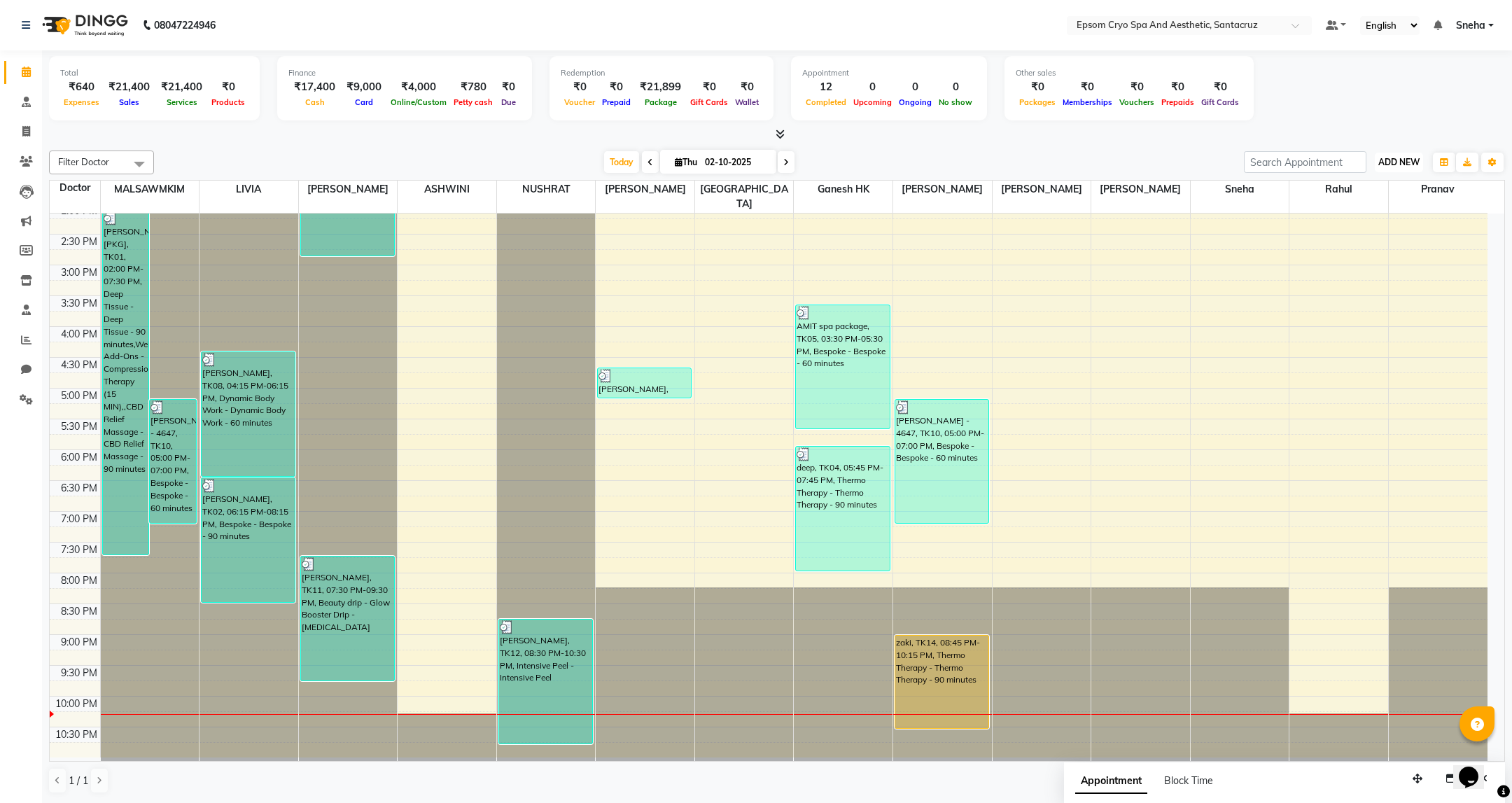
click at [1397, 163] on span "ADD NEW" at bounding box center [1399, 161] width 41 height 10
click at [1357, 225] on link "Add Expense" at bounding box center [1366, 225] width 110 height 18
select select "1"
select select "7159"
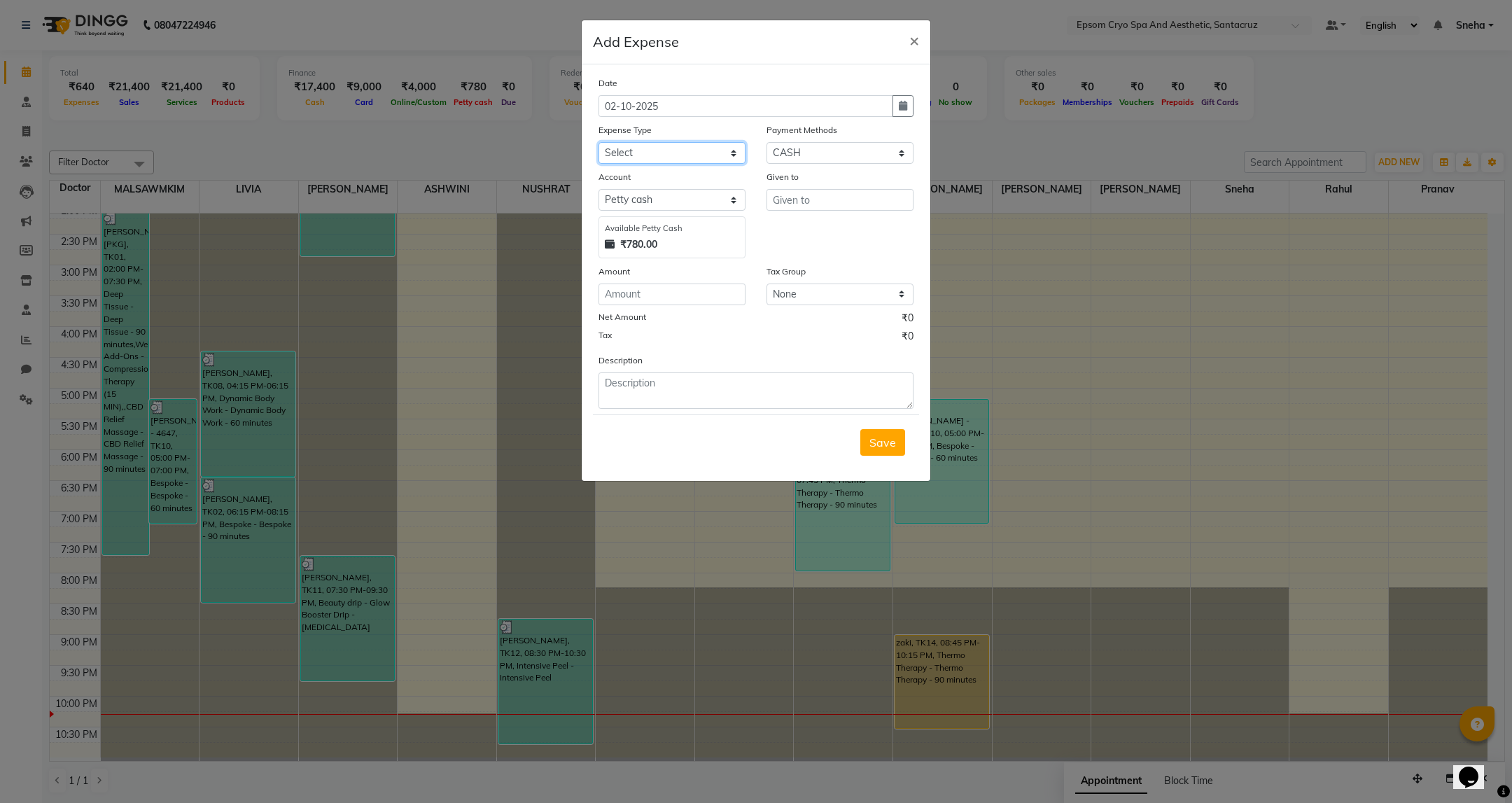
click at [729, 152] on select "Select Advance Salary Bank charges Car maintenance Cash transfer to bank Cash t…" at bounding box center [672, 153] width 147 height 22
select select "16"
click at [599, 142] on select "Select Advance Salary Bank charges Car maintenance Cash transfer to bank Cash t…" at bounding box center [672, 153] width 147 height 22
click at [796, 203] on input "text" at bounding box center [840, 200] width 147 height 22
click at [818, 229] on ngb-highlight "Ga nesh HK" at bounding box center [813, 229] width 58 height 14
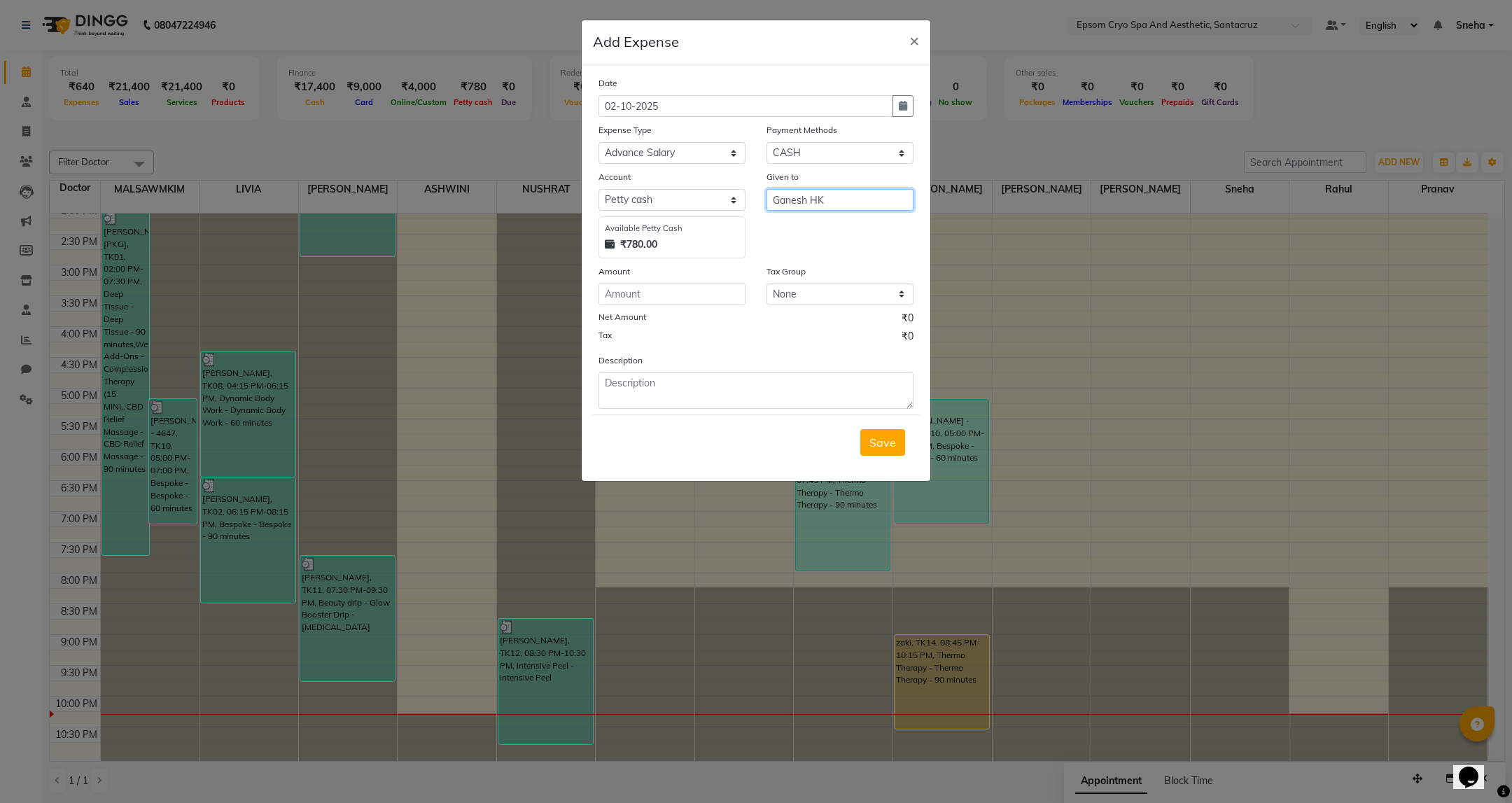
type input "Ganesh HK"
click at [653, 292] on input "number" at bounding box center [672, 294] width 147 height 22
type input "700"
click at [790, 341] on div "Tax ₹0" at bounding box center [756, 337] width 315 height 18
click at [744, 408] on textarea at bounding box center [756, 391] width 315 height 37
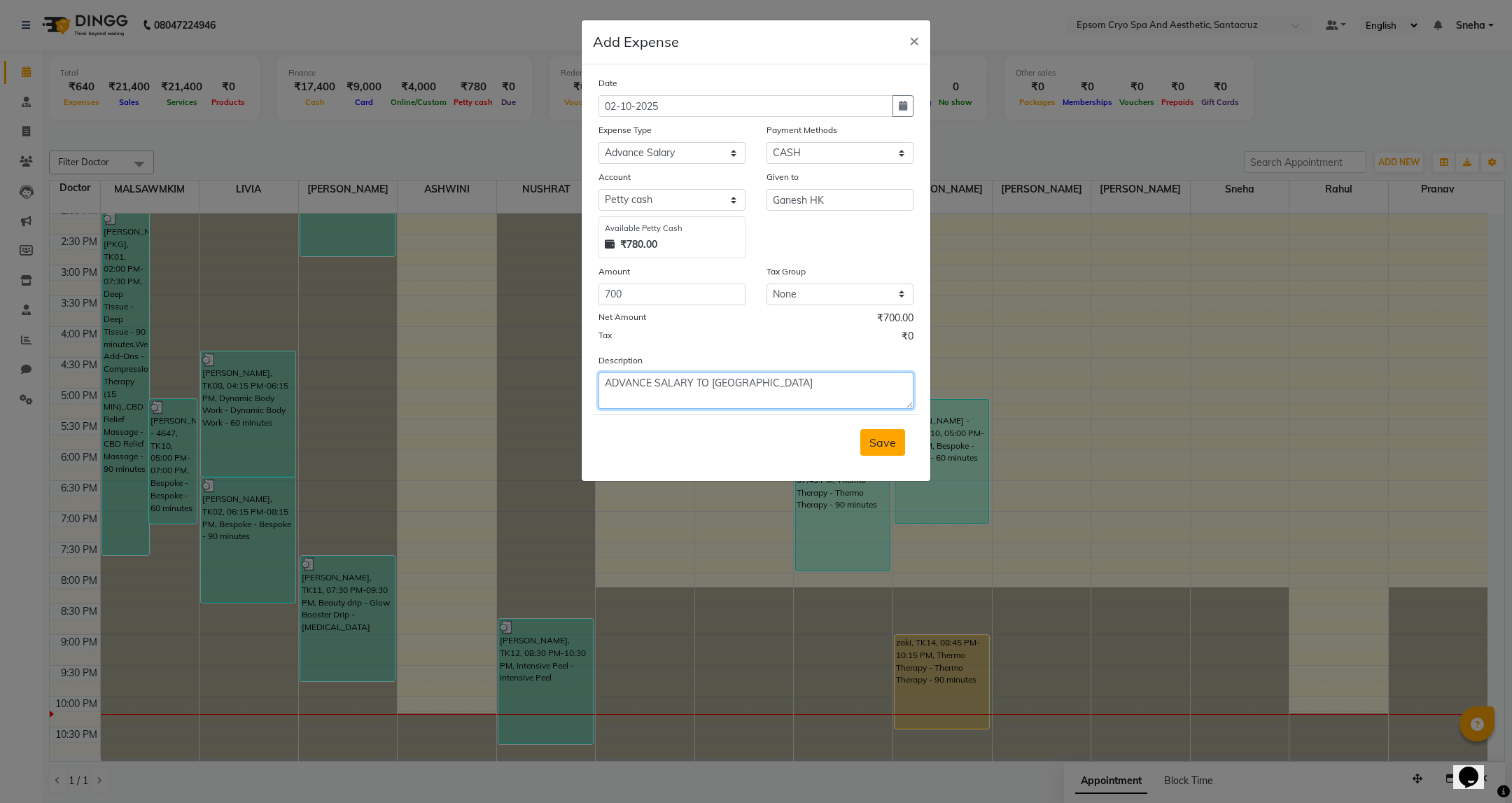
type textarea "ADVANCE SALARY TO GANESH"
click at [869, 448] on span "Save" at bounding box center [883, 442] width 27 height 14
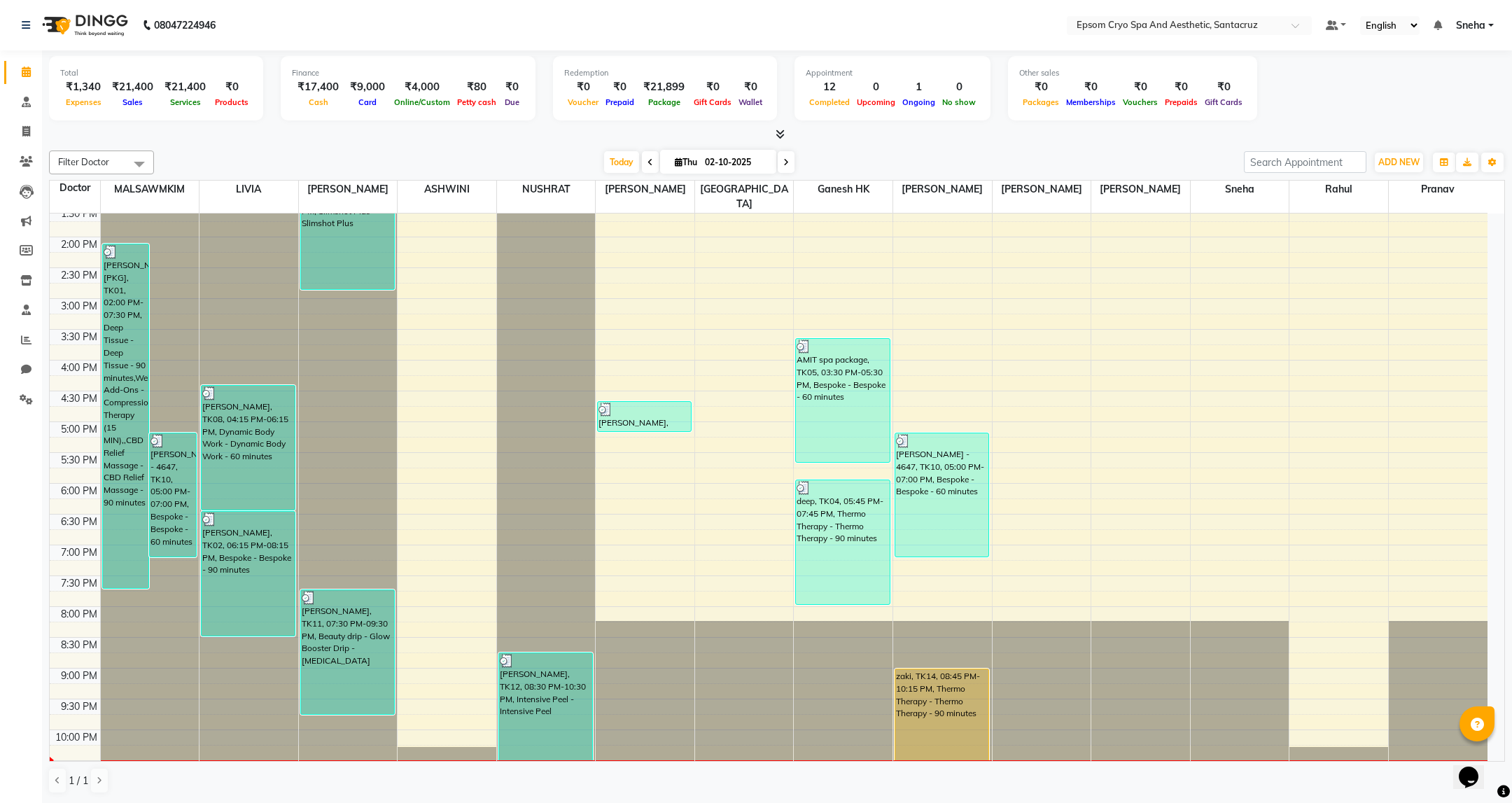
scroll to position [318, 0]
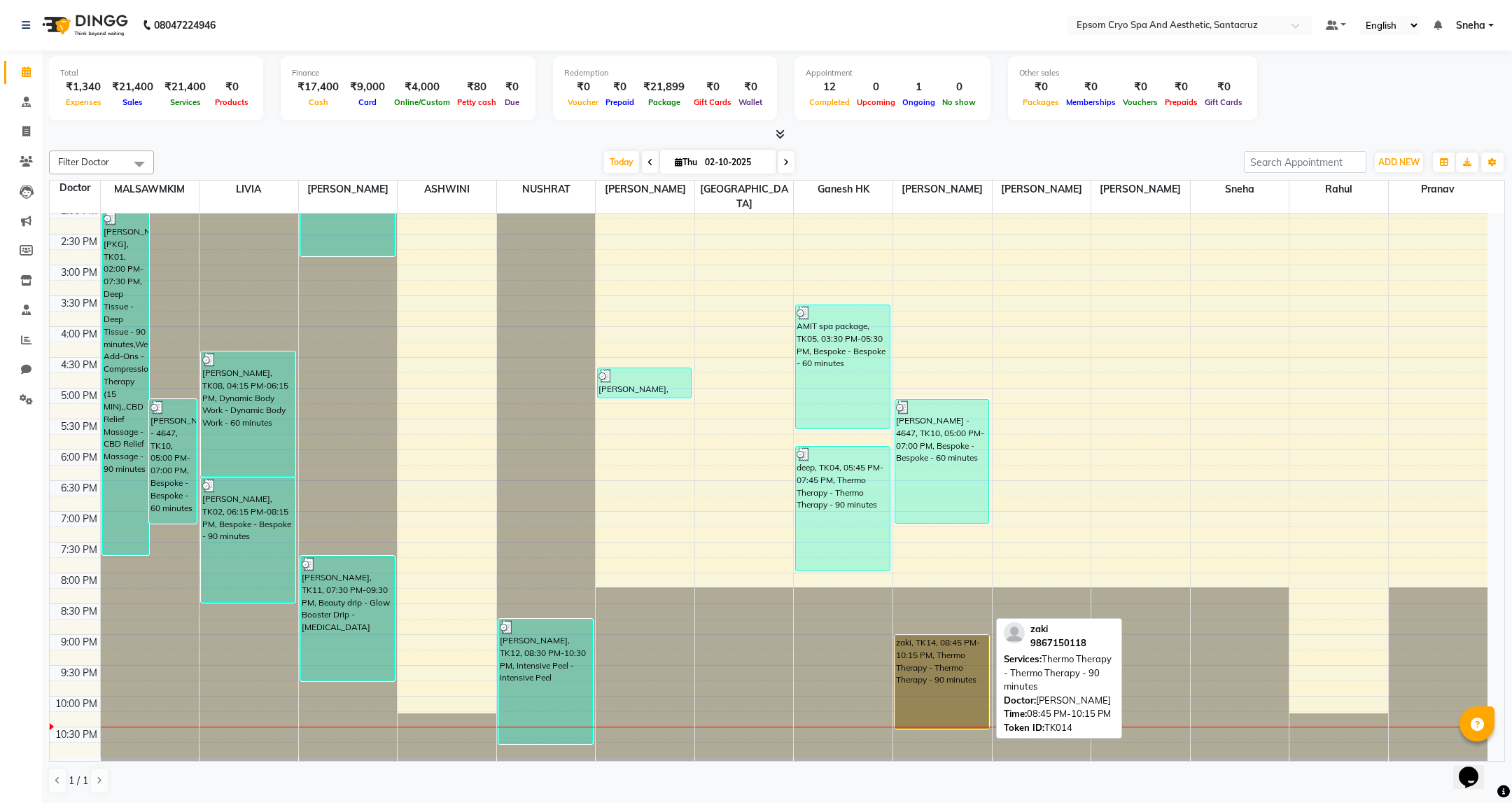
drag, startPoint x: 933, startPoint y: 670, endPoint x: 931, endPoint y: 700, distance: 30.1
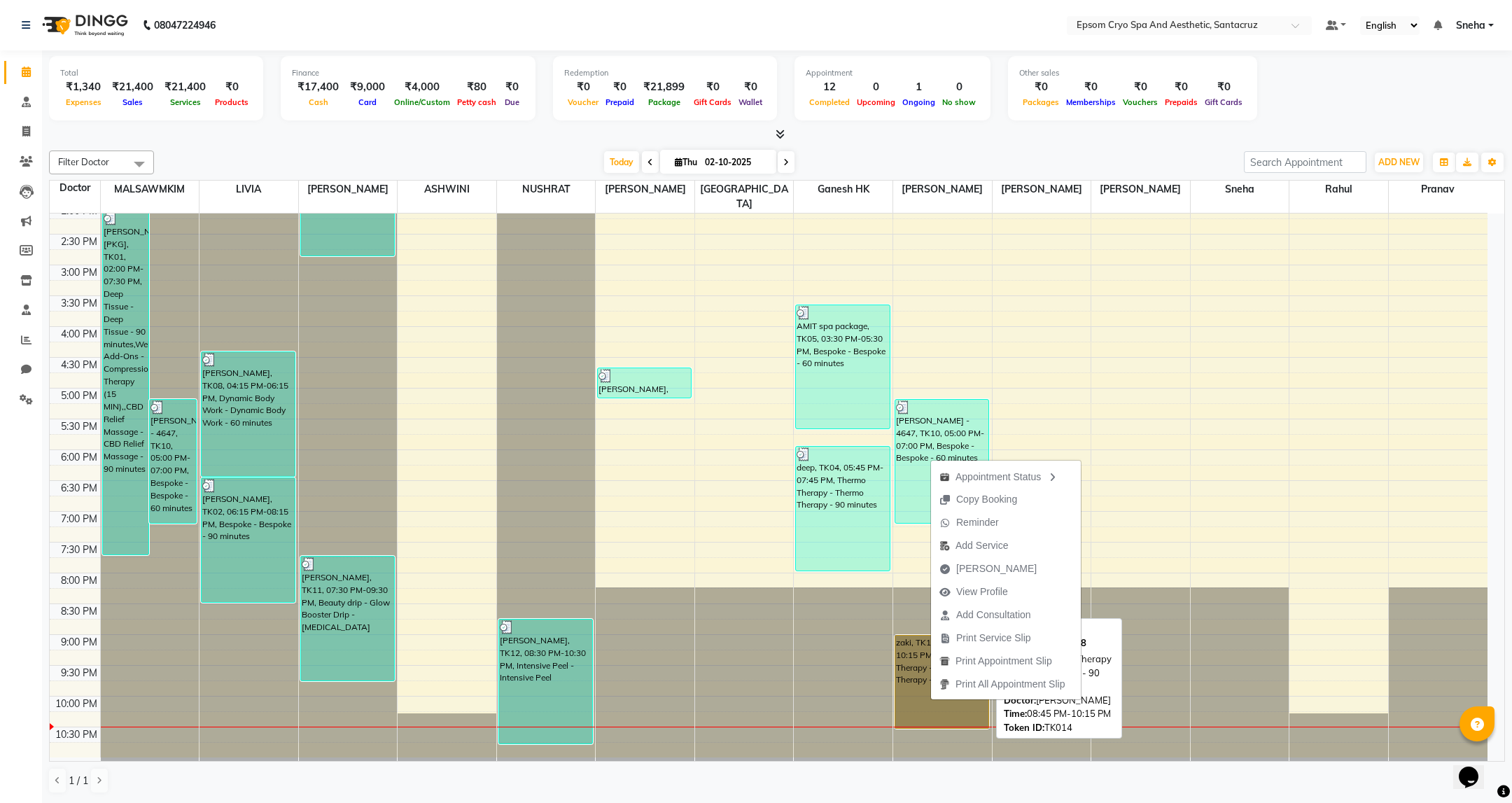
click at [922, 696] on link "zaki, TK14, 08:45 PM-10:15 PM, Thermo Therapy - Thermo Therapy - 90 minutes" at bounding box center [941, 682] width 95 height 94
select select "1"
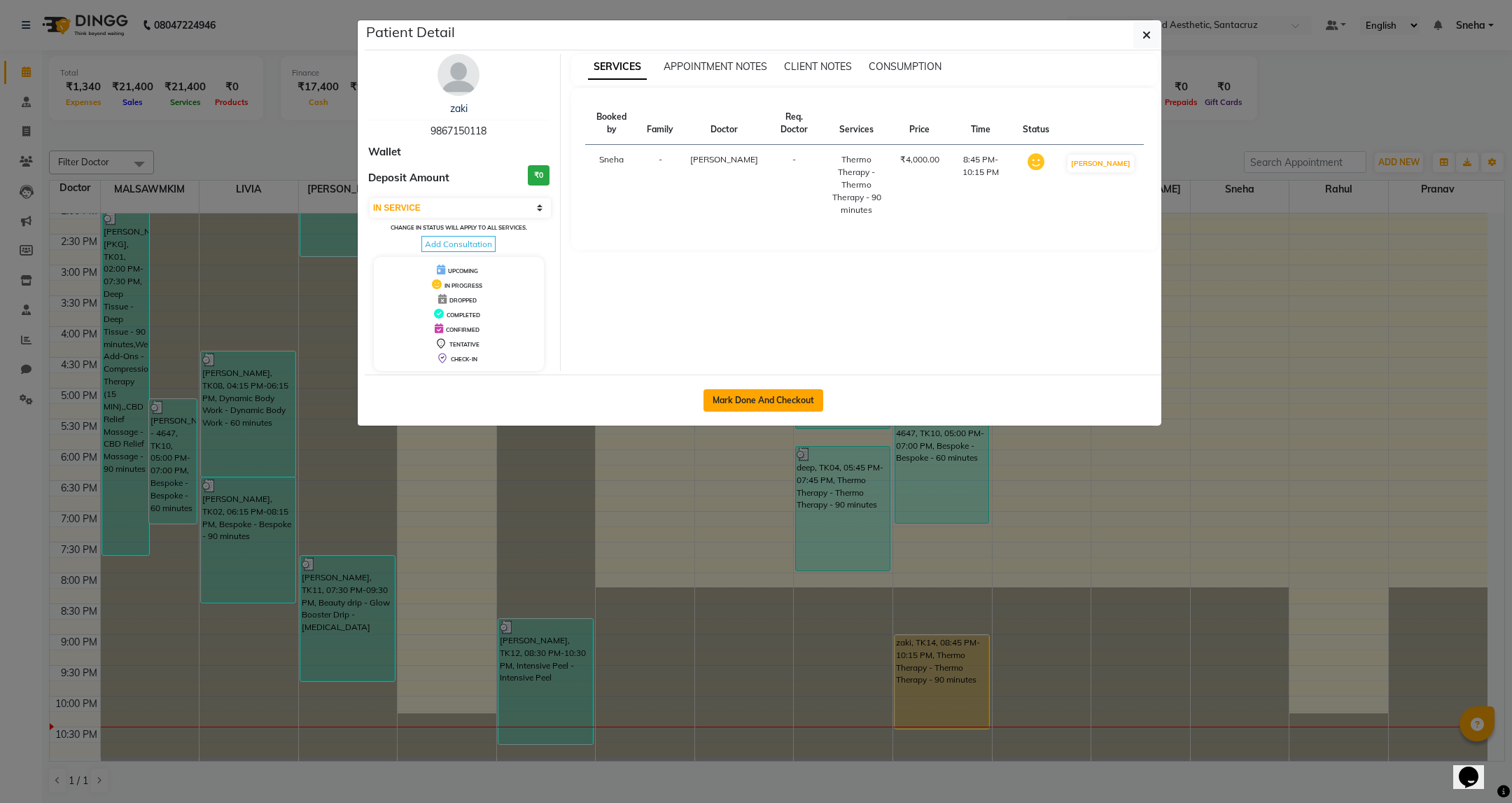
click at [809, 403] on button "Mark Done And Checkout" at bounding box center [763, 400] width 120 height 23
select select "8028"
select select "service"
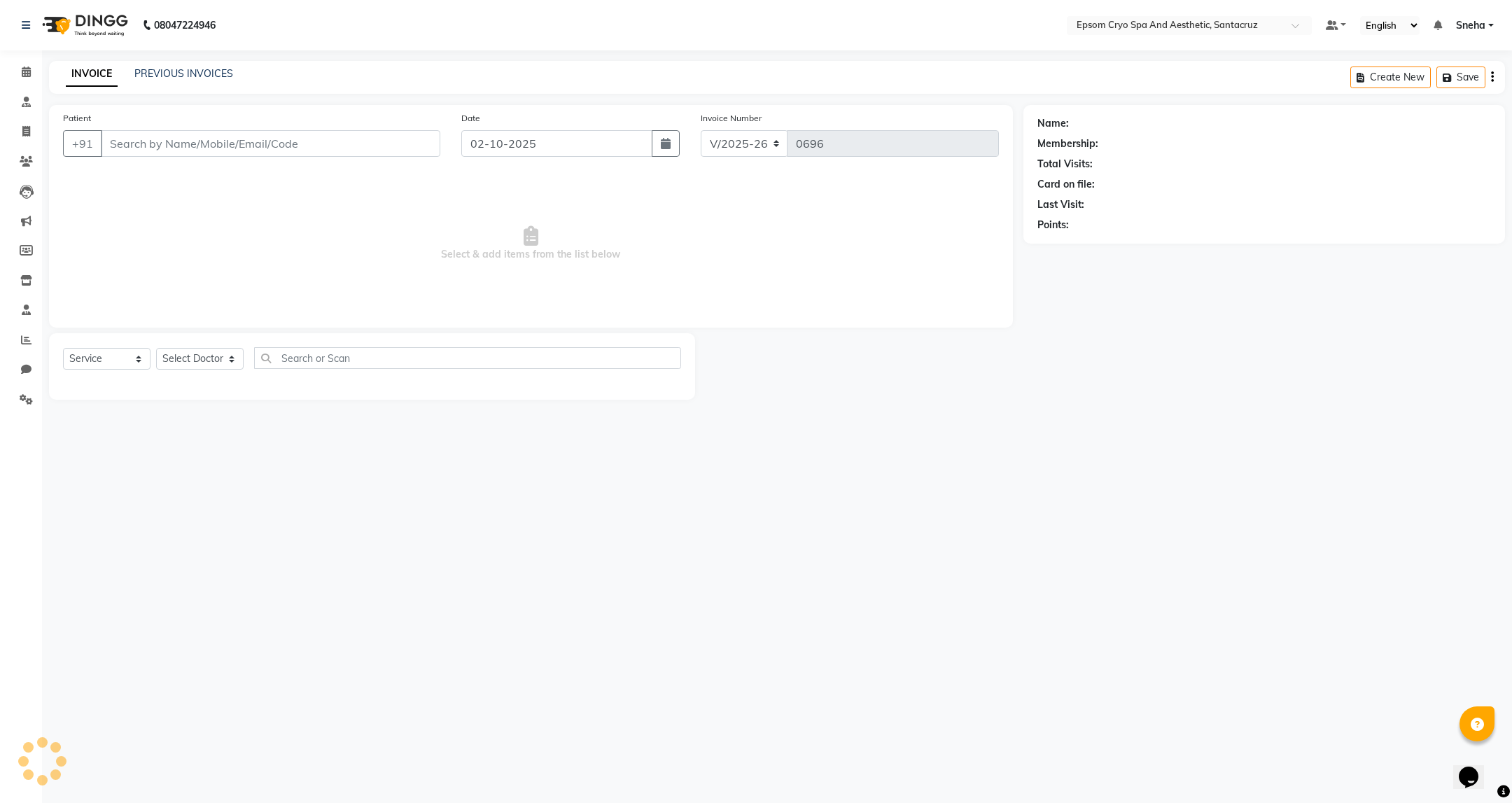
select select "3"
type input "9867150118"
select select "78953"
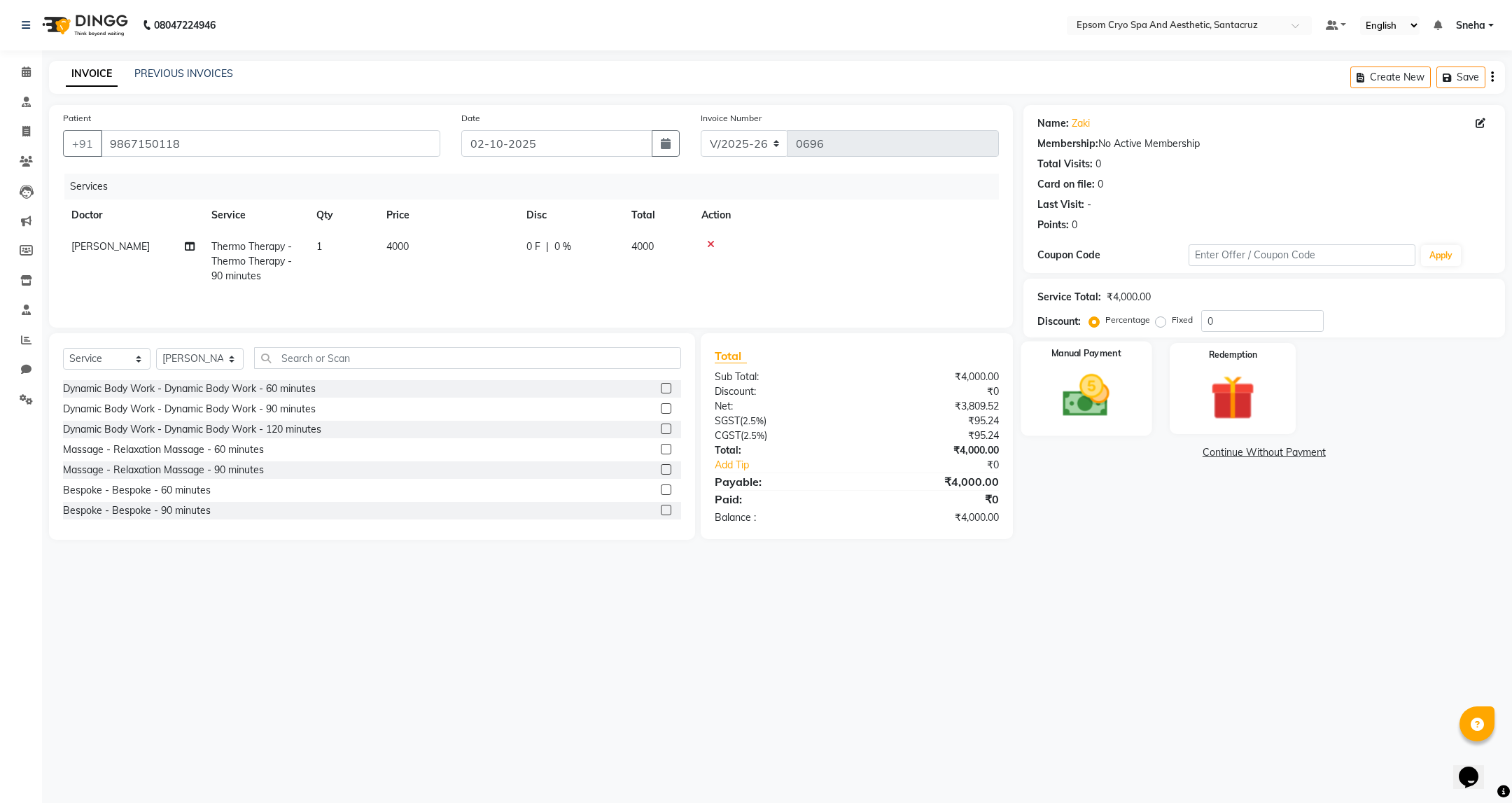
click at [1084, 416] on img at bounding box center [1085, 395] width 76 height 54
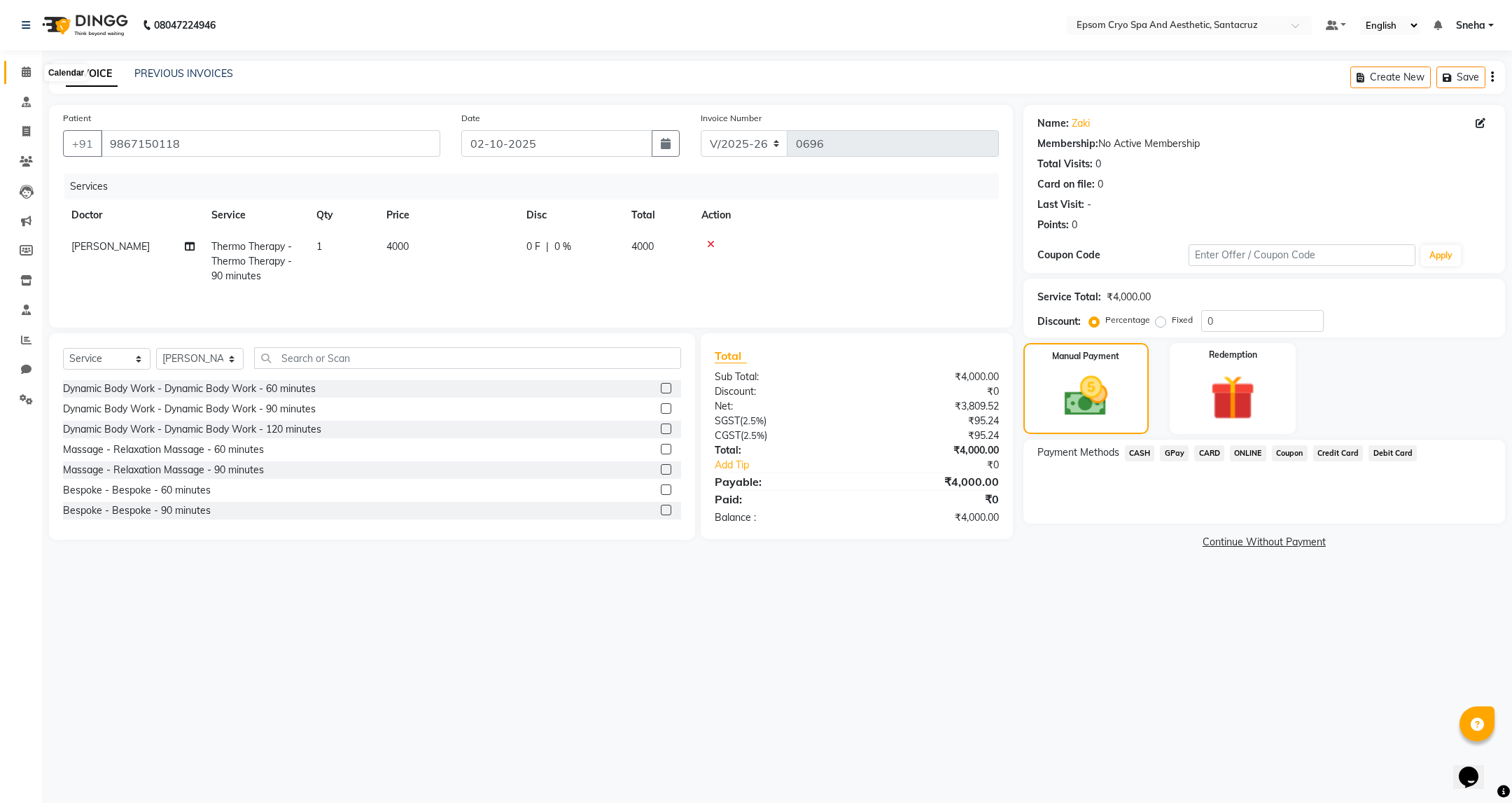
click at [31, 70] on span at bounding box center [26, 72] width 24 height 16
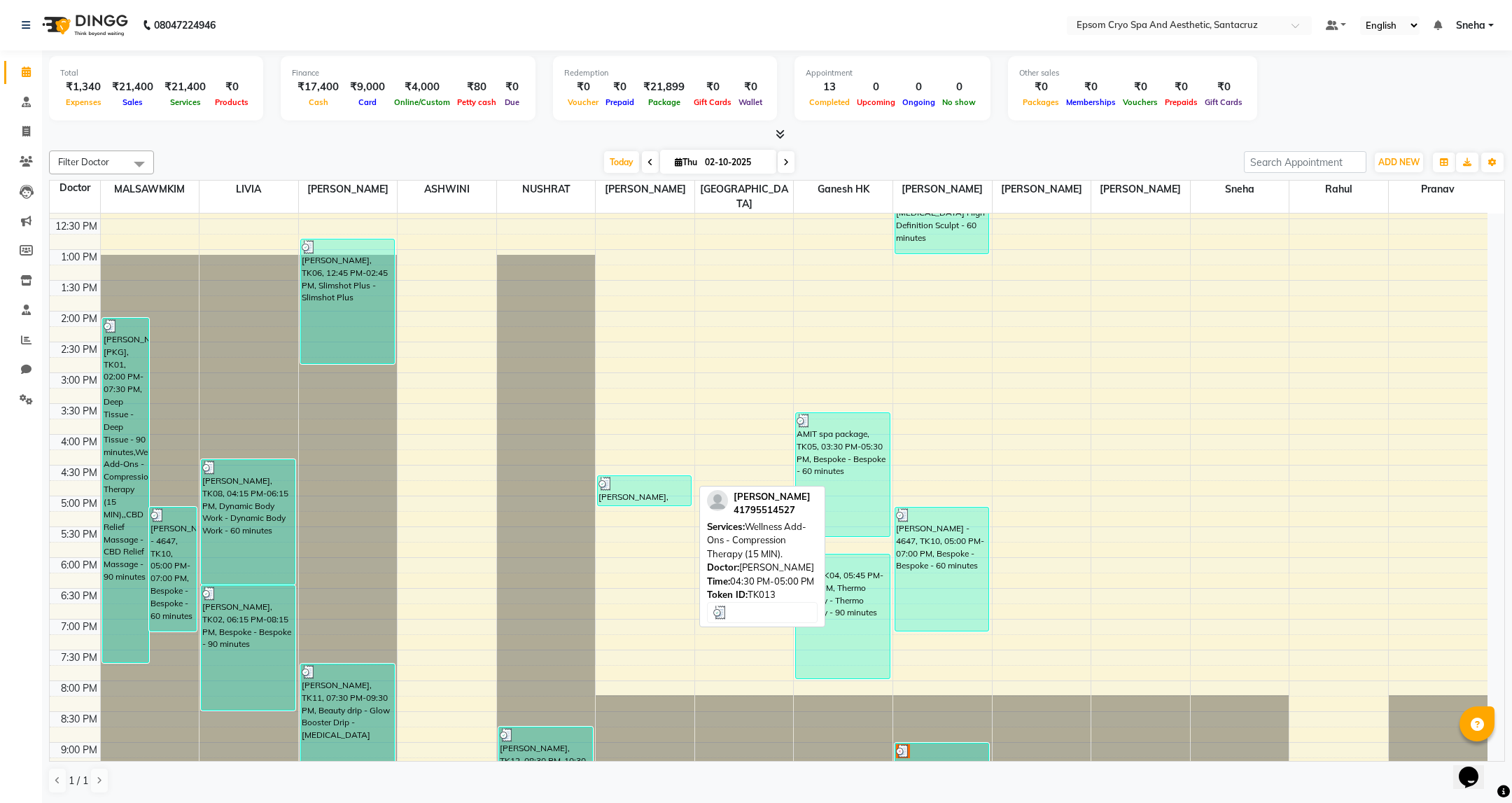
scroll to position [318, 0]
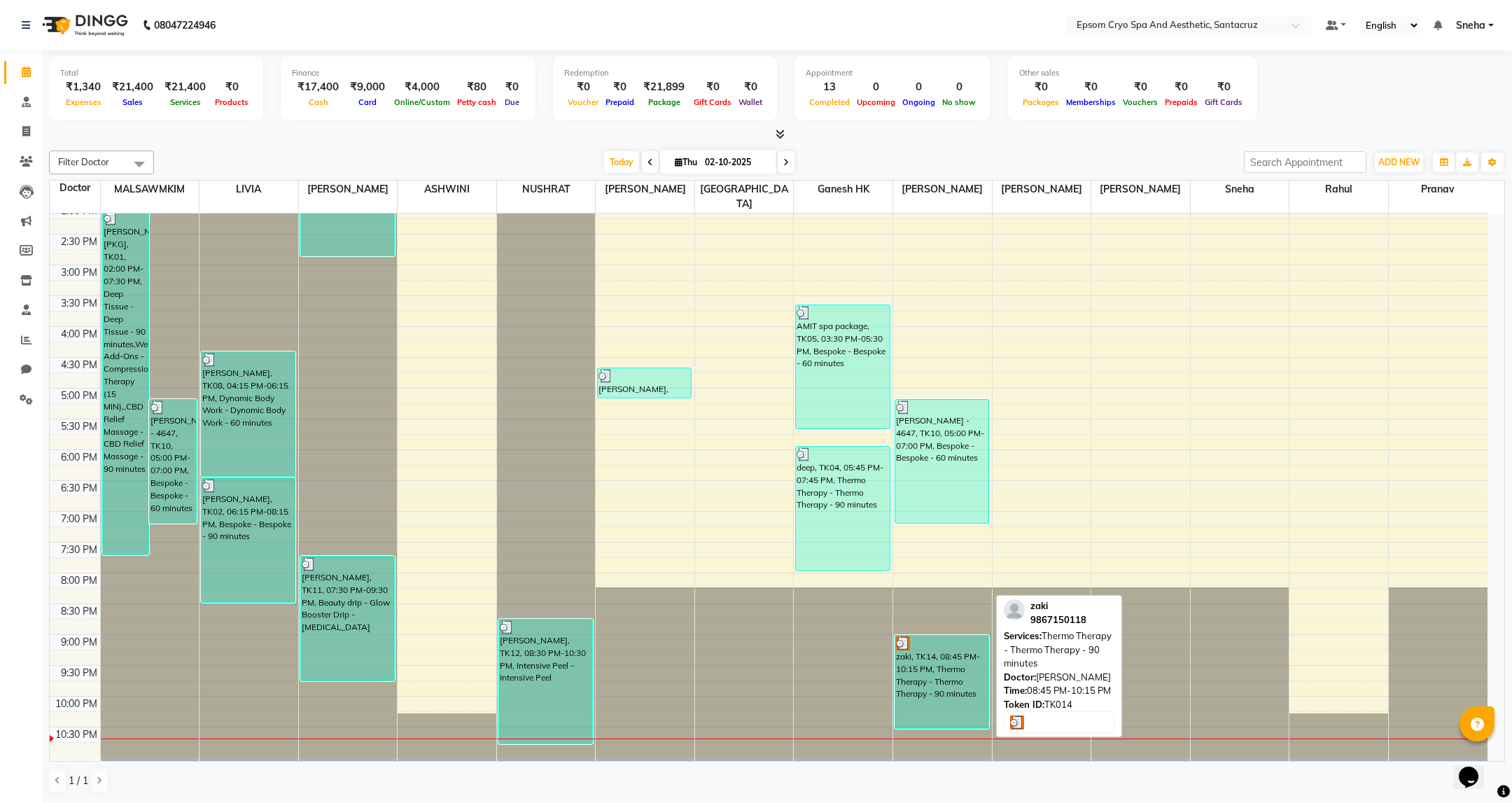
click at [931, 651] on div "zaki, TK14, 08:45 PM-10:15 PM, Thermo Therapy - Thermo Therapy - 90 minutes" at bounding box center [941, 682] width 93 height 92
select select "3"
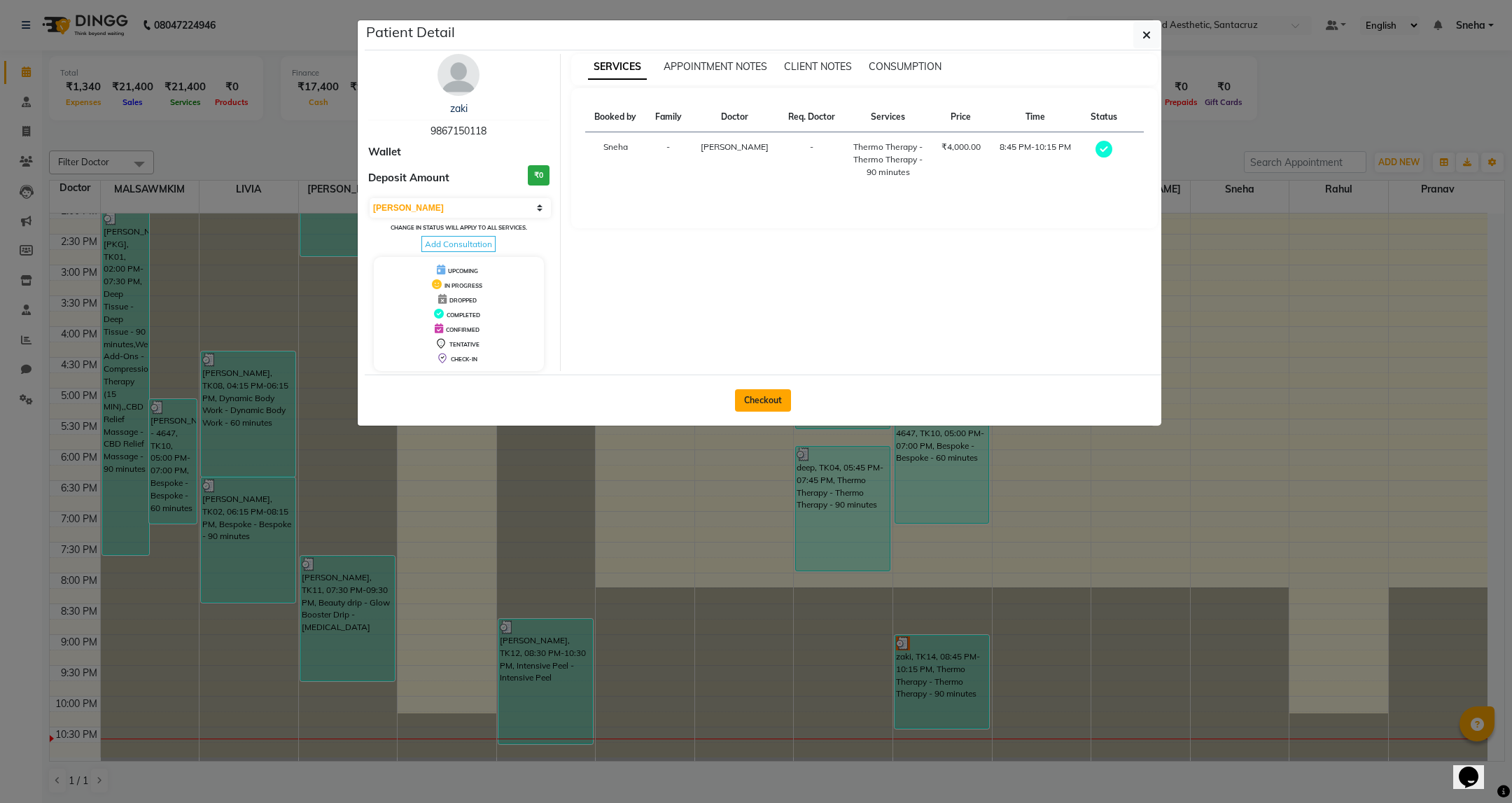
drag, startPoint x: 776, startPoint y: 404, endPoint x: 773, endPoint y: 388, distance: 16.3
click at [776, 403] on button "Checkout" at bounding box center [763, 400] width 56 height 23
select select "8028"
select select "service"
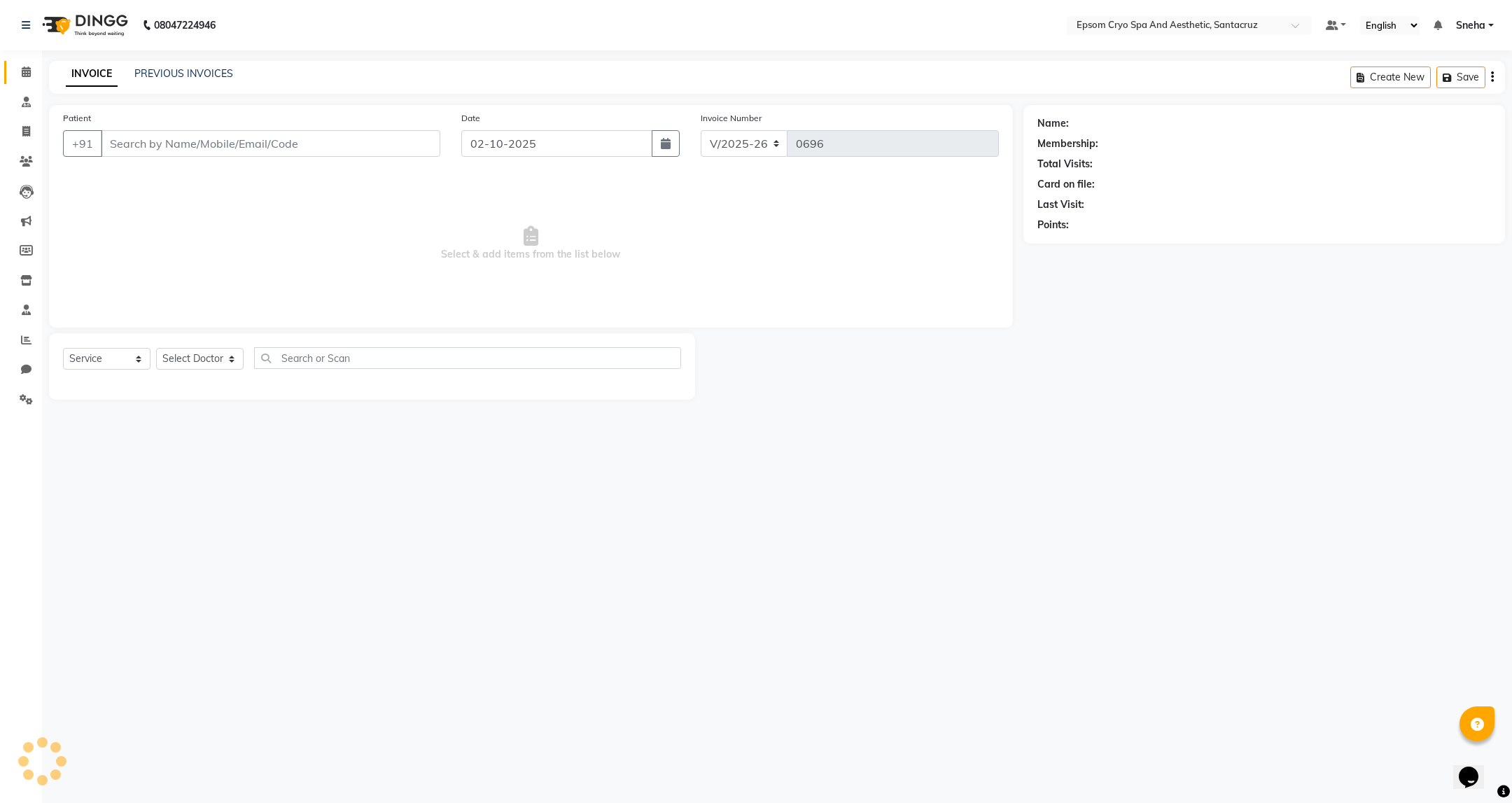
type input "9867150118"
select select "78953"
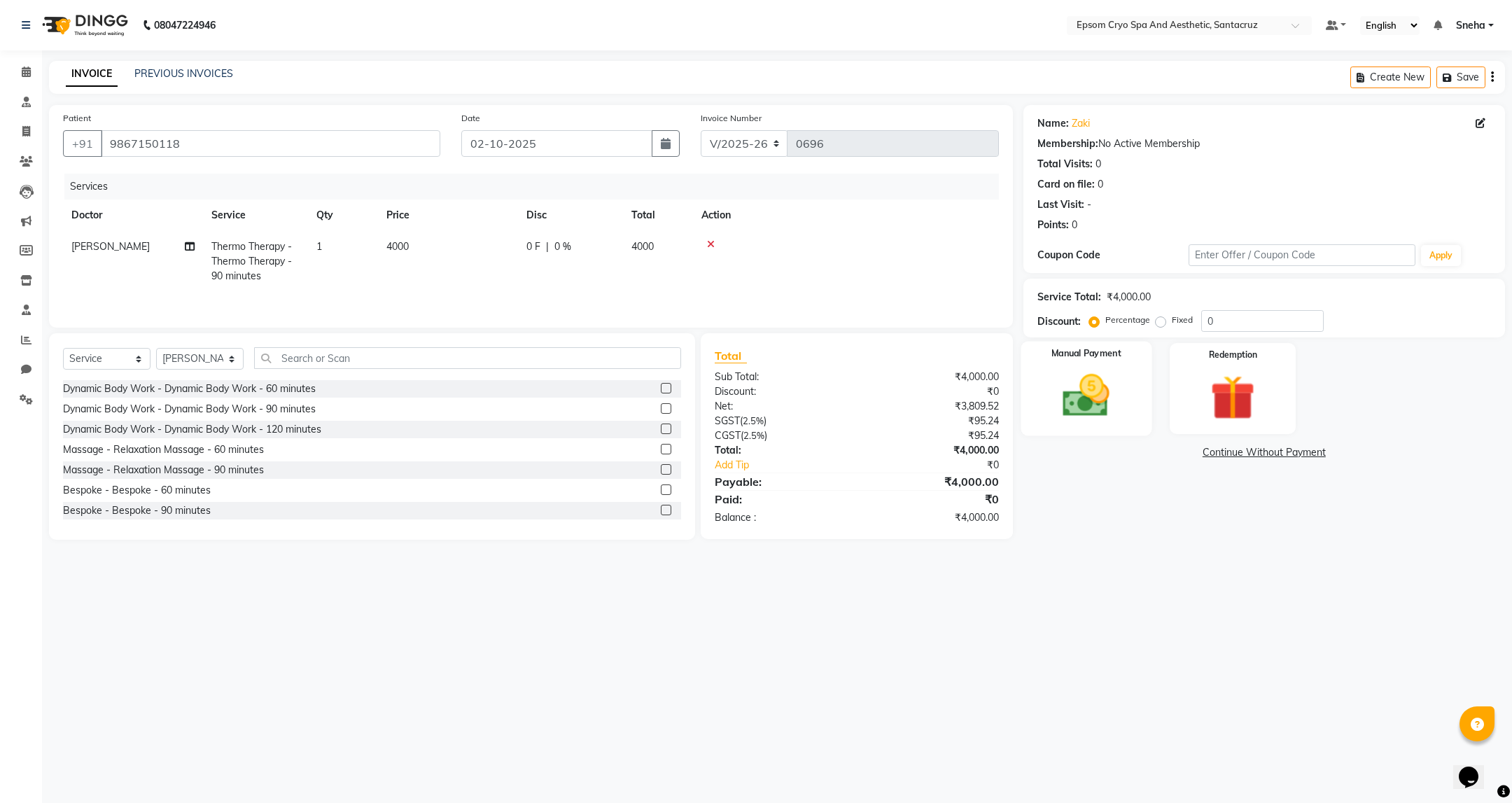
click at [1114, 403] on img at bounding box center [1085, 395] width 76 height 54
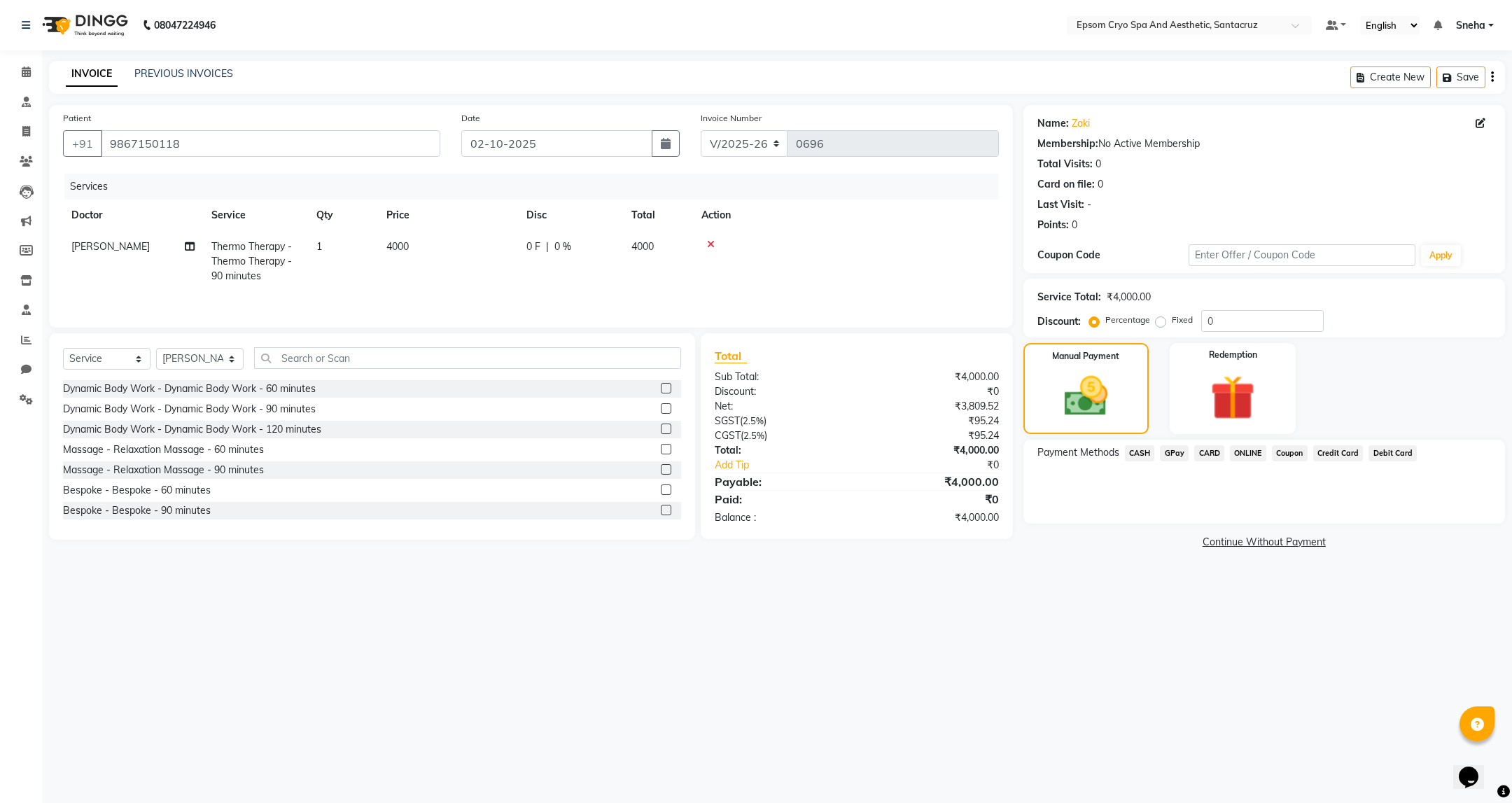
click at [1168, 454] on span "GPay" at bounding box center [1174, 453] width 29 height 16
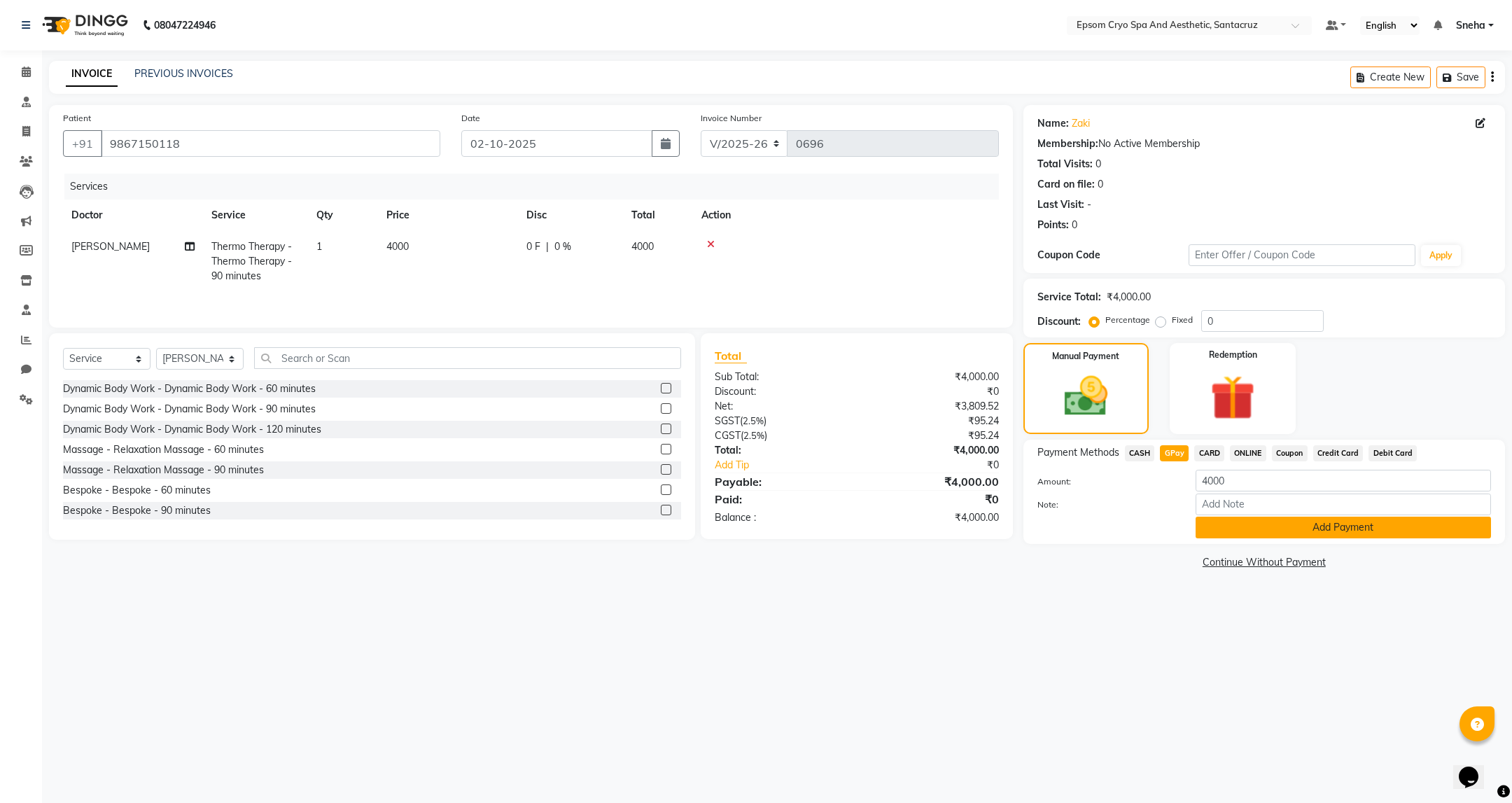
click at [1297, 524] on button "Add Payment" at bounding box center [1343, 528] width 295 height 22
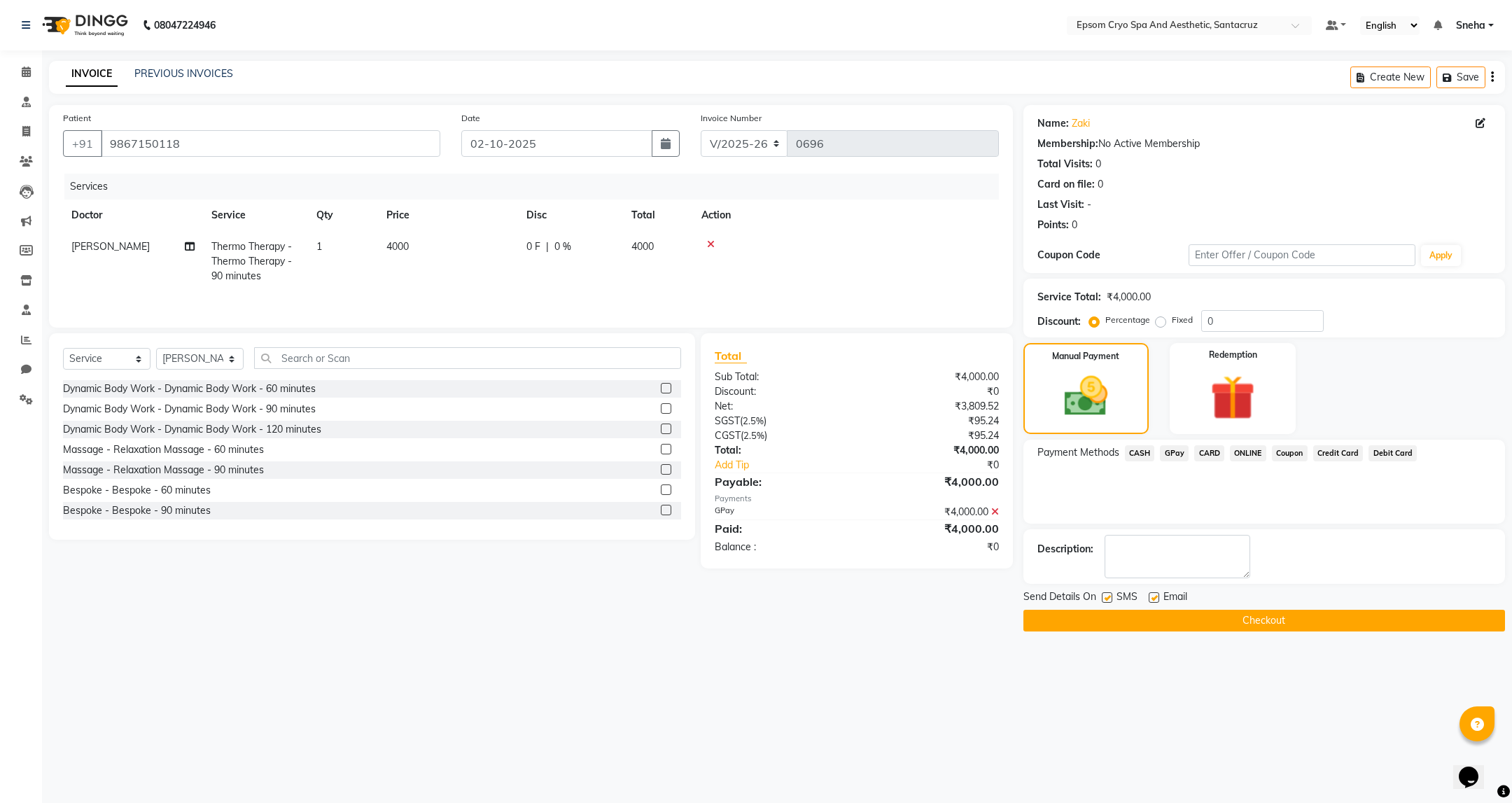
click at [1261, 618] on button "Checkout" at bounding box center [1264, 621] width 481 height 22
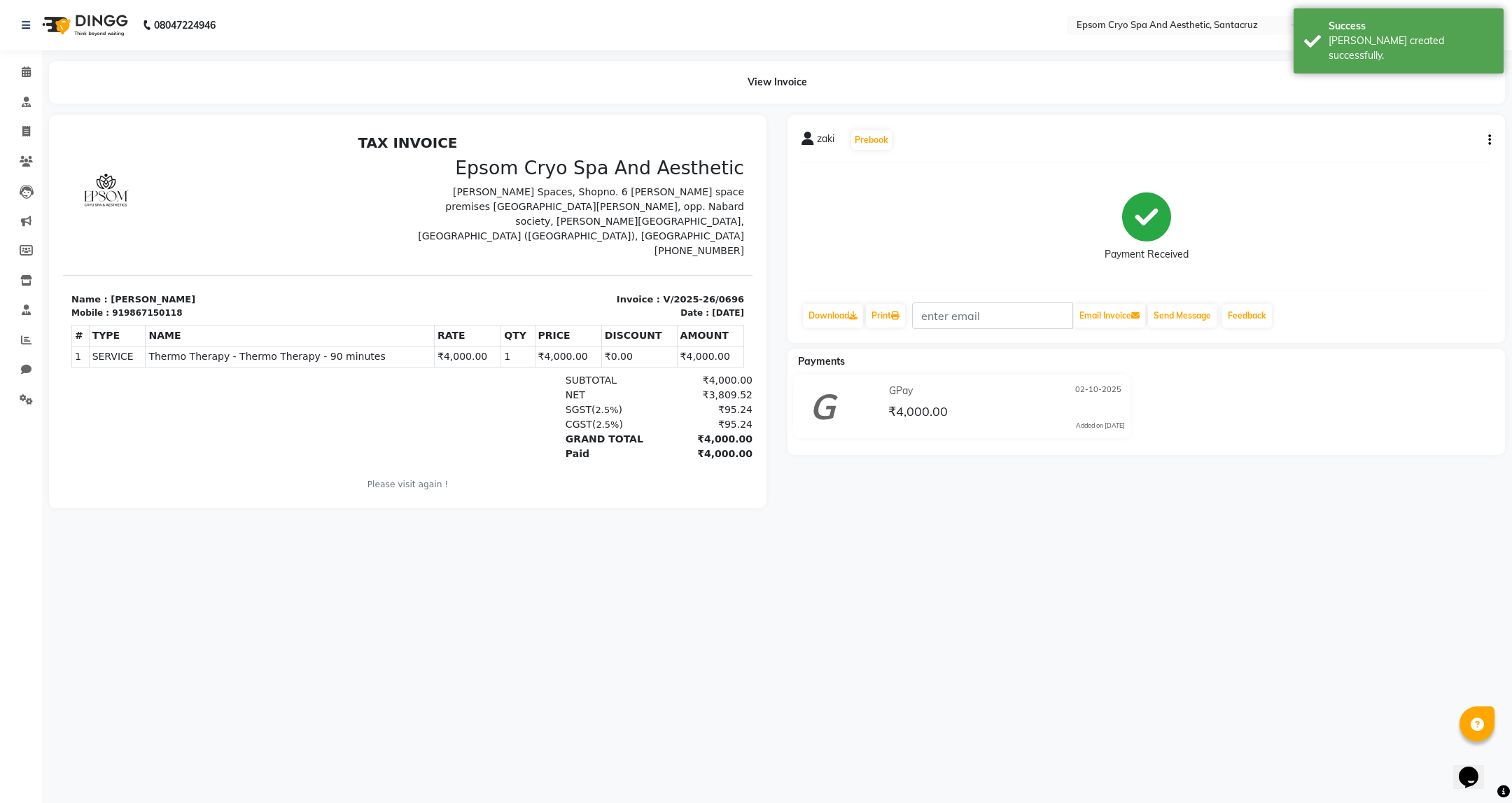
click at [110, 17] on img at bounding box center [84, 25] width 96 height 39
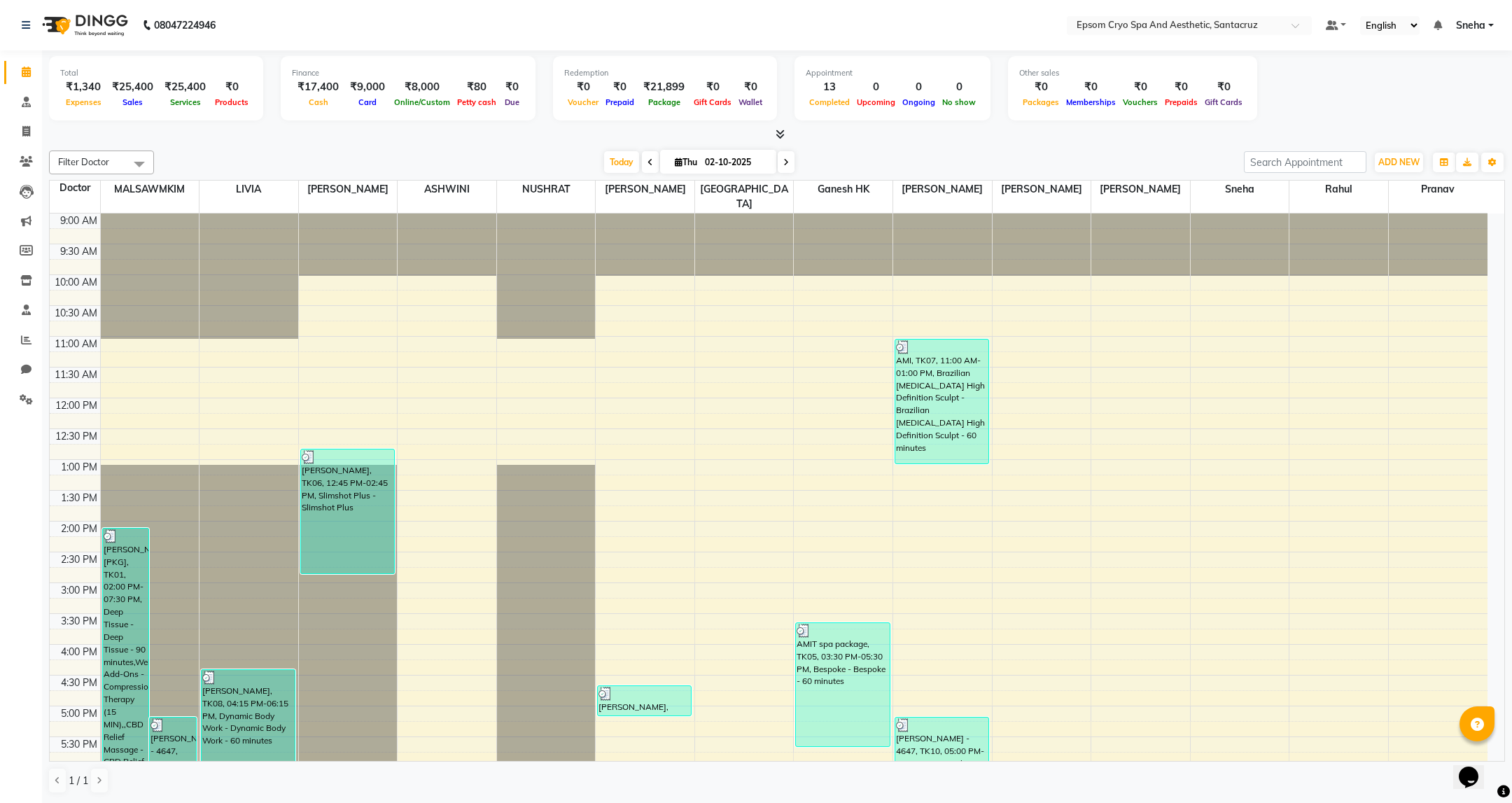
click at [175, 114] on div "Total ₹1,340 Expenses ₹25,400 Sales ₹25,400 Services ₹0 Products" at bounding box center [157, 88] width 214 height 64
click at [164, 126] on div "Total ₹1,340 Expenses ₹25,400 Sales ₹25,400 Services ₹0 Products Finance ₹17,40…" at bounding box center [777, 95] width 1456 height 92
click at [236, 139] on div at bounding box center [777, 135] width 1456 height 15
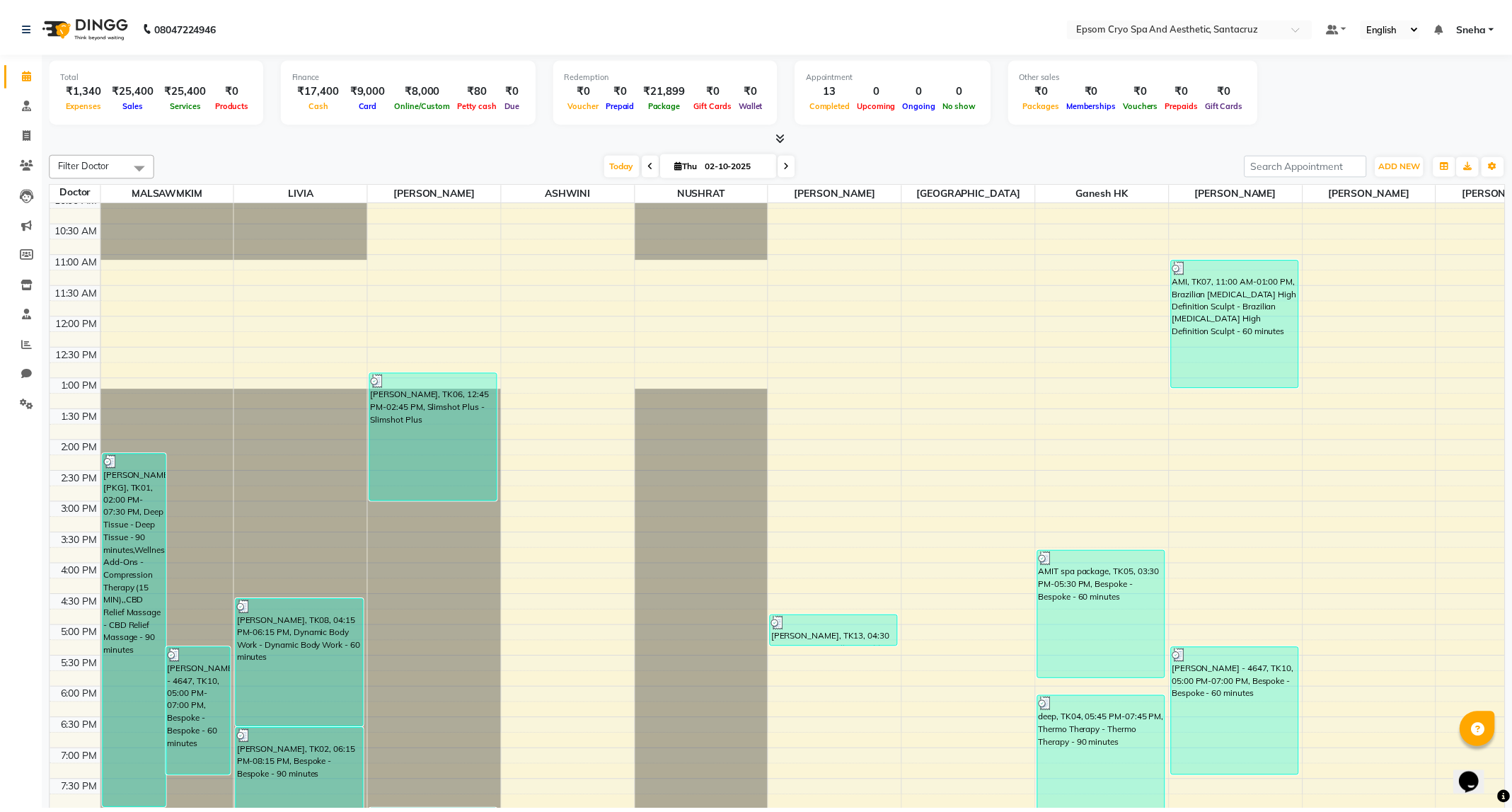
scroll to position [74, 0]
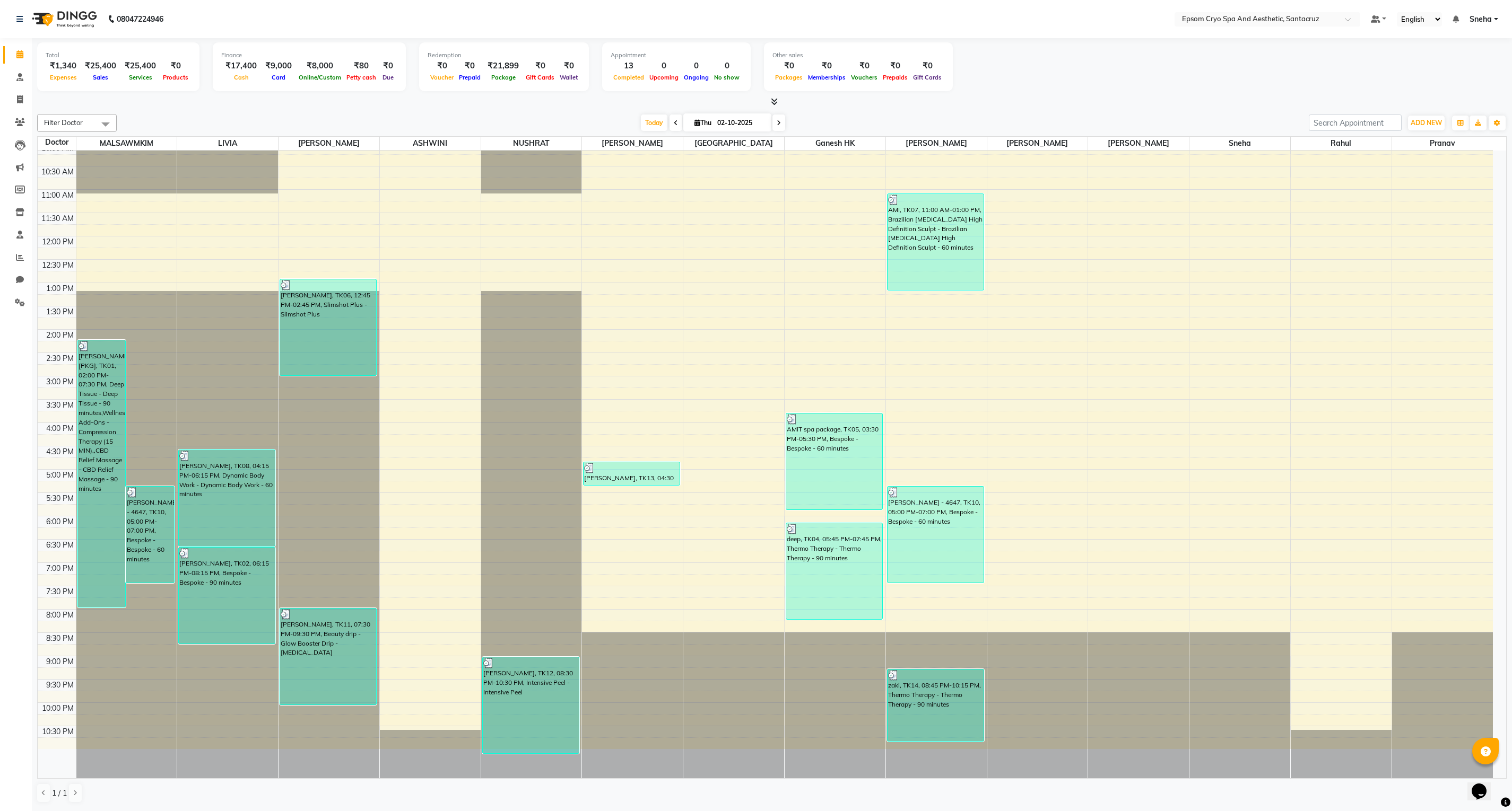
drag, startPoint x: 1129, startPoint y: 0, endPoint x: 923, endPoint y: 124, distance: 240.4
click at [923, 124] on div "Today Thu 02-10-2025" at bounding box center [713, 123] width 1182 height 16
click at [20, 254] on icon at bounding box center [20, 257] width 8 height 8
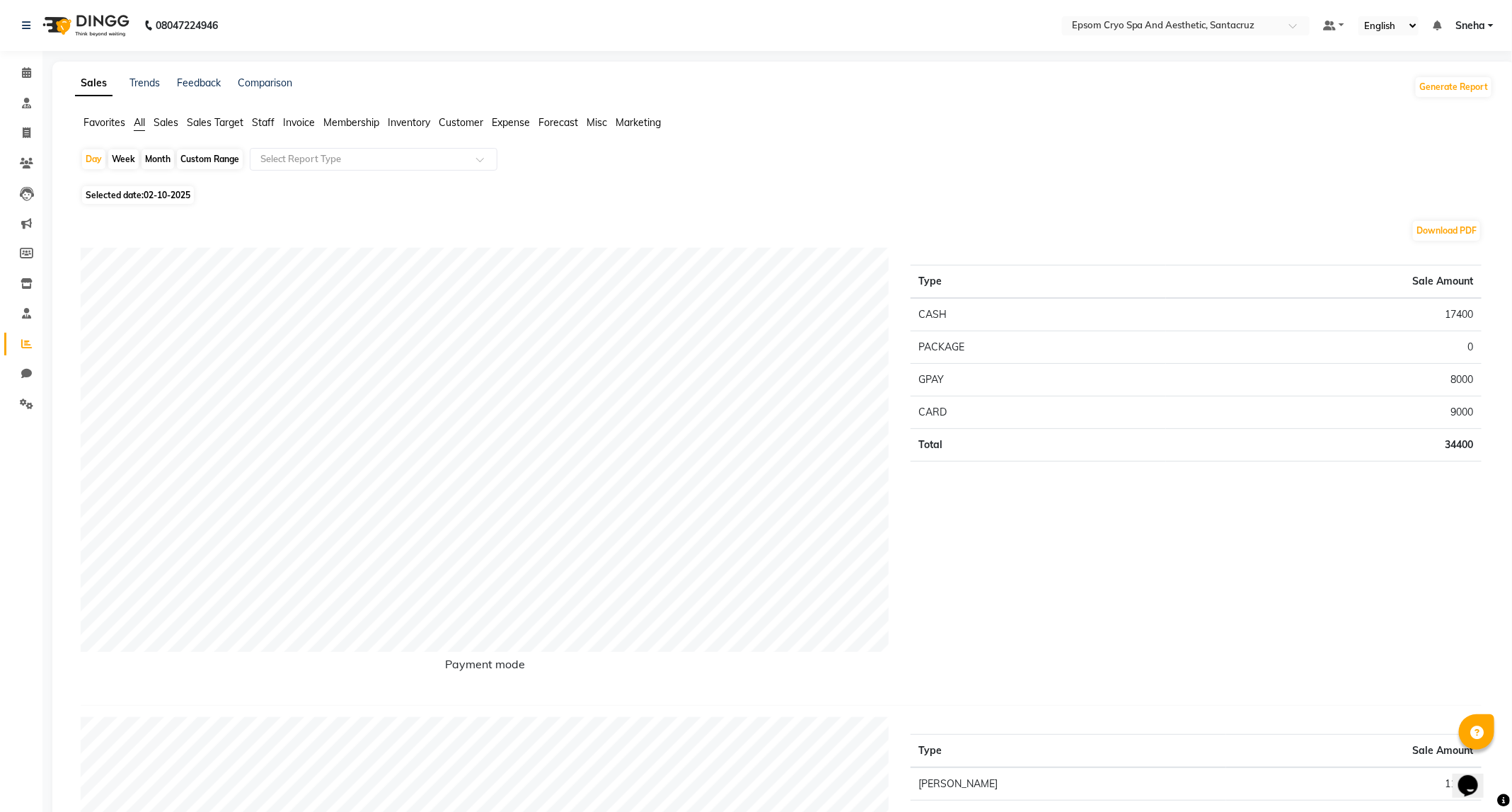
drag, startPoint x: 2001, startPoint y: 0, endPoint x: 721, endPoint y: 688, distance: 1453.2
click at [721, 689] on div "Payment mode" at bounding box center [485, 471] width 830 height 446
click at [862, 173] on div "Day Week Month Custom Range Select Report Type" at bounding box center [784, 165] width 1407 height 34
